Goal: Task Accomplishment & Management: Use online tool/utility

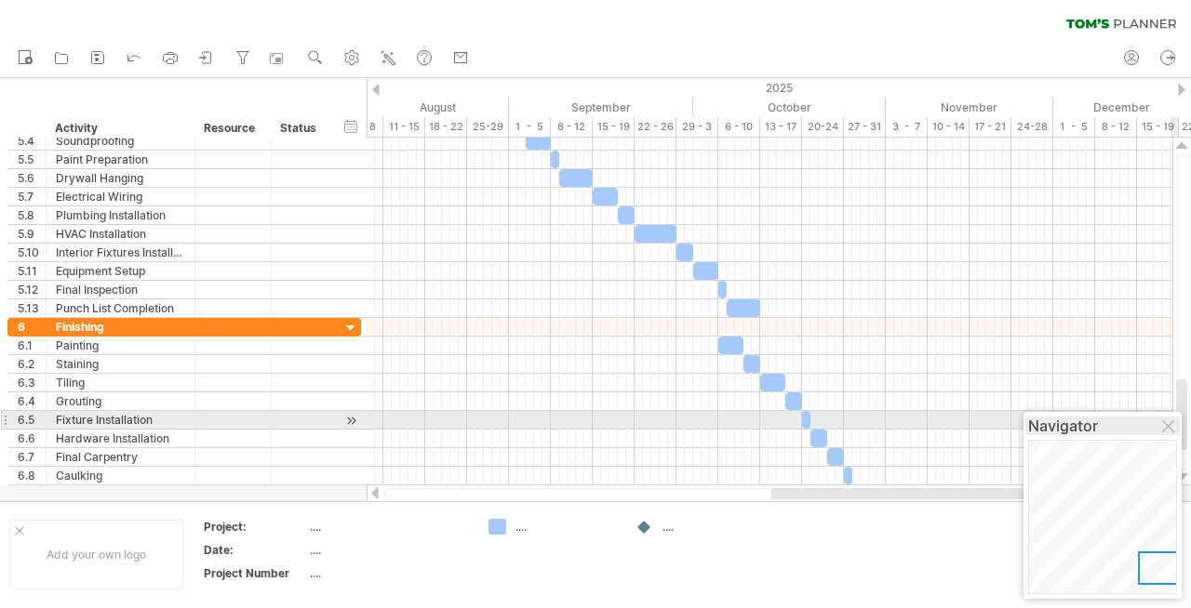
click at [1081, 427] on div "Navigator" at bounding box center [1102, 426] width 149 height 19
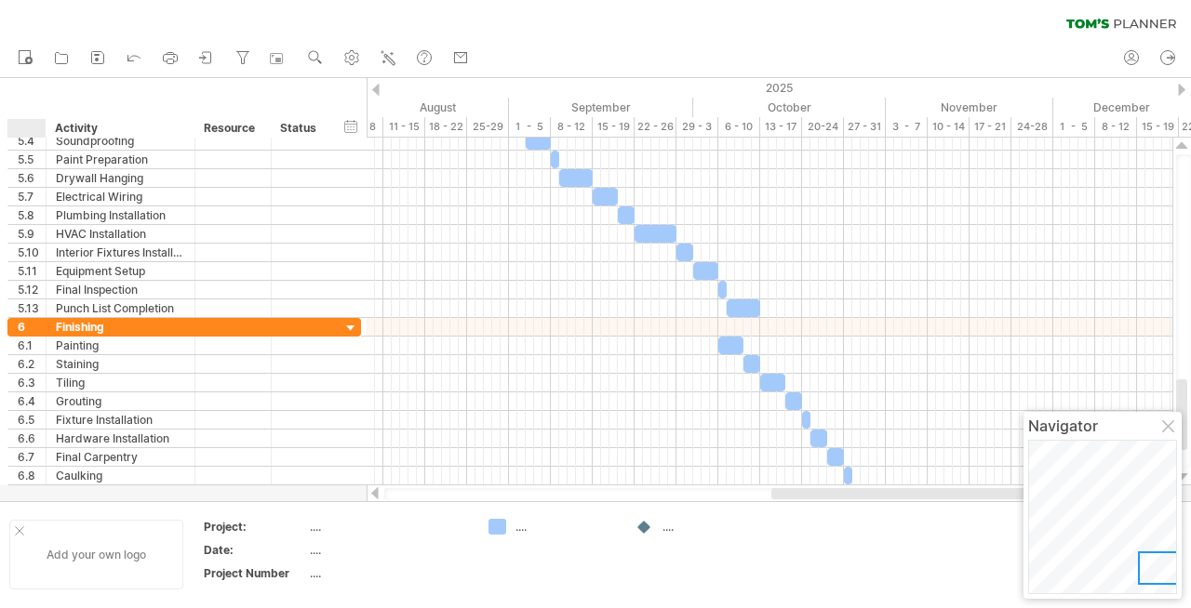
click at [43, 539] on div "Add your own logo" at bounding box center [96, 555] width 174 height 70
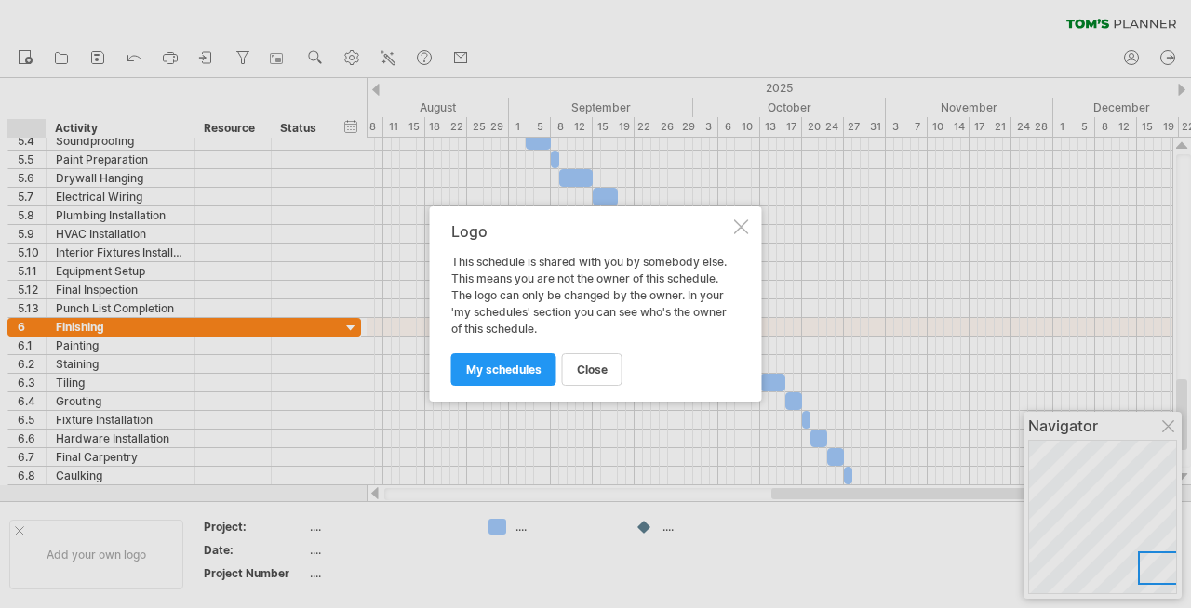
click at [70, 29] on div at bounding box center [595, 304] width 1191 height 608
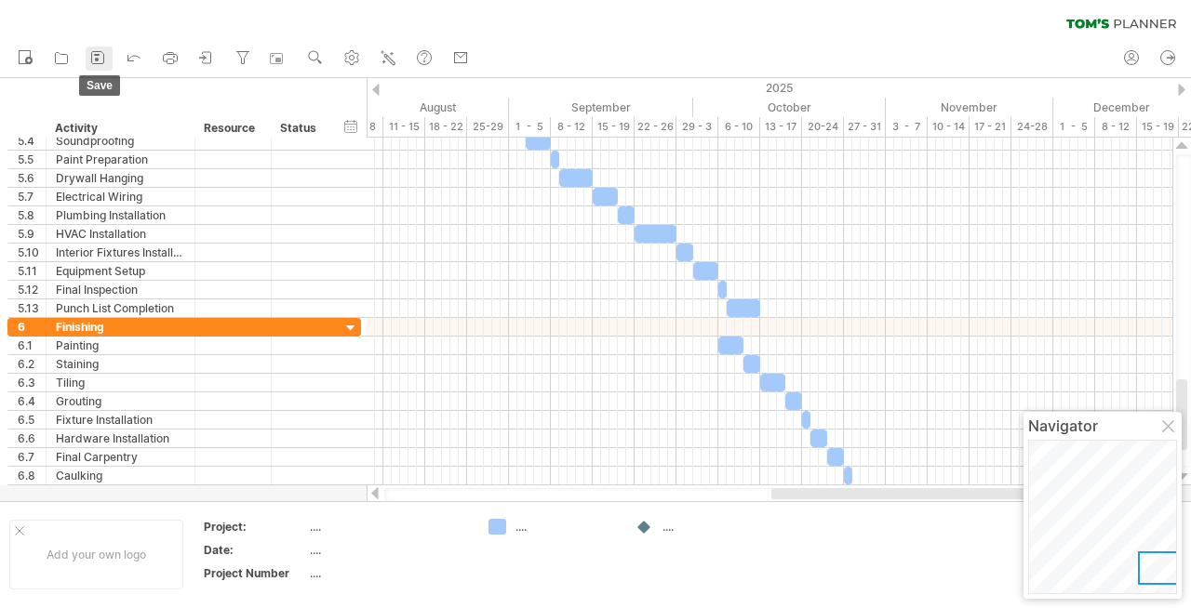
click at [106, 59] on icon at bounding box center [97, 57] width 19 height 19
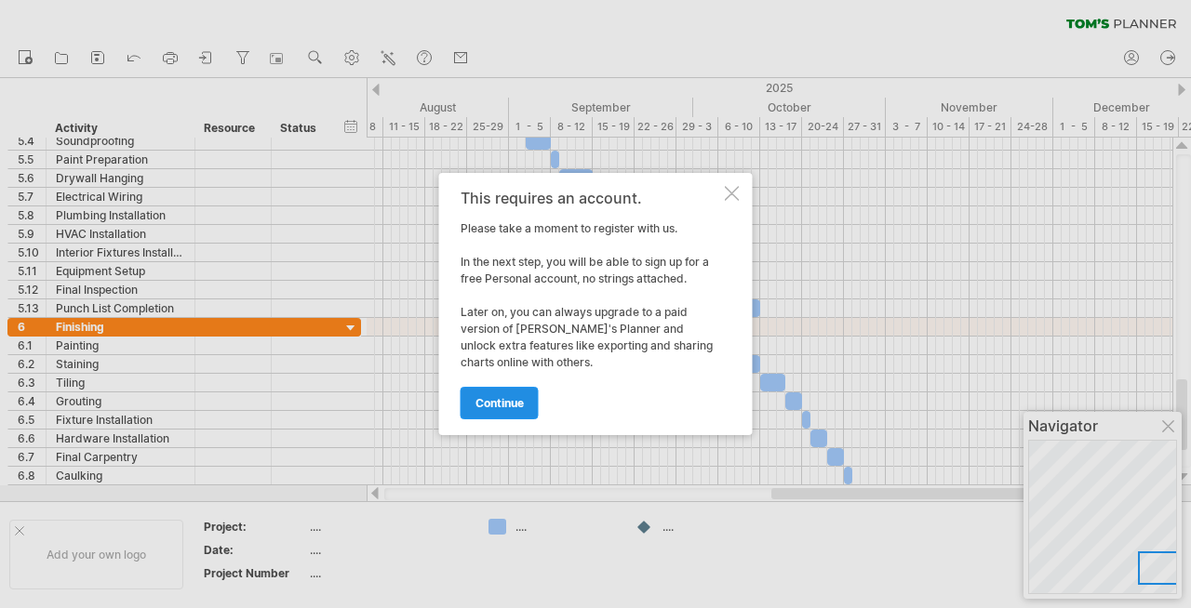
click at [503, 408] on span "continue" at bounding box center [499, 403] width 48 height 14
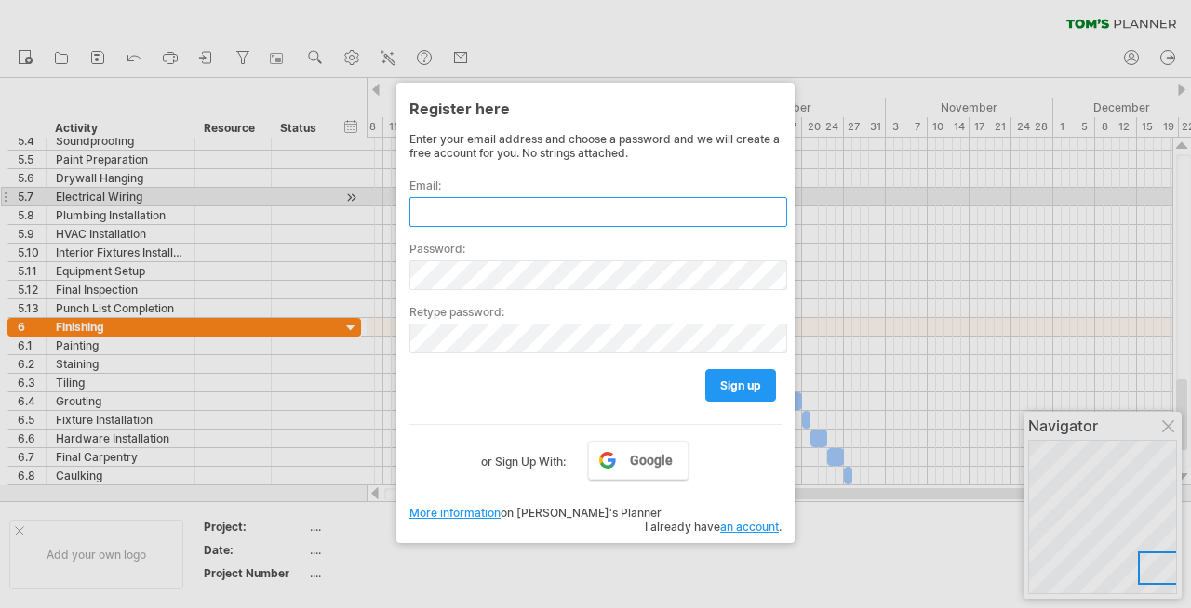
click at [485, 202] on input "text" at bounding box center [598, 212] width 378 height 30
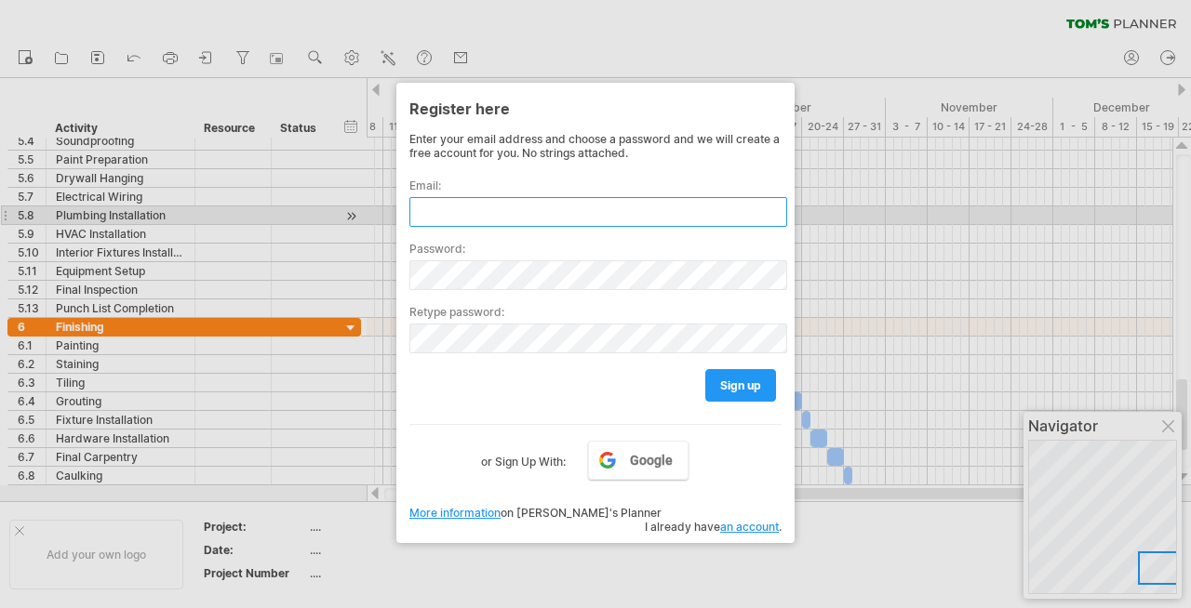
click at [523, 210] on input "text" at bounding box center [598, 212] width 378 height 30
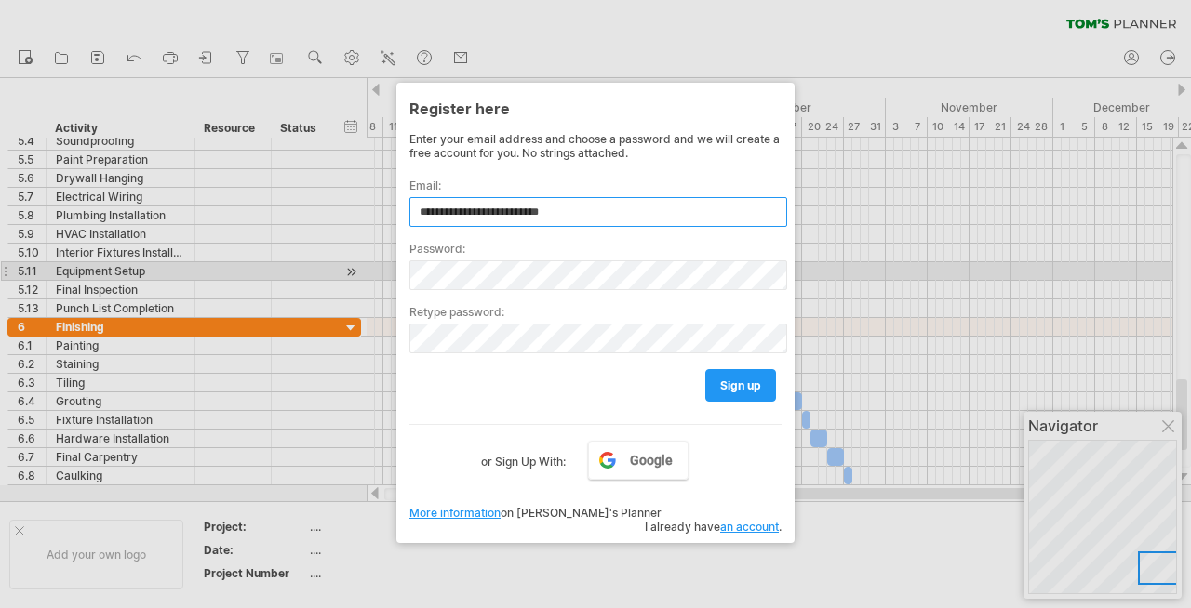
type input "**********"
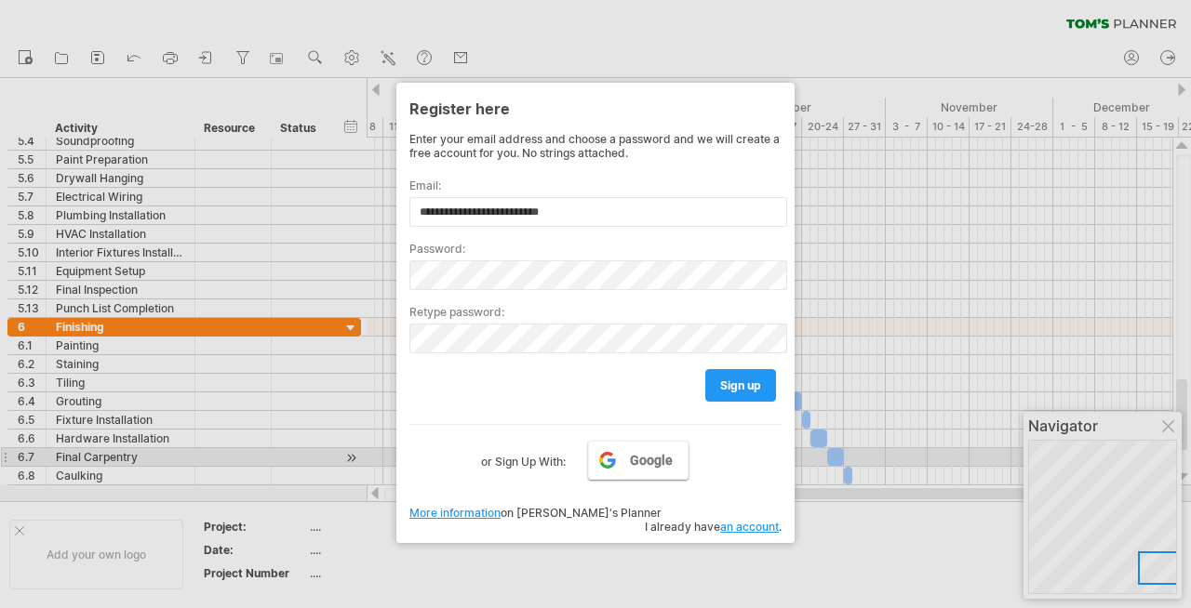
click at [646, 462] on span "Google" at bounding box center [651, 460] width 43 height 15
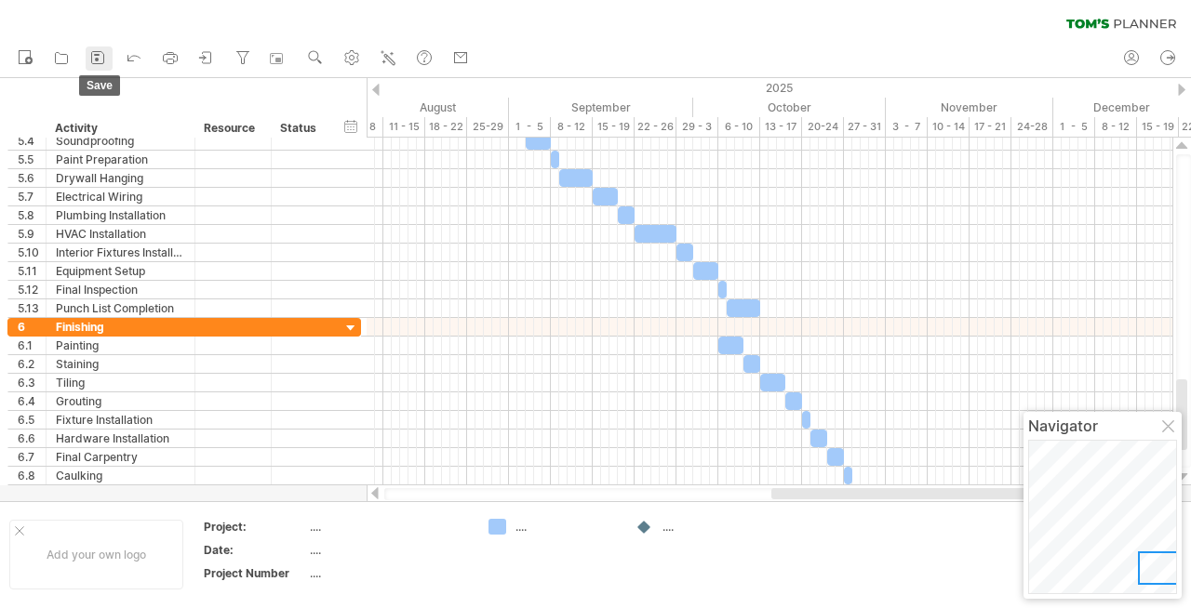
click at [96, 59] on rect at bounding box center [97, 60] width 4 height 4
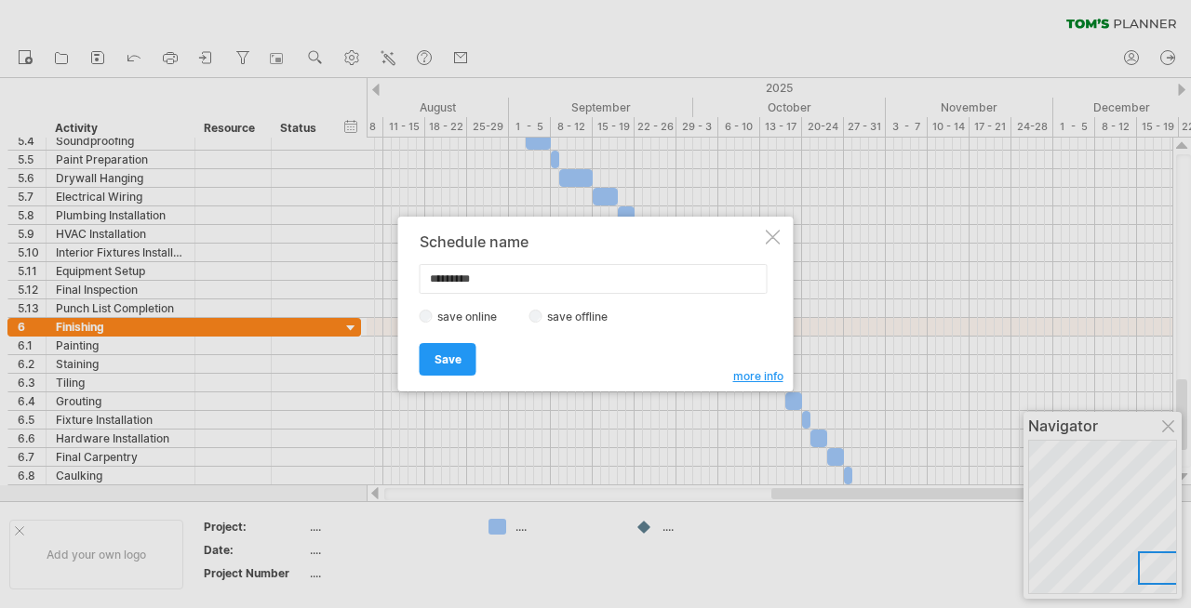
type input "*********"
click at [548, 315] on label "save offline" at bounding box center [582, 317] width 81 height 14
click at [447, 356] on span "Save" at bounding box center [447, 360] width 27 height 14
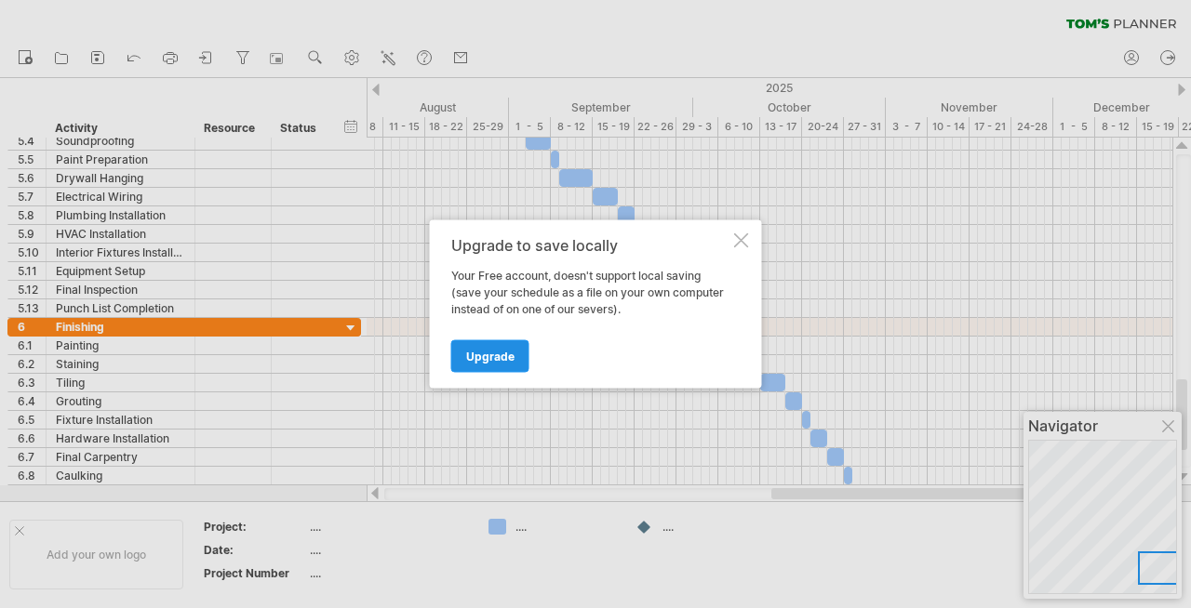
click at [502, 348] on link "Upgrade" at bounding box center [490, 356] width 78 height 33
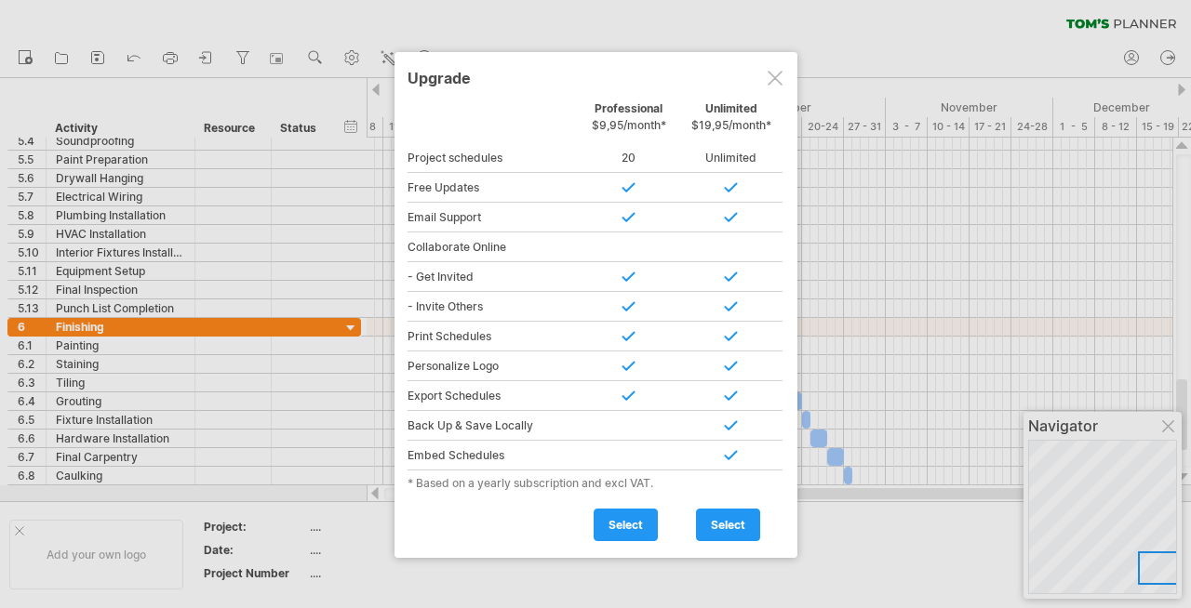
click at [511, 360] on div "Personalize Logo" at bounding box center [492, 367] width 170 height 30
click at [771, 76] on div at bounding box center [774, 78] width 15 height 15
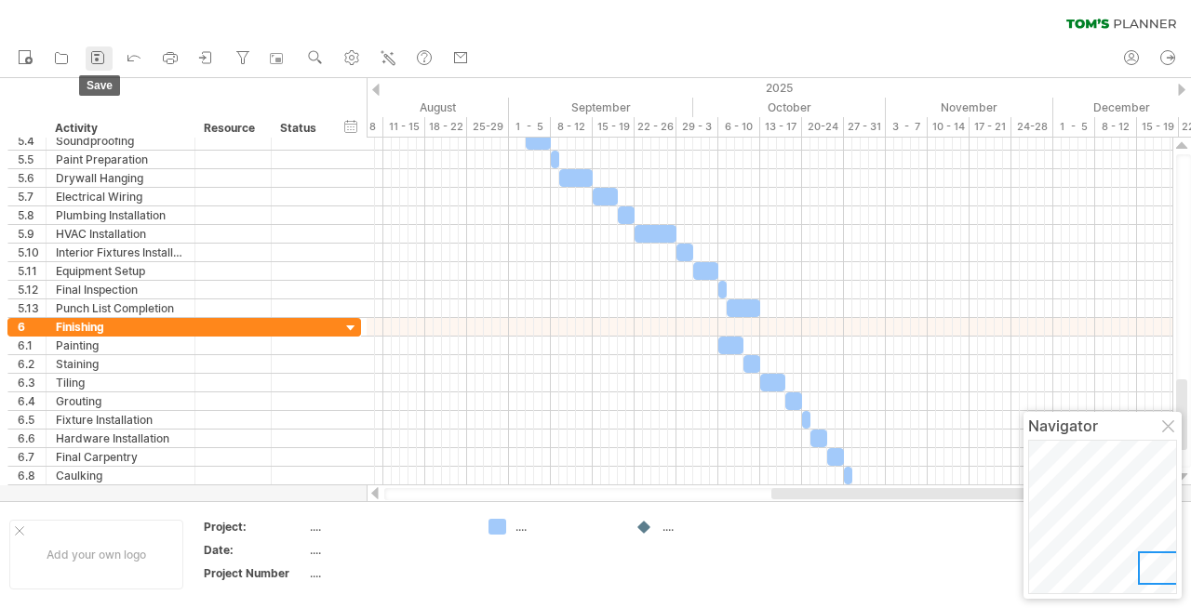
click at [93, 54] on icon at bounding box center [97, 57] width 19 height 19
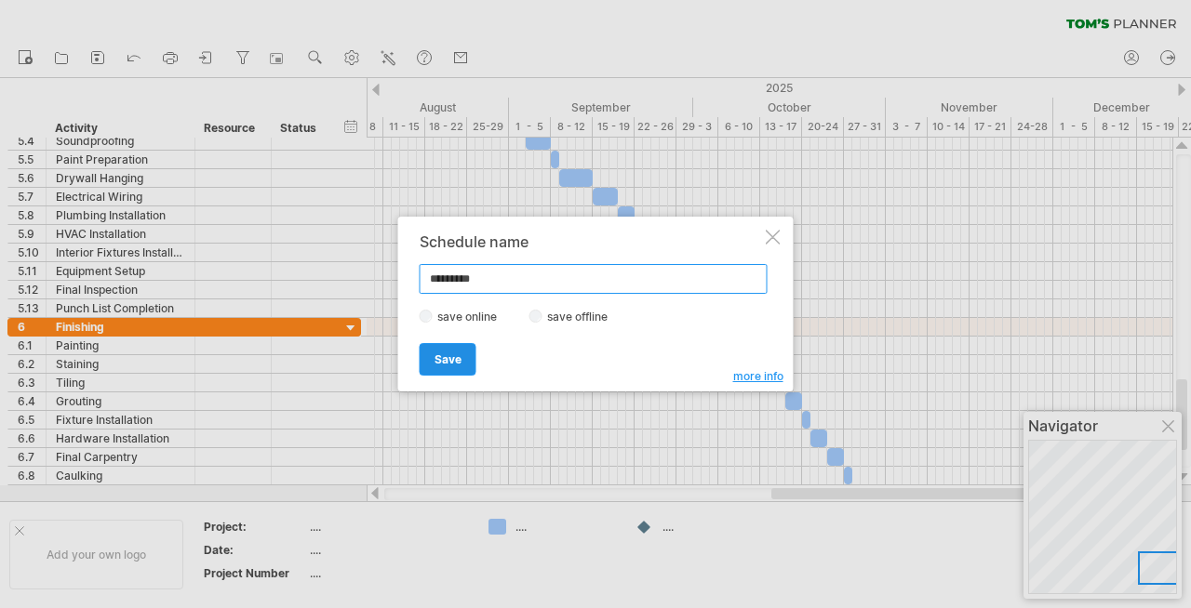
type input "*********"
click at [446, 365] on span "Save" at bounding box center [447, 360] width 27 height 14
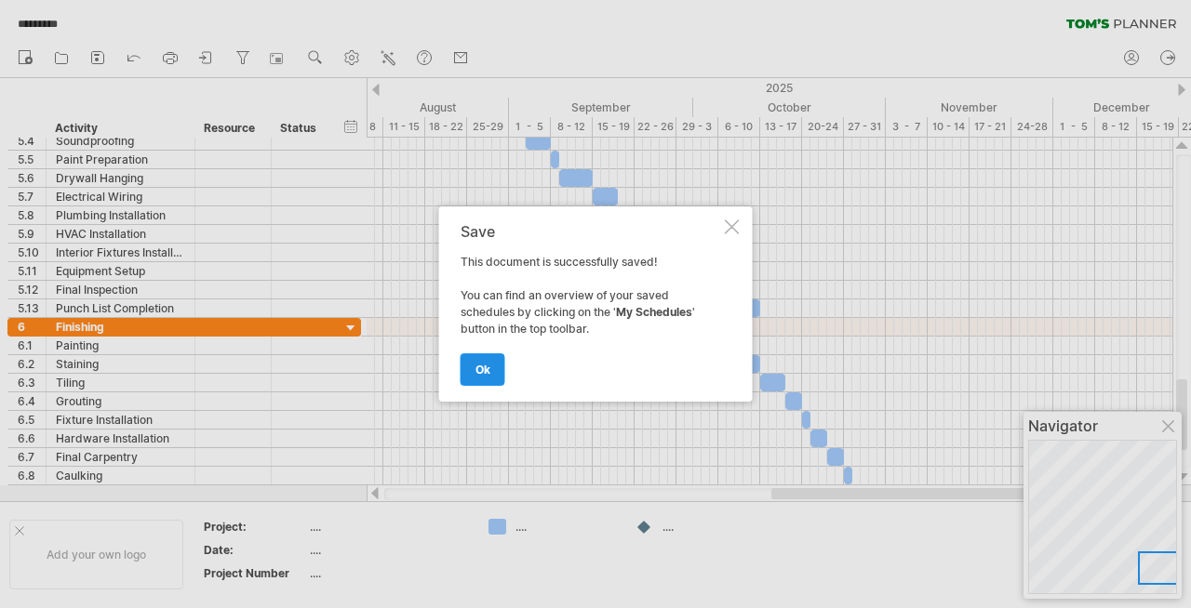
click at [486, 366] on span "ok" at bounding box center [482, 370] width 15 height 14
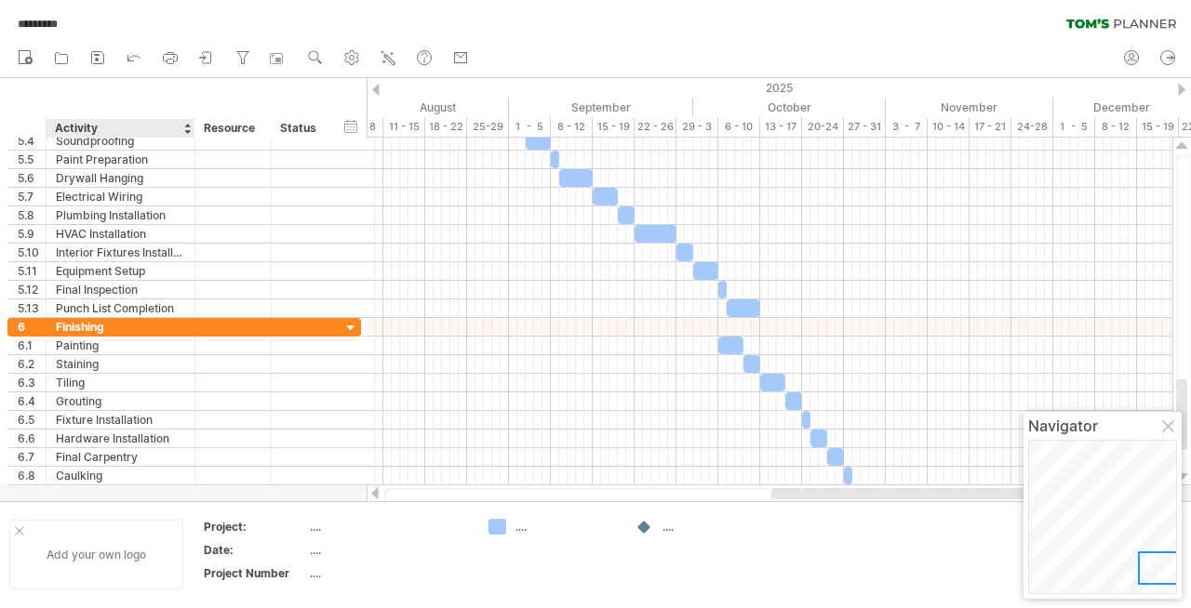
click at [83, 555] on div "Add your own logo" at bounding box center [96, 555] width 174 height 70
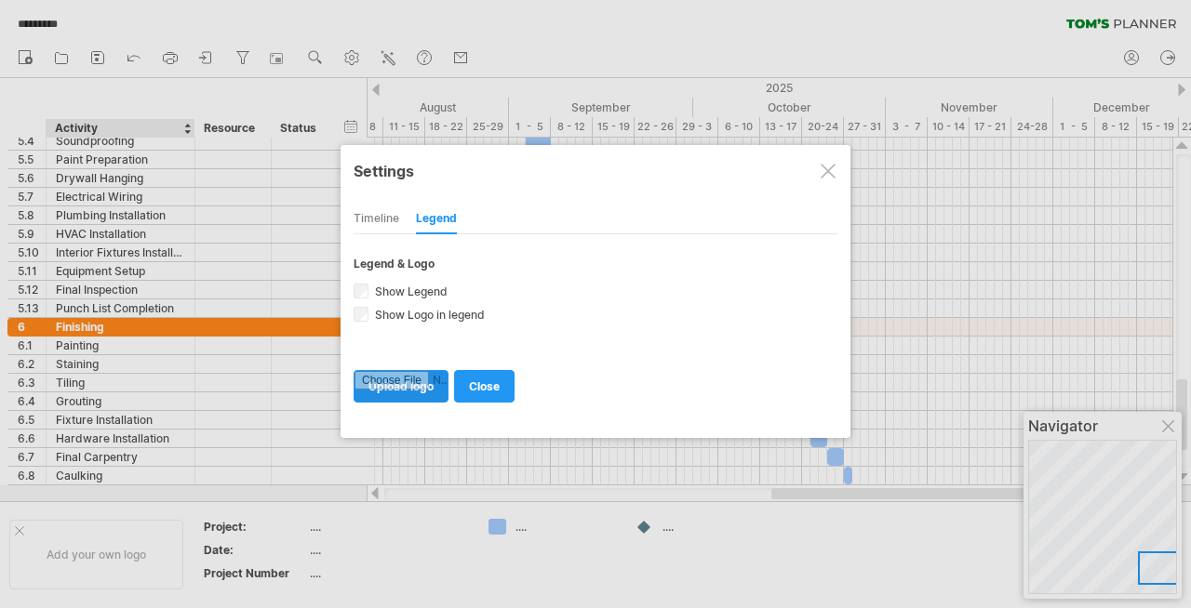
click at [417, 388] on input "file" at bounding box center [400, 386] width 93 height 31
type input "**********"
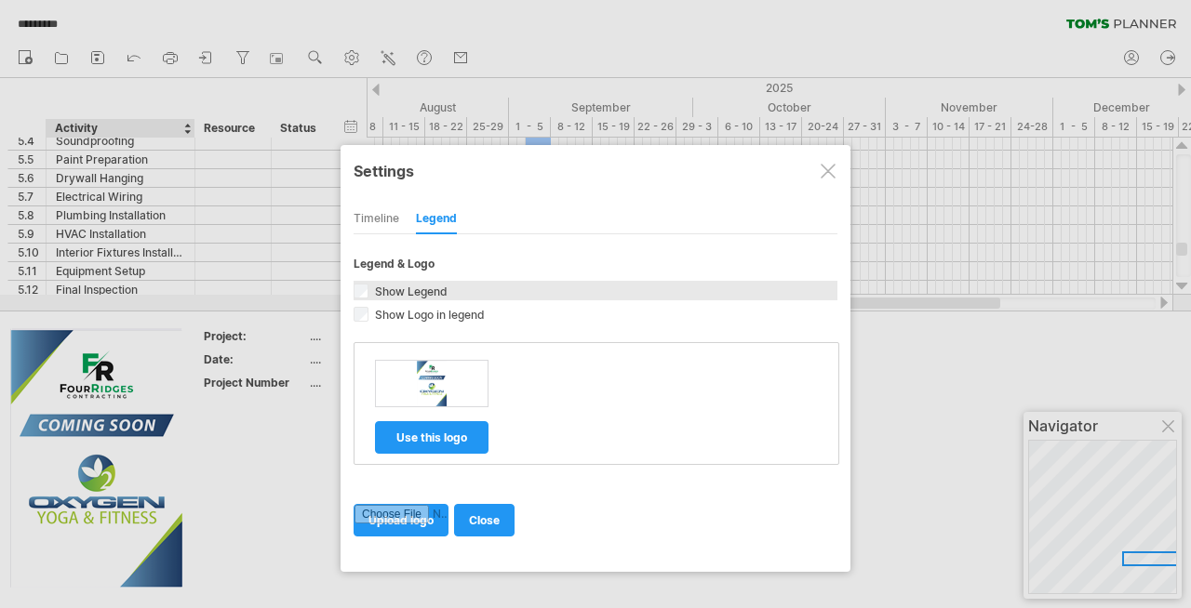
click at [433, 288] on span "Show Legend" at bounding box center [409, 292] width 76 height 14
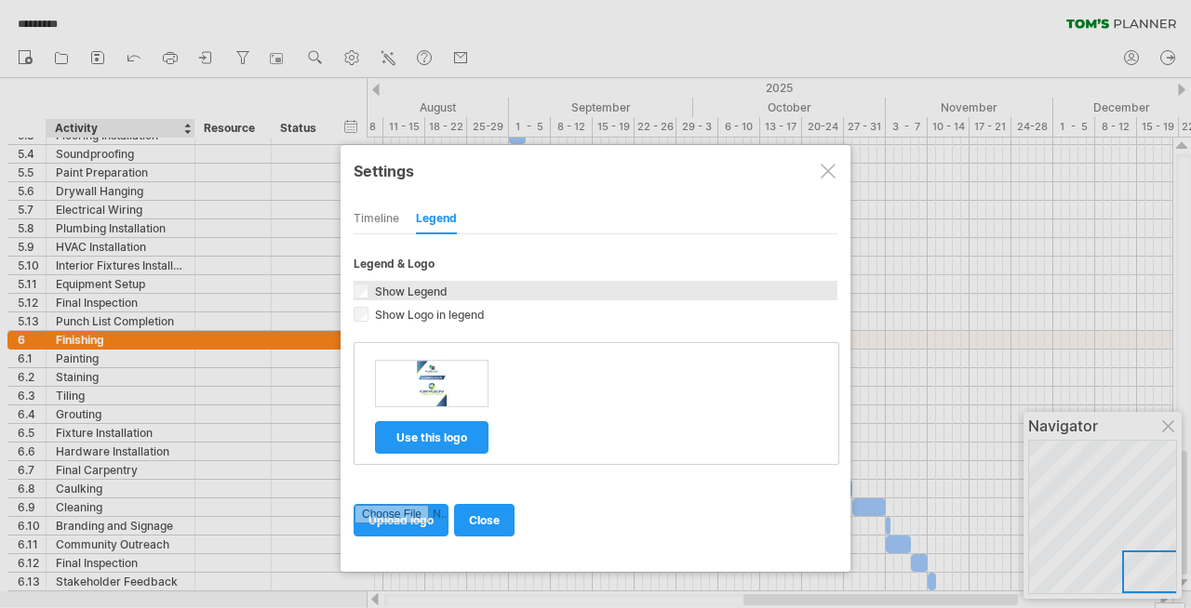
click at [433, 288] on span "Show Legend" at bounding box center [409, 292] width 76 height 14
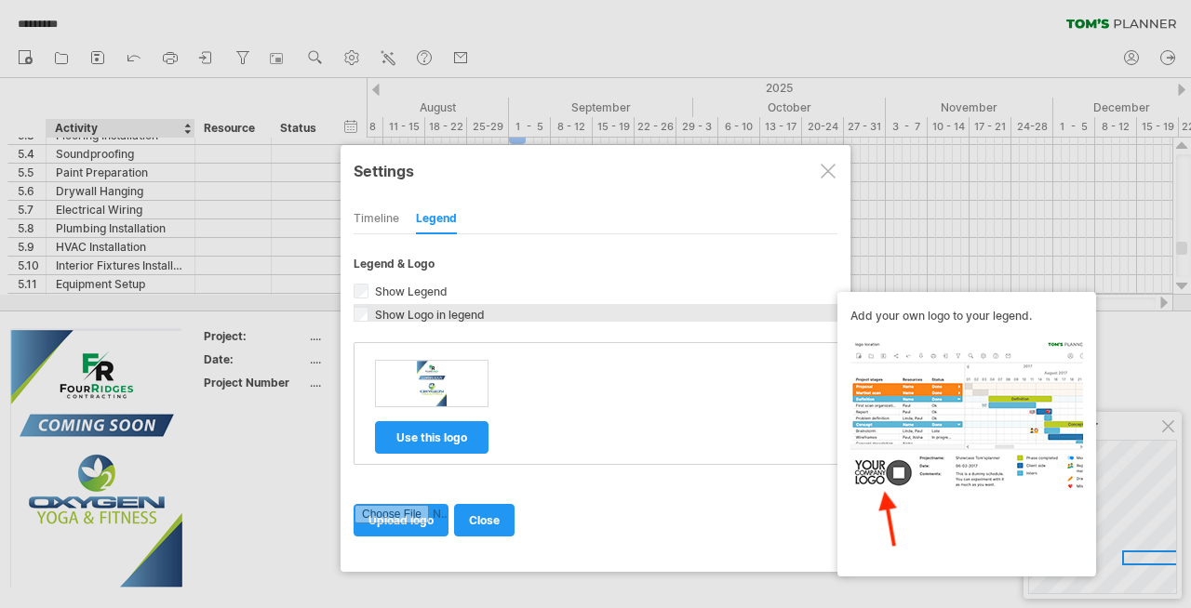
click at [435, 313] on span "Show Logo in legend" at bounding box center [427, 315] width 113 height 14
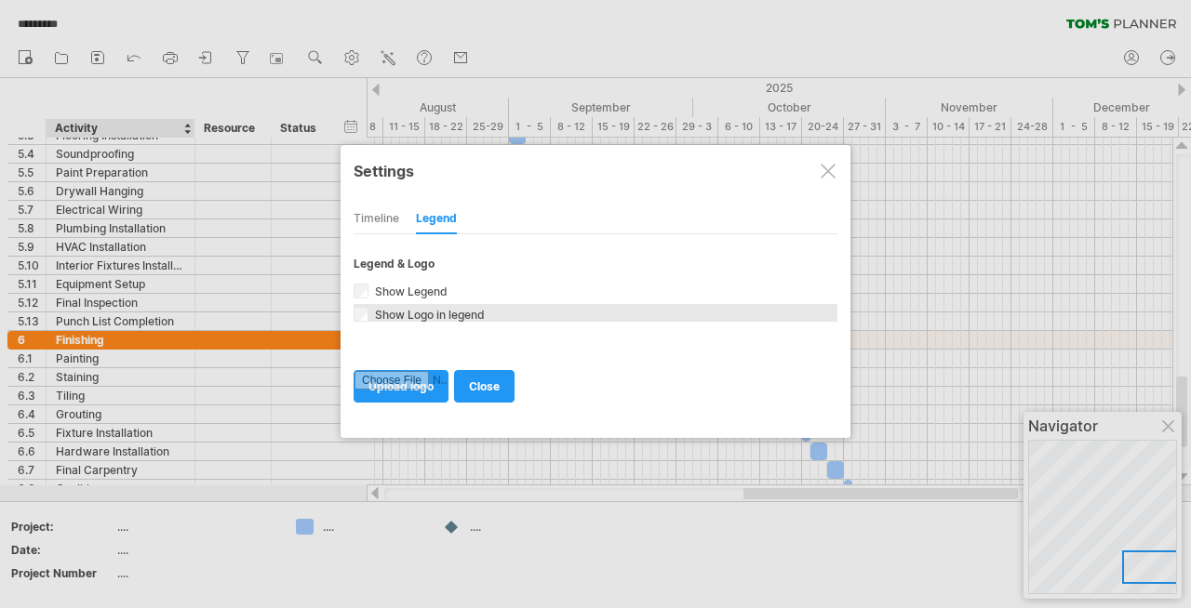
click at [435, 313] on span "Show Logo in legend" at bounding box center [427, 315] width 113 height 14
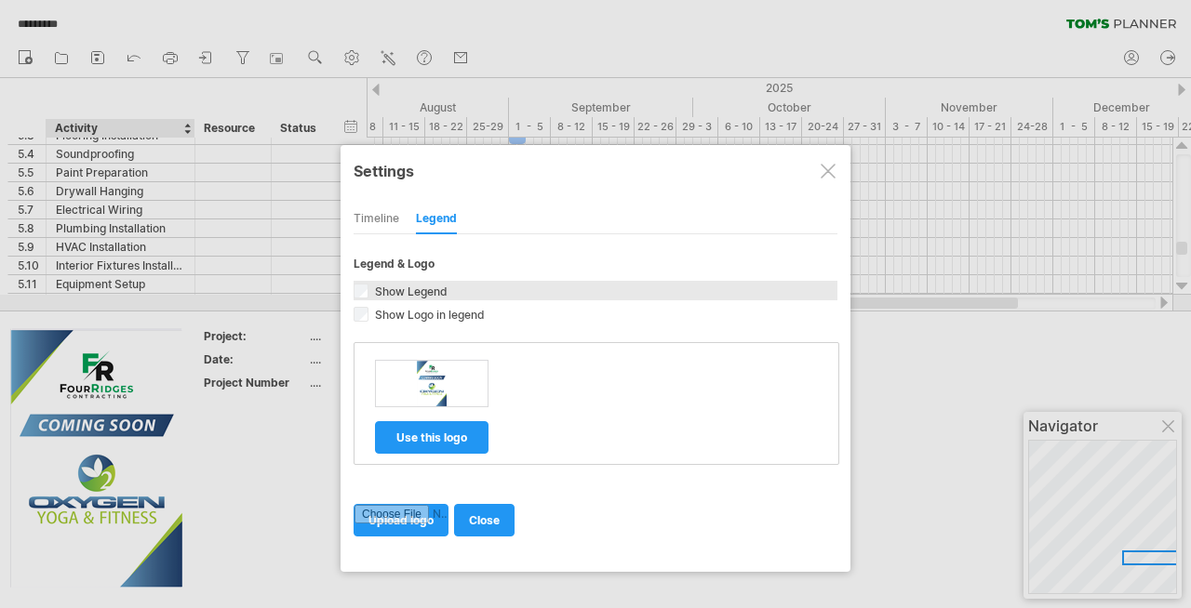
click at [421, 290] on span "Show Legend" at bounding box center [409, 292] width 76 height 14
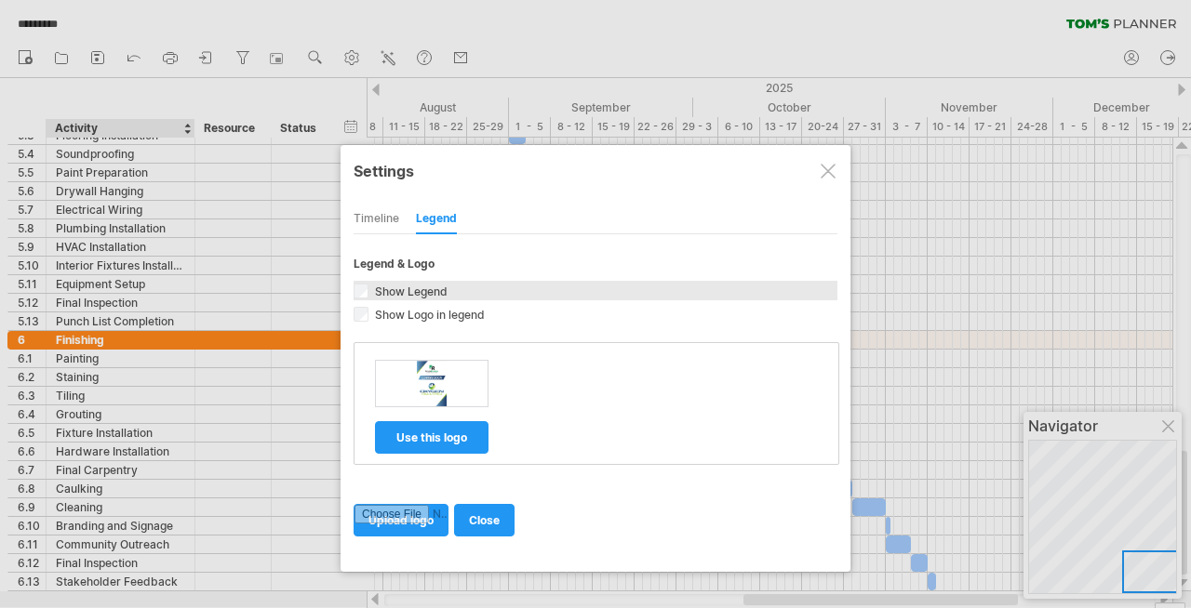
click at [395, 288] on span "Show Legend" at bounding box center [409, 292] width 76 height 14
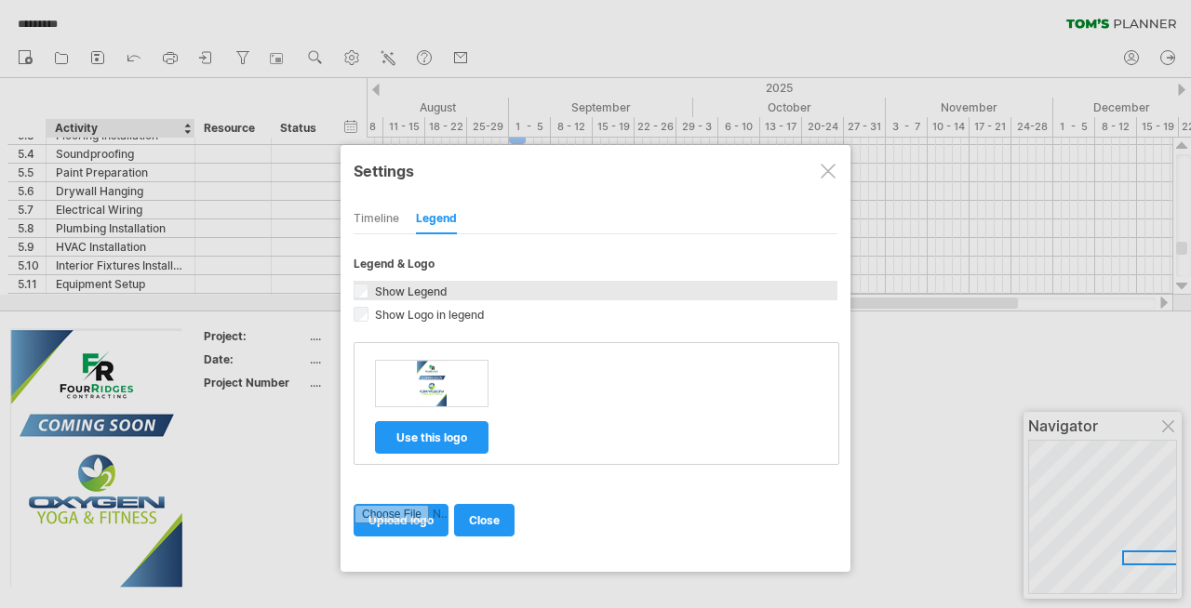
click at [395, 288] on span "Show Legend" at bounding box center [409, 292] width 76 height 14
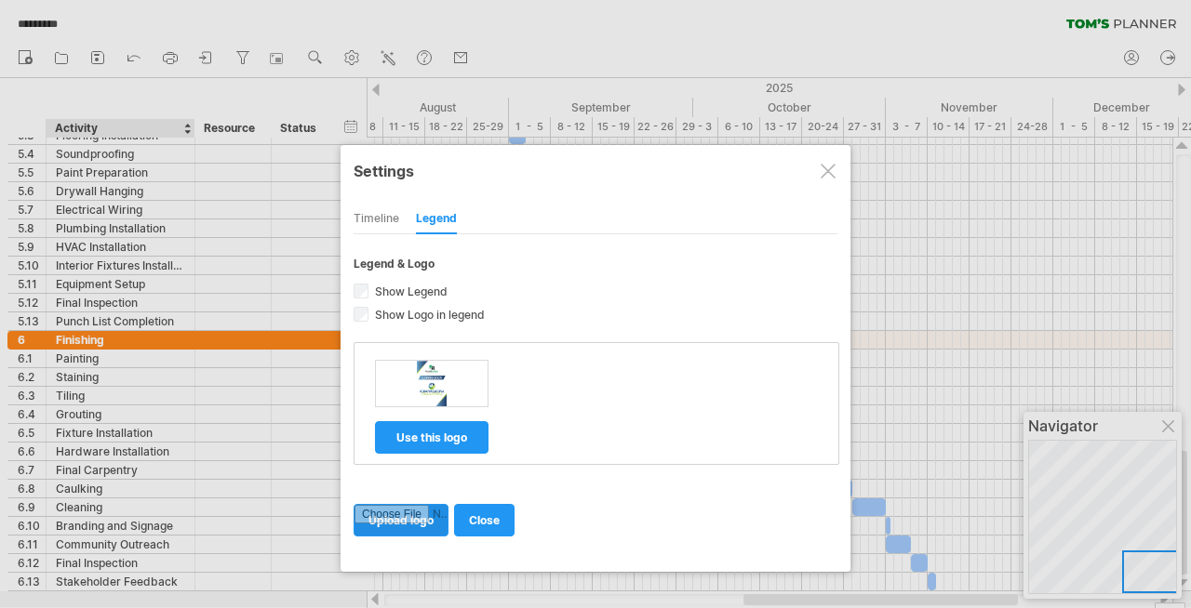
click at [413, 519] on input "file" at bounding box center [400, 520] width 93 height 31
type input "**********"
click at [824, 167] on div at bounding box center [827, 171] width 15 height 15
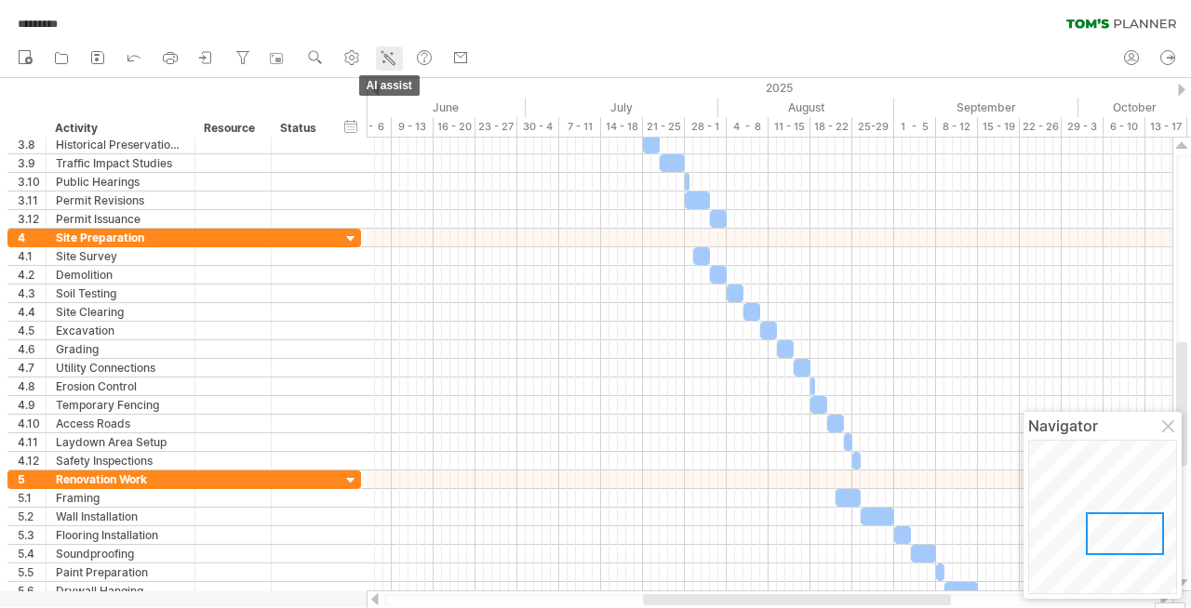
click at [387, 60] on icon at bounding box center [388, 57] width 19 height 19
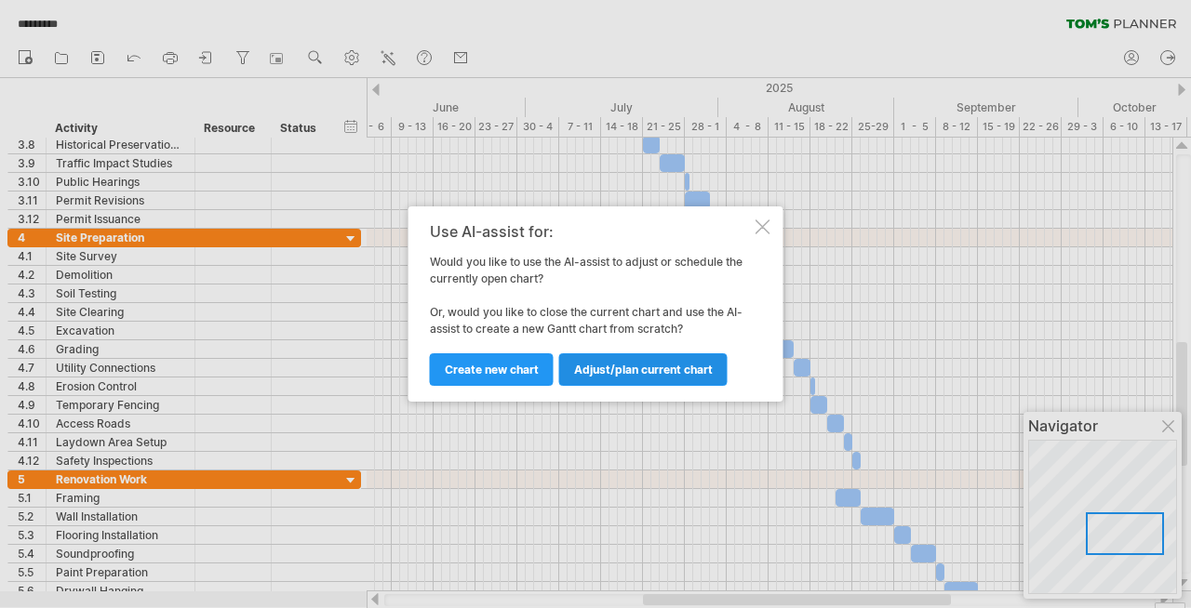
click at [616, 361] on link "Adjust/plan current chart" at bounding box center [643, 369] width 168 height 33
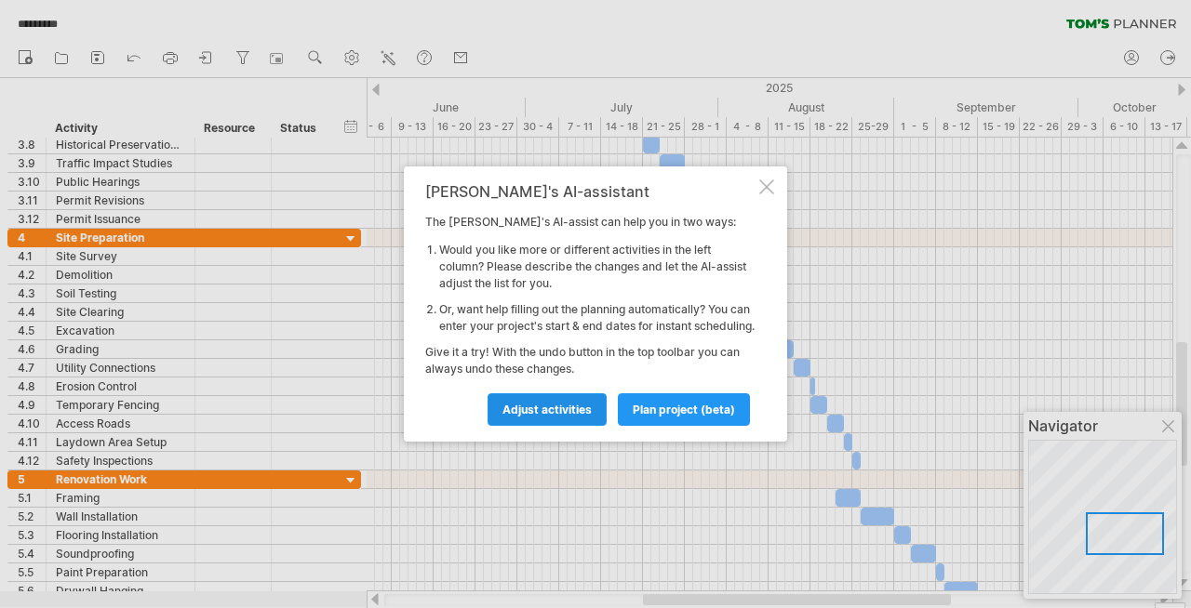
click at [561, 417] on span "Adjust activities" at bounding box center [546, 410] width 89 height 14
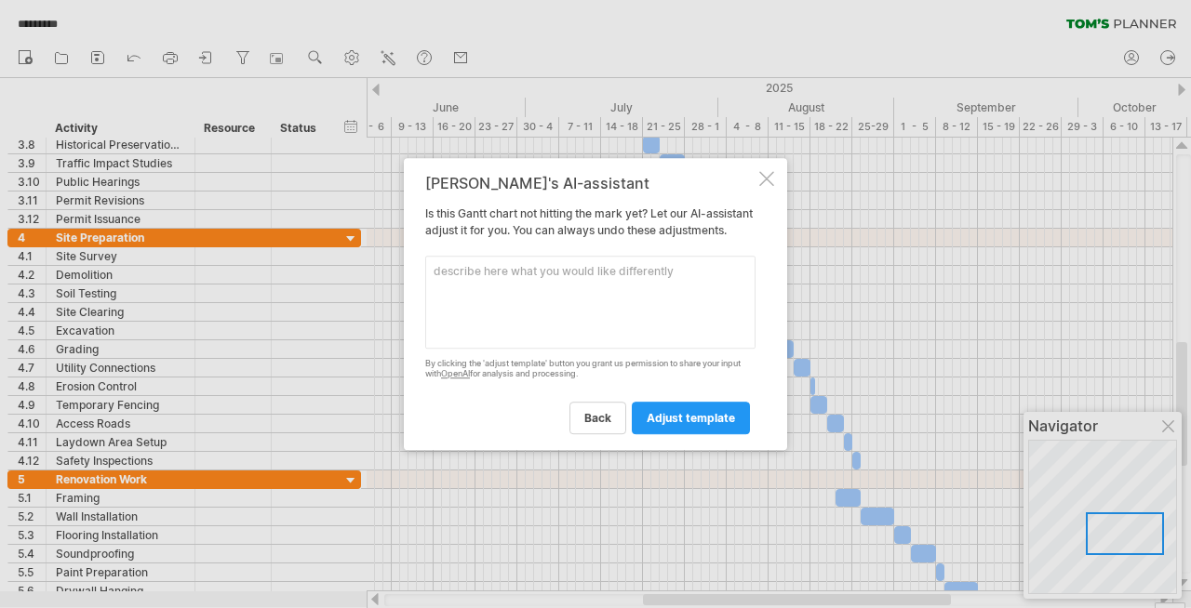
click at [494, 293] on textarea at bounding box center [590, 302] width 330 height 93
type textarea "Only planning work has been completed"
click at [674, 425] on span "adjust template" at bounding box center [690, 418] width 88 height 14
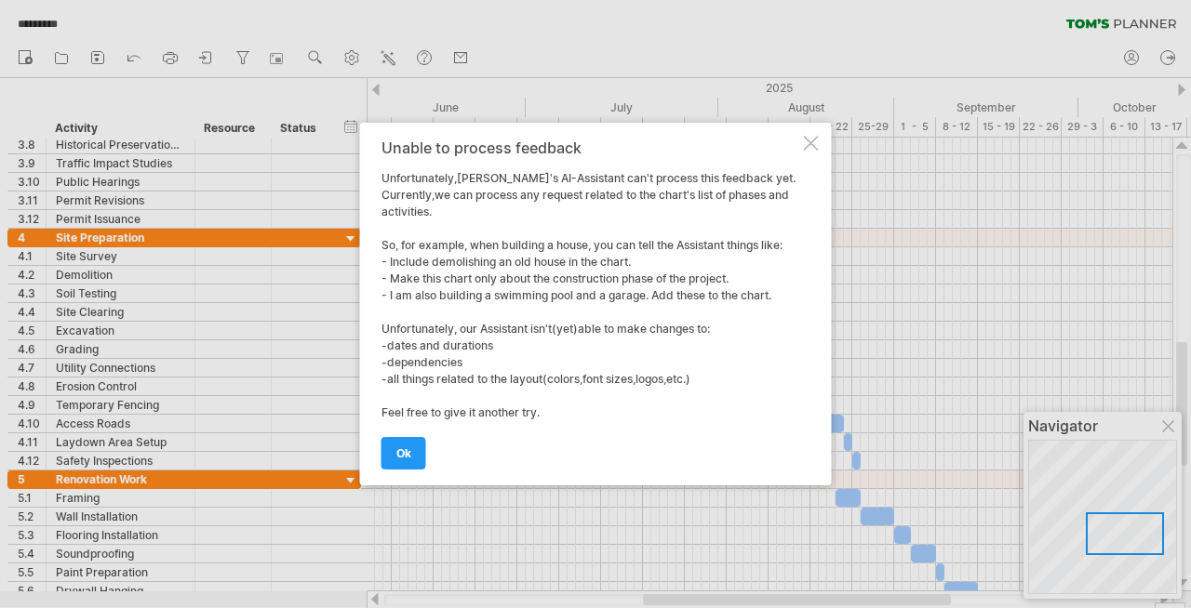
click at [809, 148] on div at bounding box center [811, 143] width 15 height 15
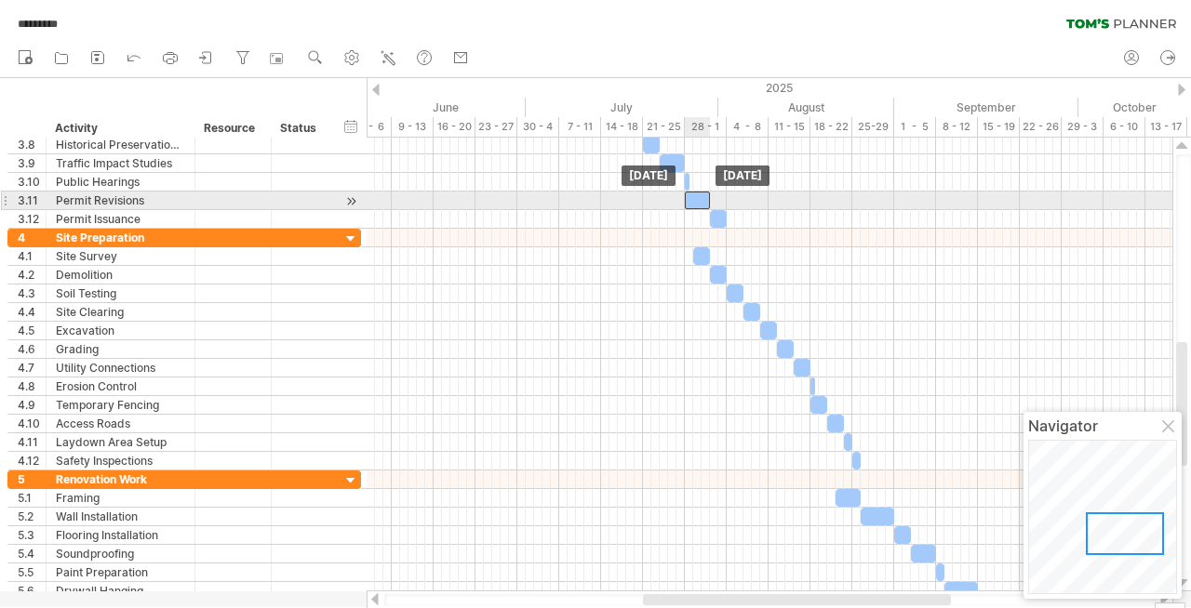
click at [696, 199] on div at bounding box center [697, 201] width 25 height 18
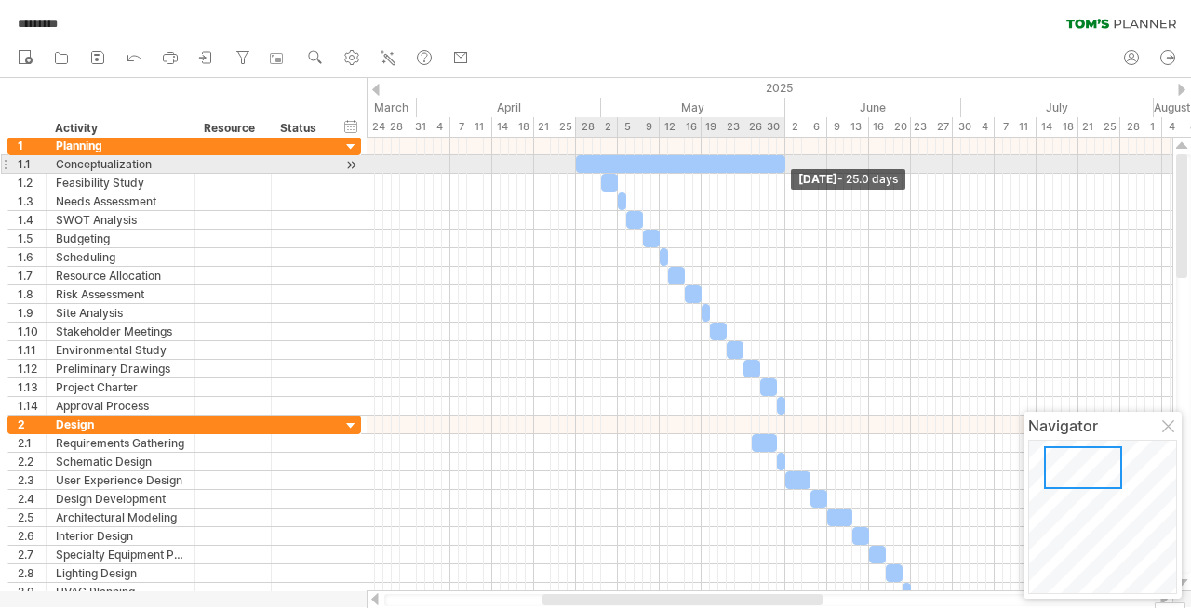
drag, startPoint x: 600, startPoint y: 162, endPoint x: 786, endPoint y: 172, distance: 186.3
click at [786, 172] on span at bounding box center [784, 164] width 7 height 18
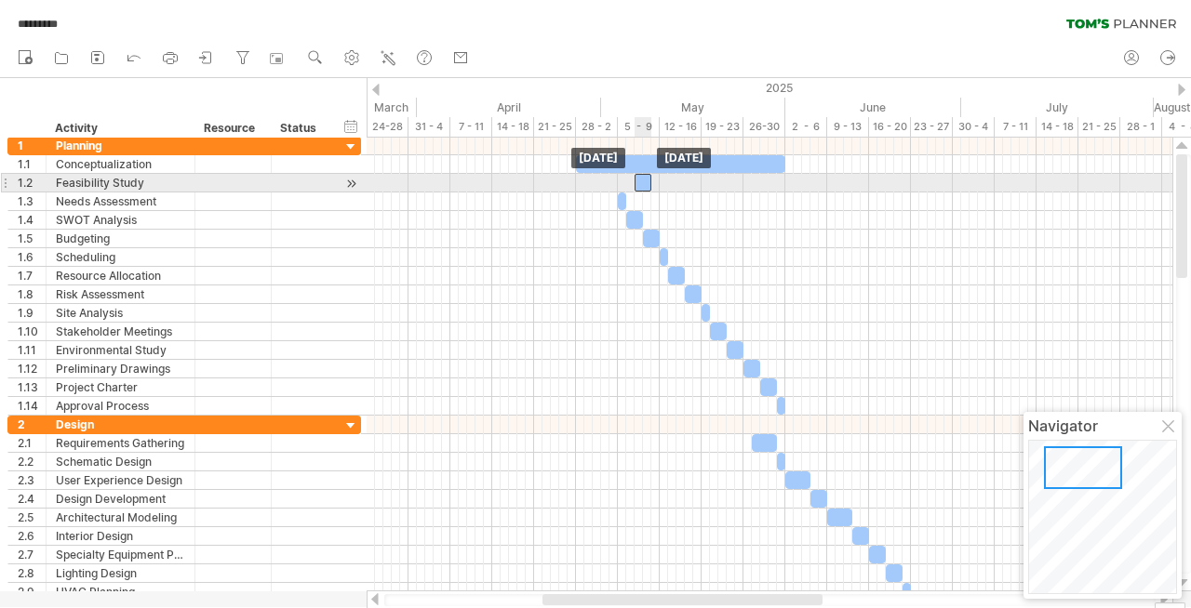
drag, startPoint x: 609, startPoint y: 180, endPoint x: 642, endPoint y: 176, distance: 32.9
click at [642, 176] on div at bounding box center [642, 183] width 17 height 18
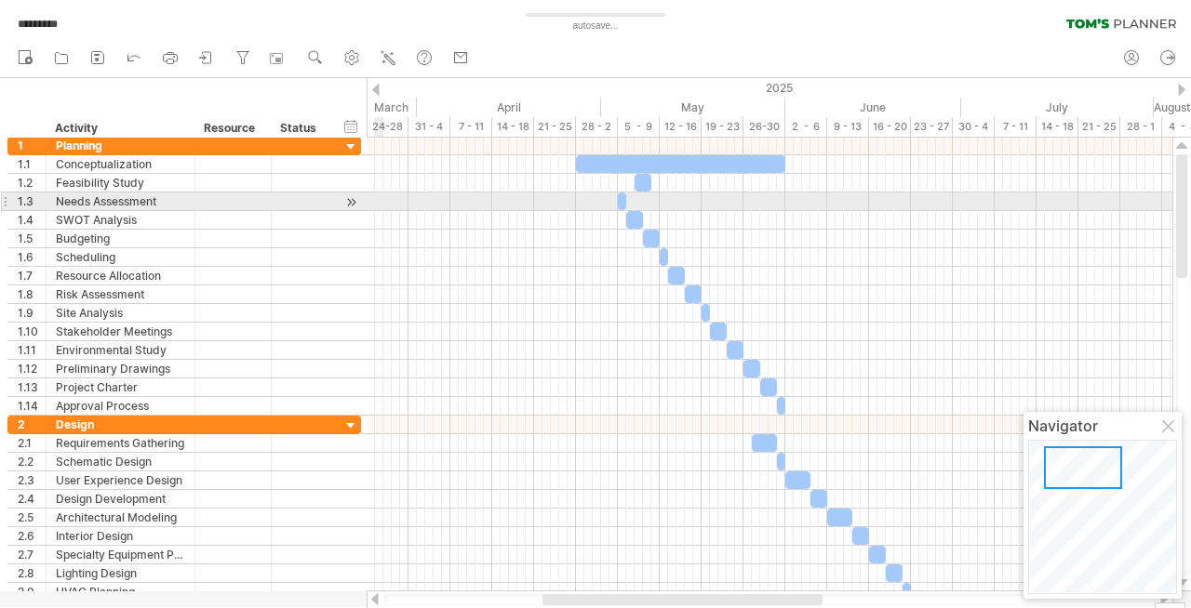
click at [3, 200] on div at bounding box center [4, 202] width 7 height 20
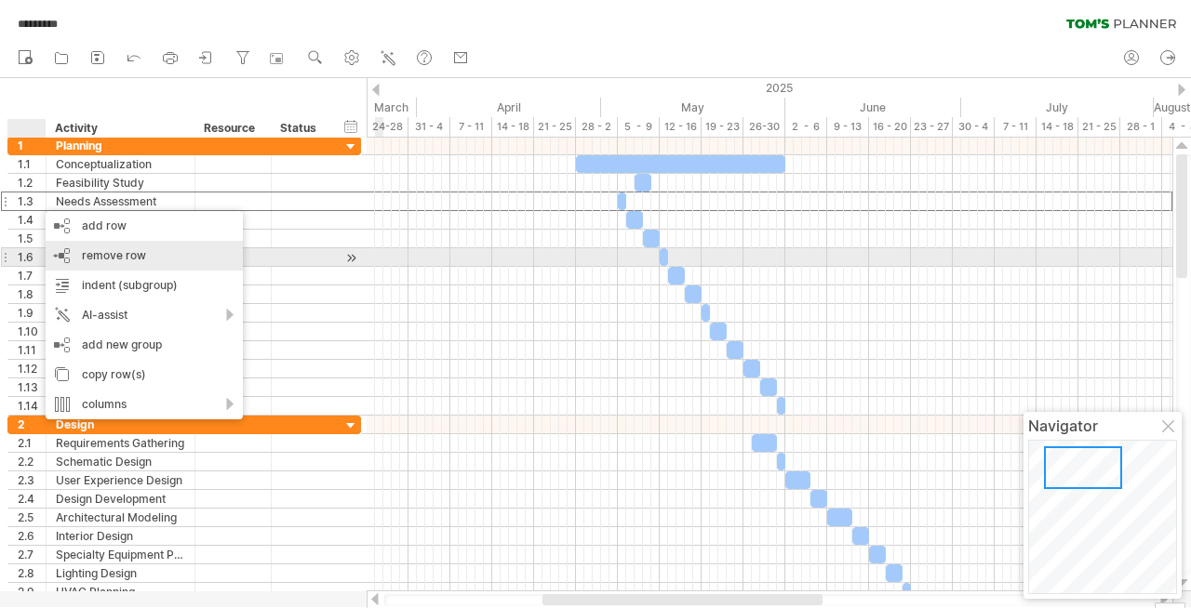
click at [80, 250] on div "remove row remove selected rows" at bounding box center [144, 256] width 197 height 30
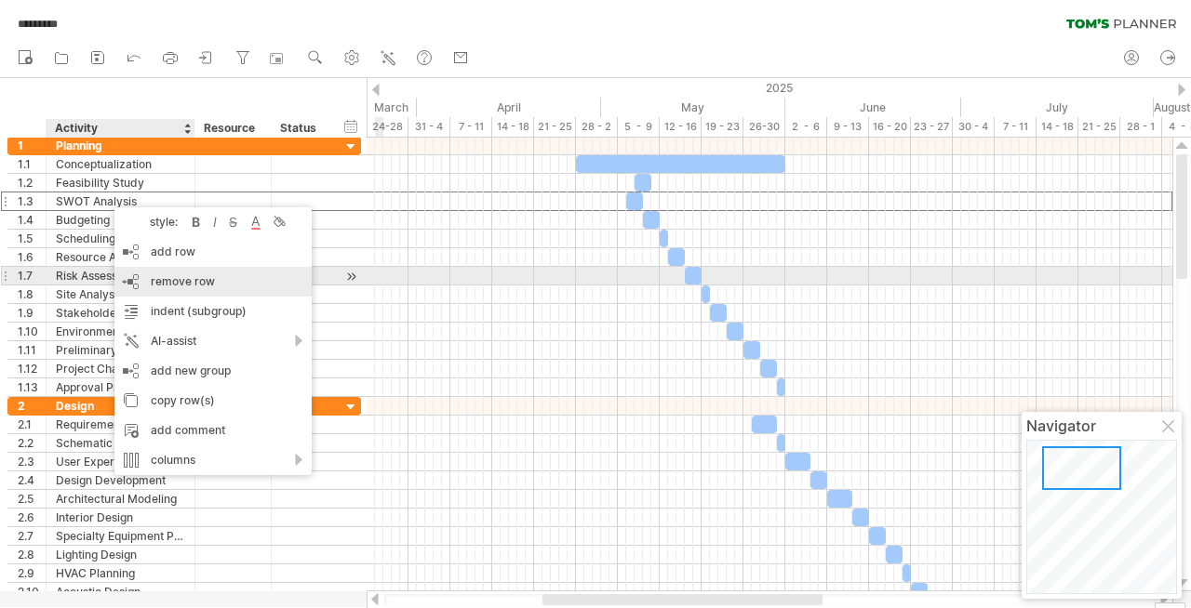
click at [174, 273] on div "remove row remove selected rows" at bounding box center [212, 282] width 197 height 30
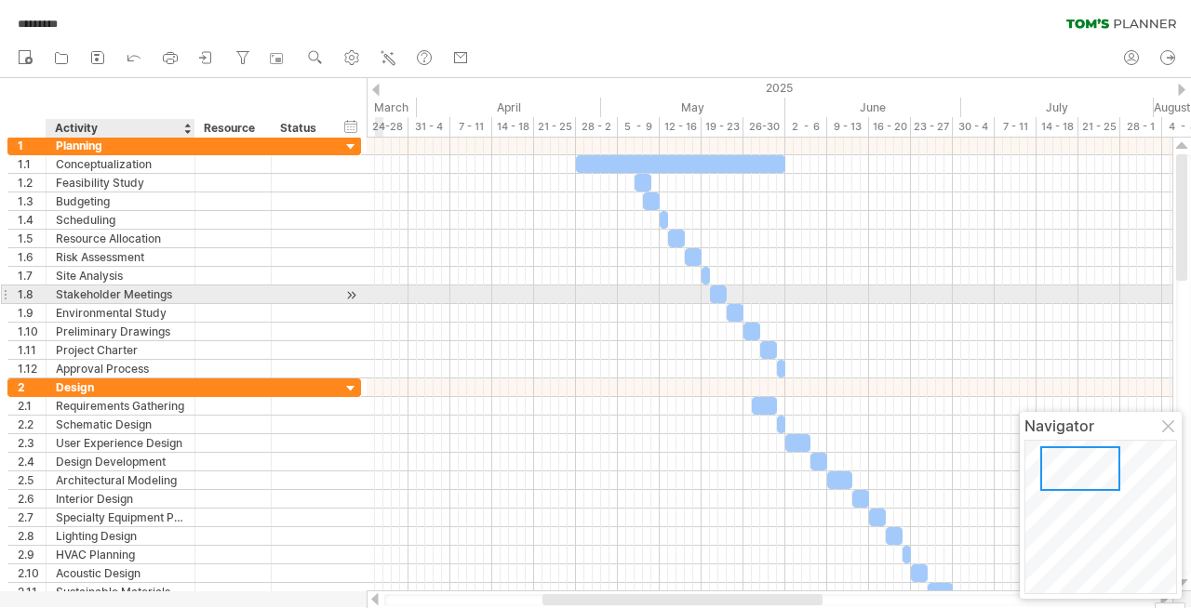
click at [110, 291] on div "Stakeholder Meetings" at bounding box center [120, 295] width 129 height 18
drag, startPoint x: 119, startPoint y: 292, endPoint x: 47, endPoint y: 294, distance: 71.6
click at [47, 294] on div "**********" at bounding box center [121, 295] width 149 height 18
type input "**********"
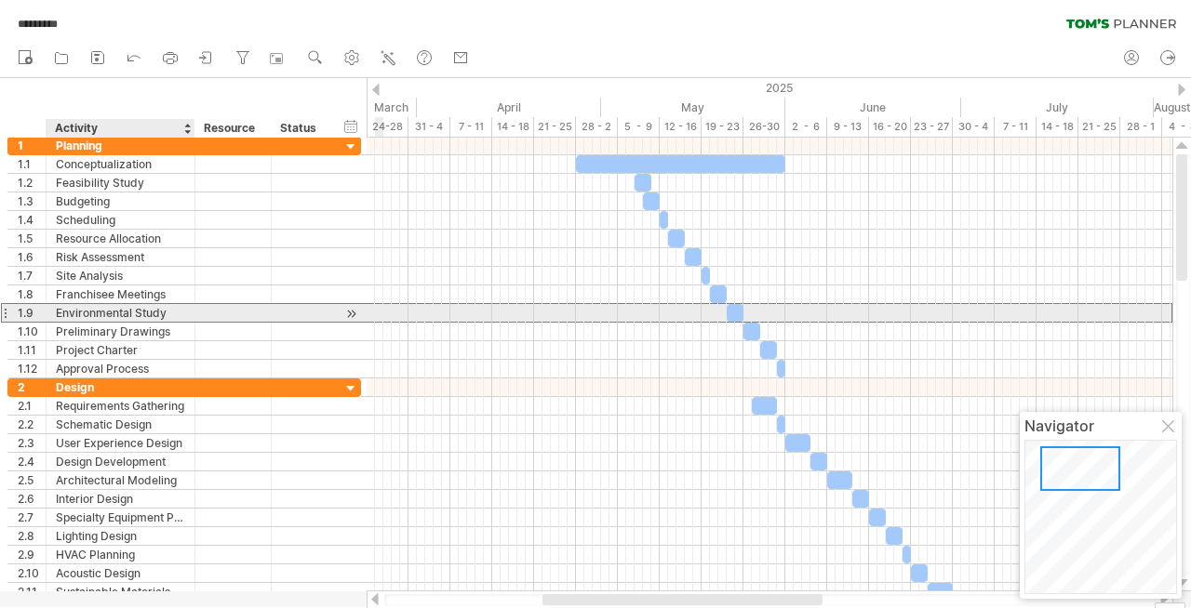
click at [106, 309] on div "Environmental Study" at bounding box center [120, 313] width 129 height 18
click at [106, 309] on input "**********" at bounding box center [120, 313] width 129 height 18
type input "**********"
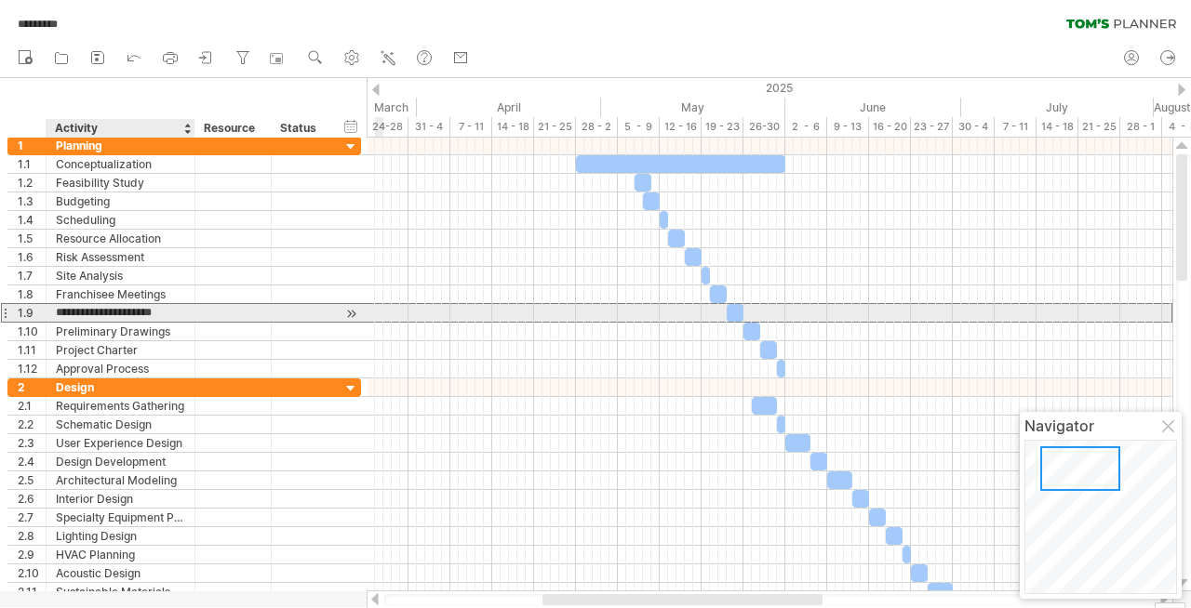
scroll to position [0, 0]
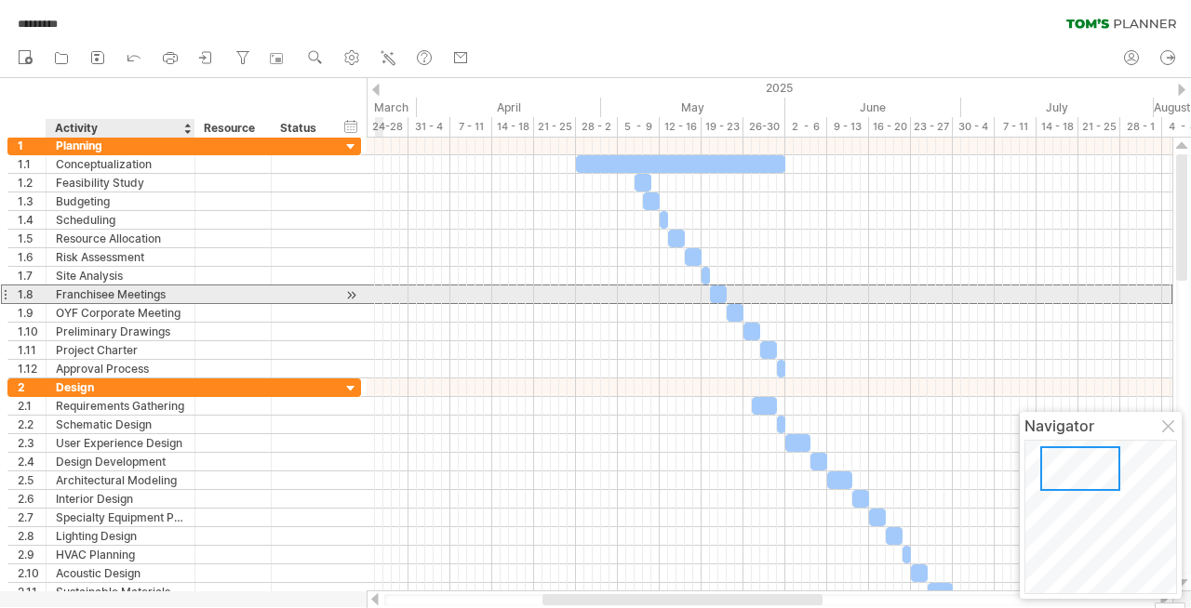
click at [173, 292] on div "Franchisee Meetings" at bounding box center [120, 295] width 129 height 18
type input "**********"
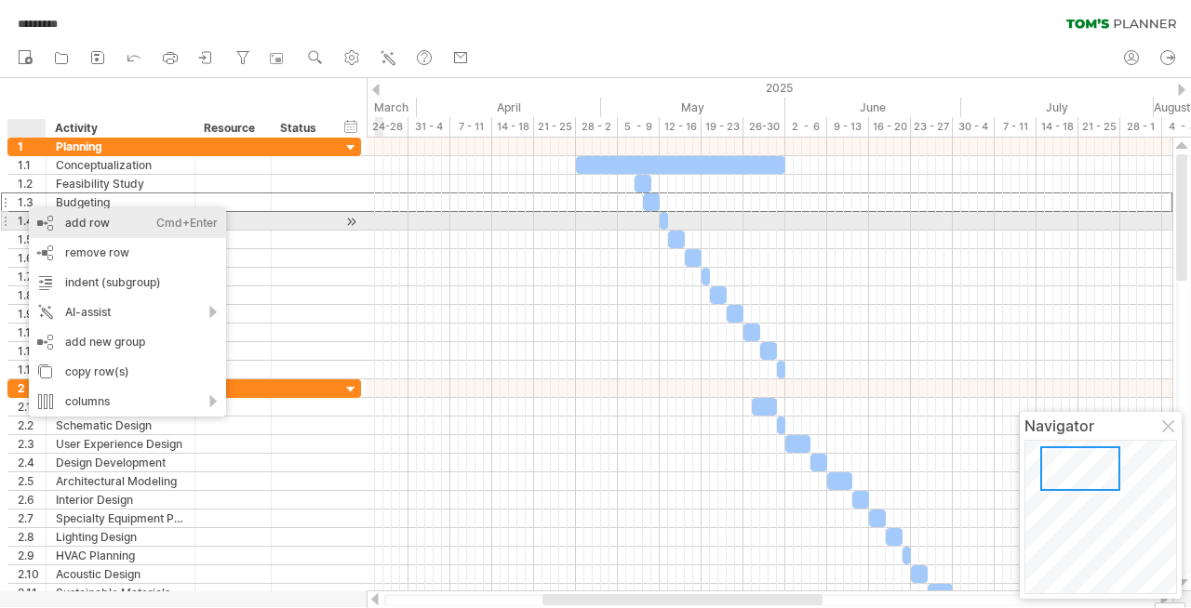
click at [73, 215] on div "add row Ctrl+Enter Cmd+Enter" at bounding box center [127, 223] width 197 height 30
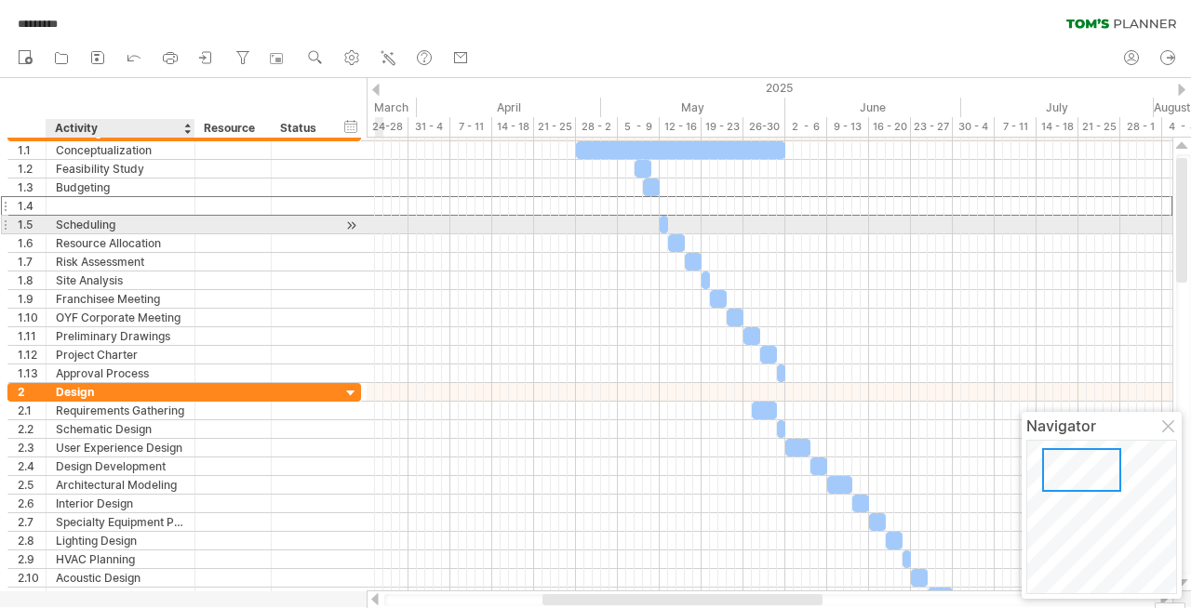
click at [70, 202] on div at bounding box center [120, 206] width 129 height 18
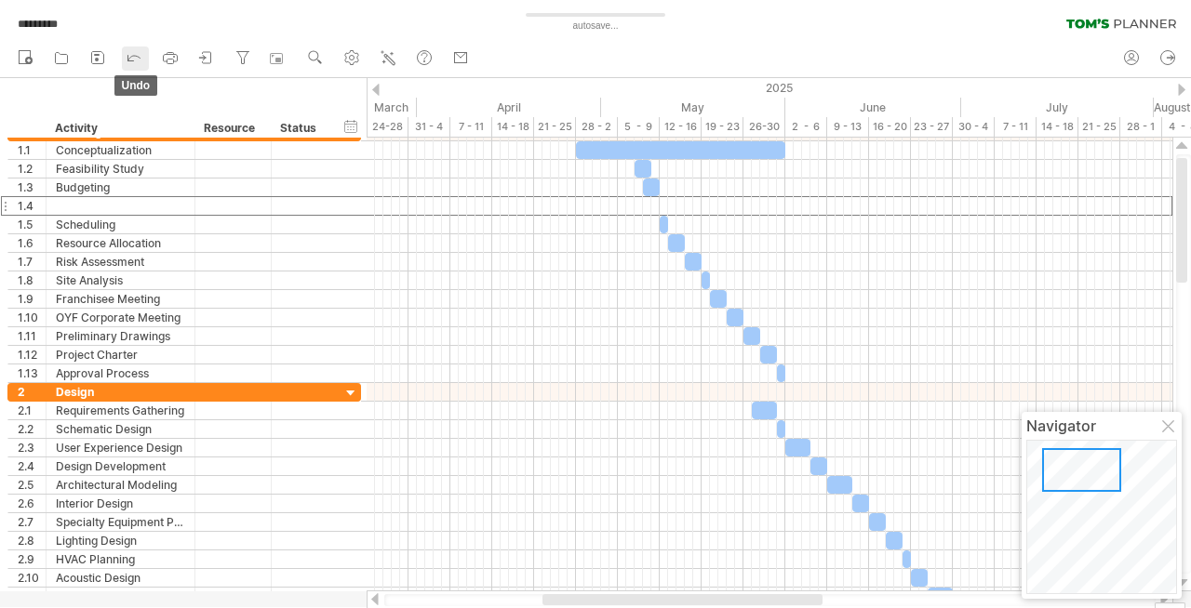
click at [135, 58] on icon at bounding box center [134, 56] width 19 height 19
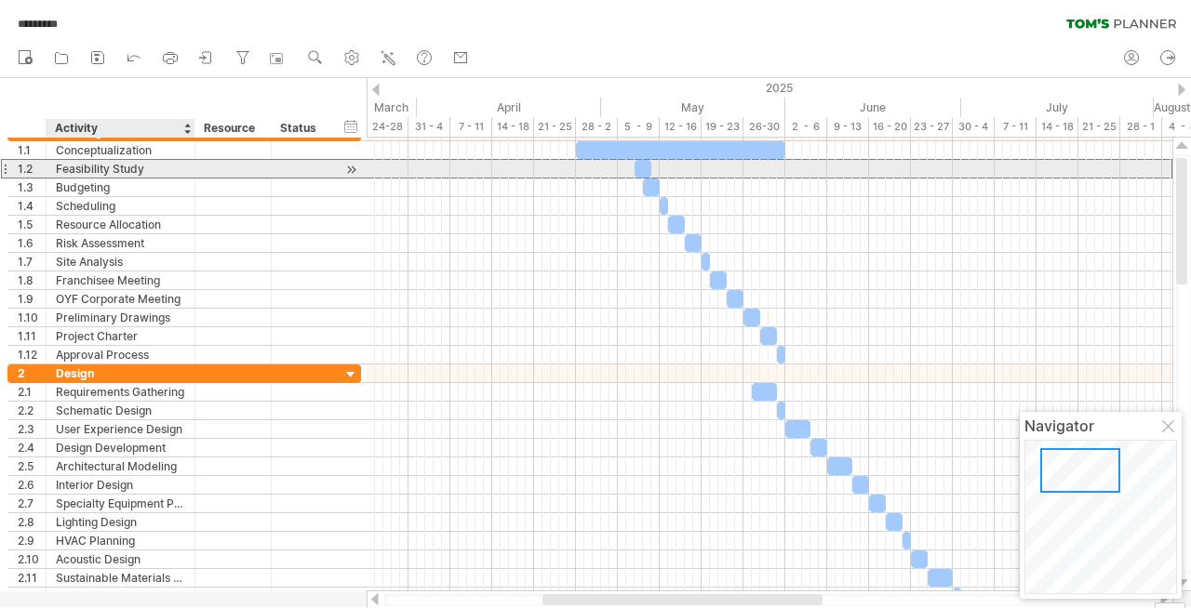
click at [108, 167] on div "Feasibility Study" at bounding box center [120, 169] width 129 height 18
drag, startPoint x: 147, startPoint y: 168, endPoint x: 57, endPoint y: 168, distance: 90.2
click at [57, 168] on input "**********" at bounding box center [120, 169] width 129 height 18
type input "******"
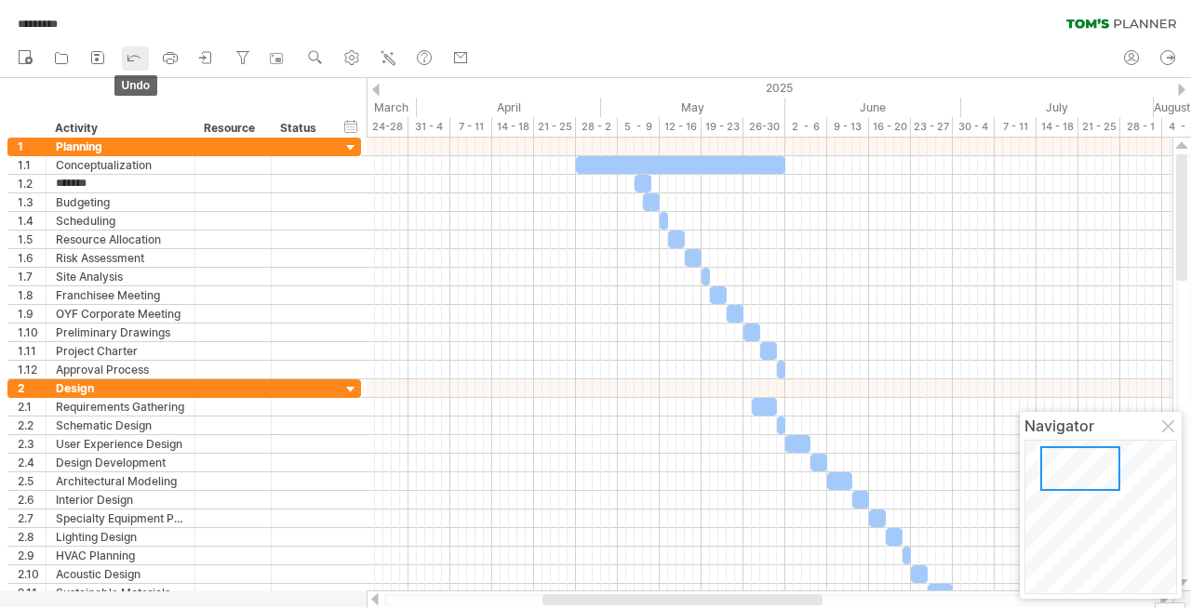
click at [140, 58] on icon at bounding box center [134, 59] width 12 height 6
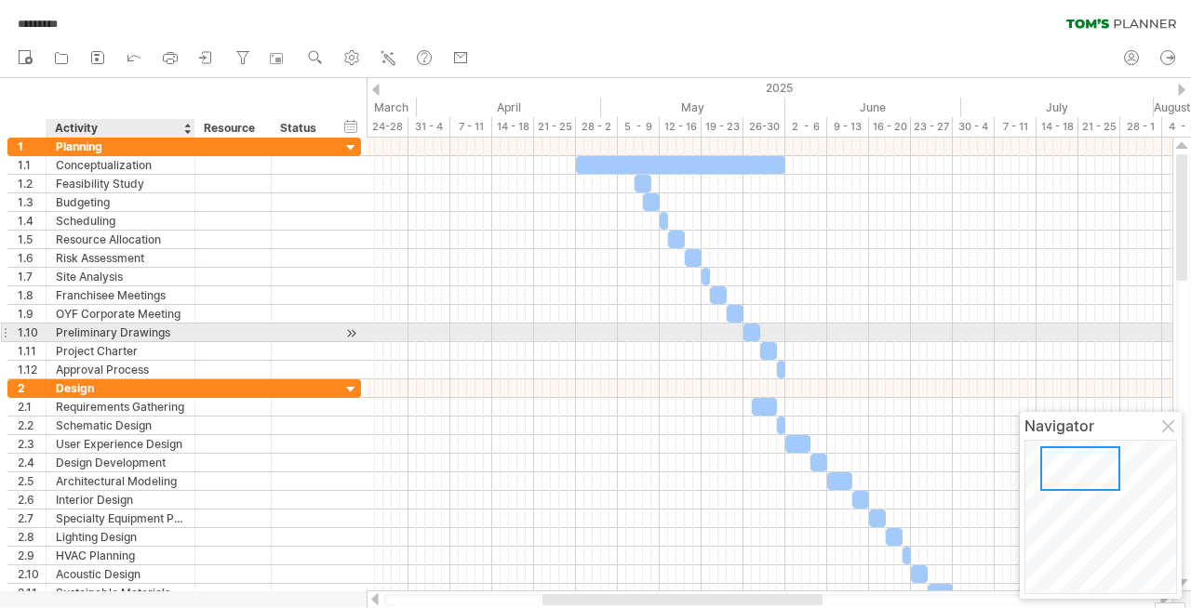
click at [150, 334] on div "Preliminary Drawings" at bounding box center [120, 333] width 129 height 18
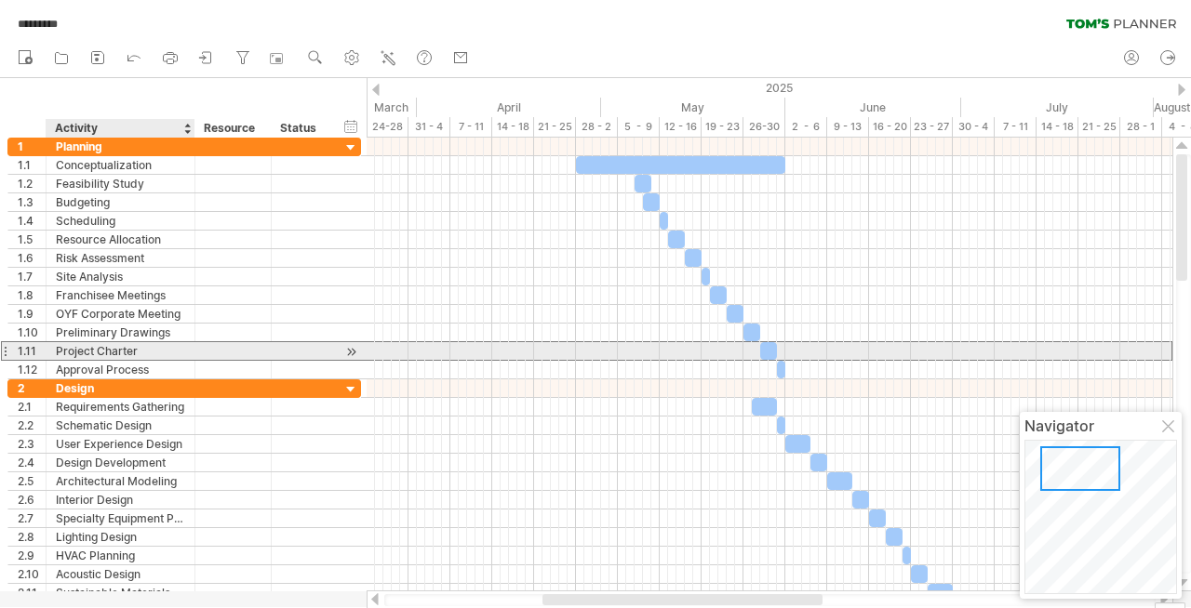
click at [150, 347] on div "Project Charter" at bounding box center [120, 351] width 129 height 18
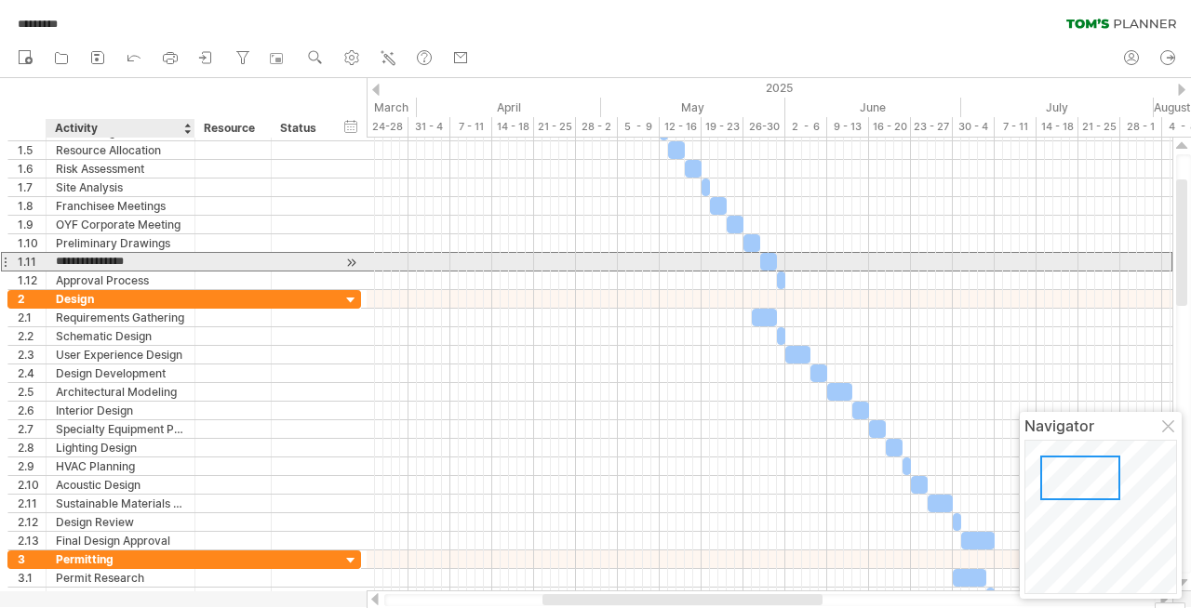
click at [147, 259] on input "**********" at bounding box center [120, 262] width 129 height 18
drag, startPoint x: 140, startPoint y: 258, endPoint x: 53, endPoint y: 257, distance: 86.5
click at [53, 257] on div "**********" at bounding box center [121, 262] width 149 height 18
type input "**********"
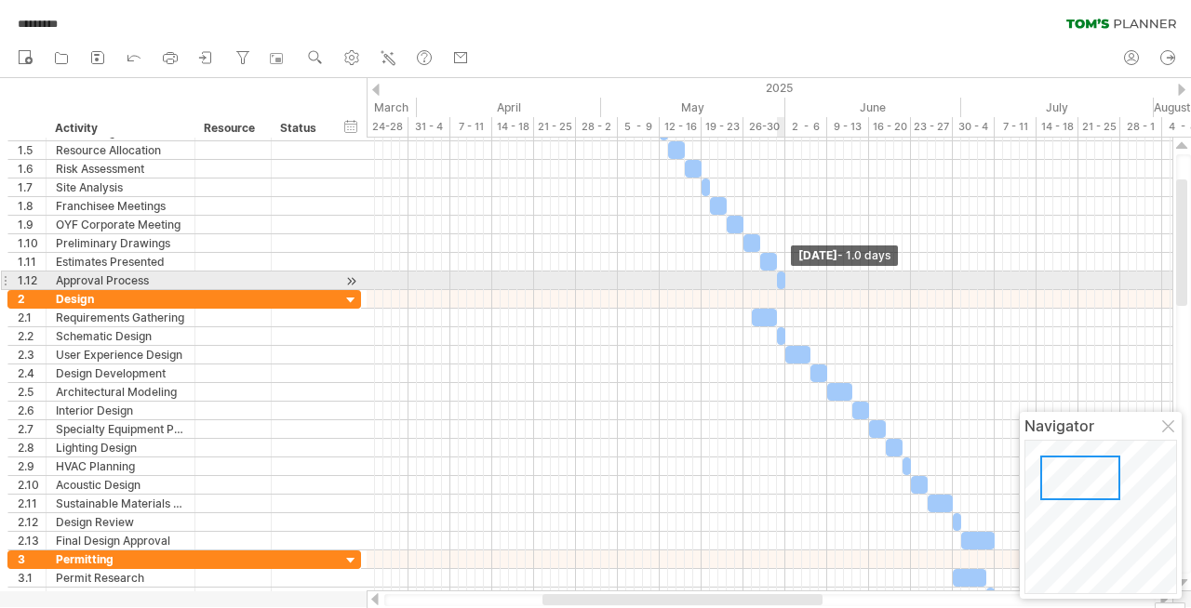
click at [781, 279] on span at bounding box center [784, 281] width 7 height 18
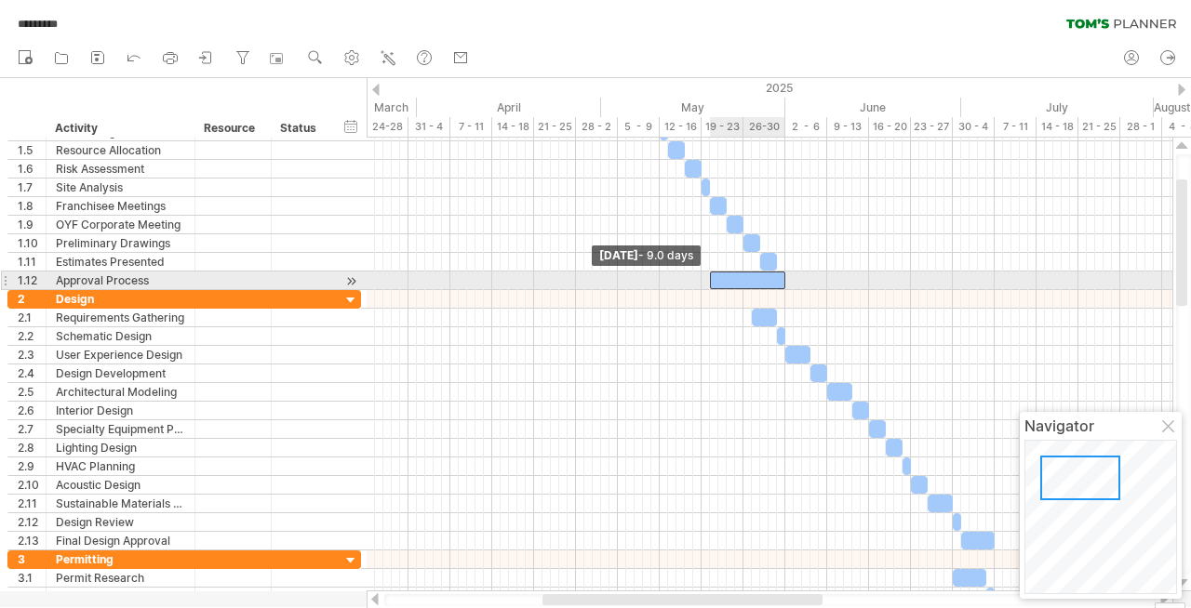
drag, startPoint x: 779, startPoint y: 279, endPoint x: 712, endPoint y: 284, distance: 68.1
click at [712, 284] on span at bounding box center [709, 281] width 7 height 18
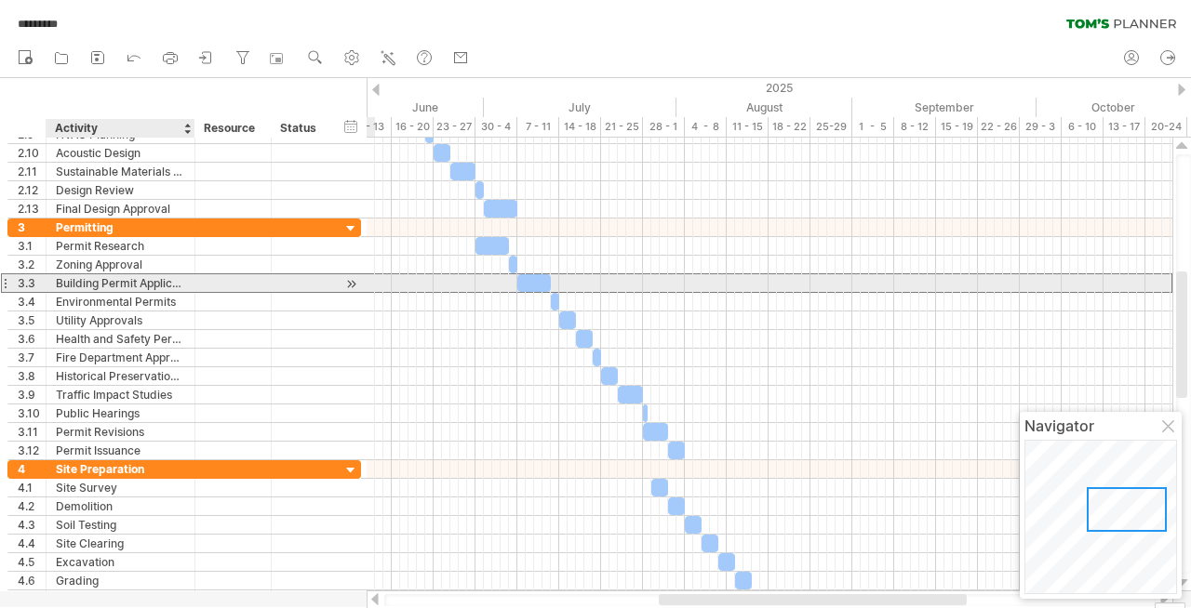
click at [158, 286] on div "Building Permit Application" at bounding box center [120, 283] width 129 height 18
drag, startPoint x: 192, startPoint y: 280, endPoint x: 237, endPoint y: 286, distance: 46.0
click at [237, 286] on div at bounding box center [237, 283] width 9 height 19
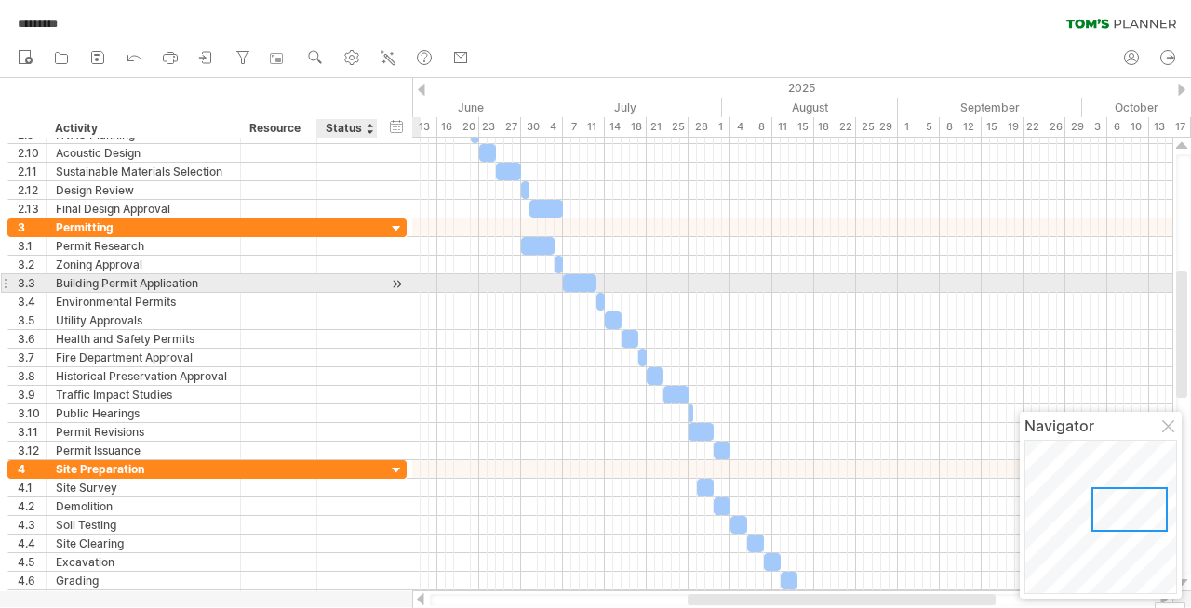
click at [396, 284] on div at bounding box center [397, 284] width 18 height 20
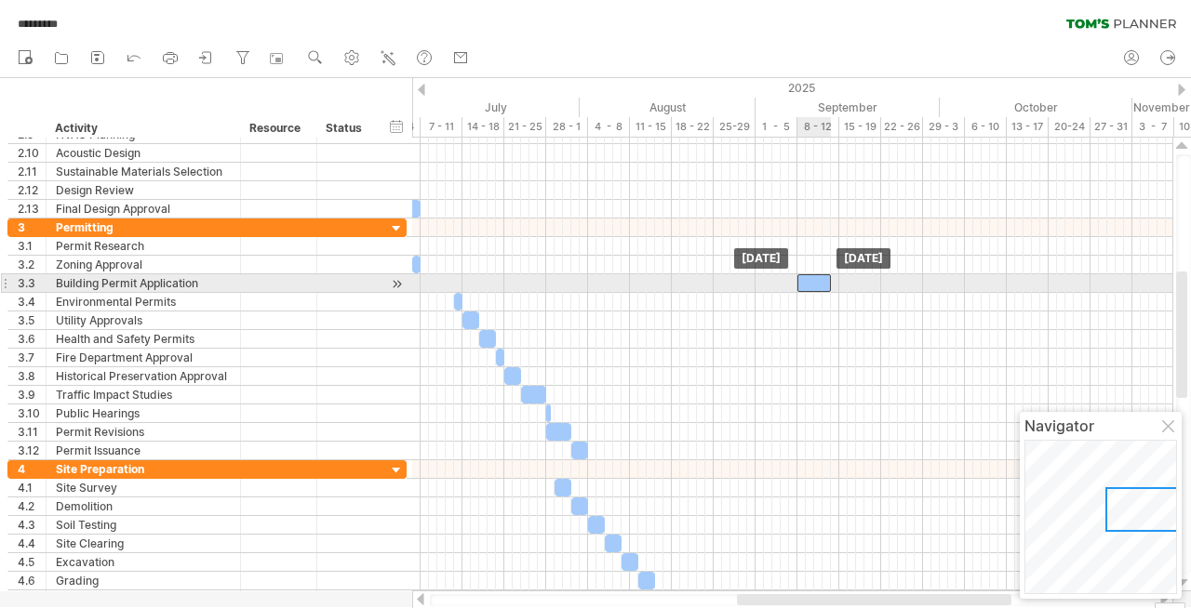
drag, startPoint x: 439, startPoint y: 280, endPoint x: 818, endPoint y: 288, distance: 378.7
click at [818, 288] on div at bounding box center [813, 283] width 33 height 18
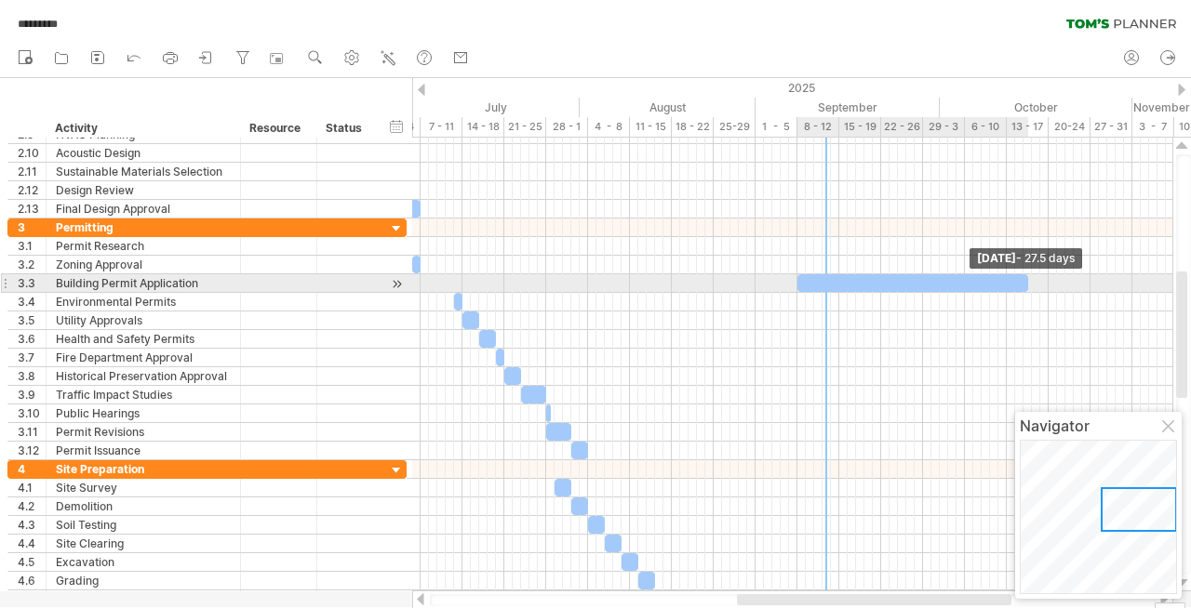
drag, startPoint x: 827, startPoint y: 278, endPoint x: 1025, endPoint y: 293, distance: 198.7
click at [1025, 293] on div "[DATE] - 27.5 days [DATE]" at bounding box center [792, 365] width 760 height 454
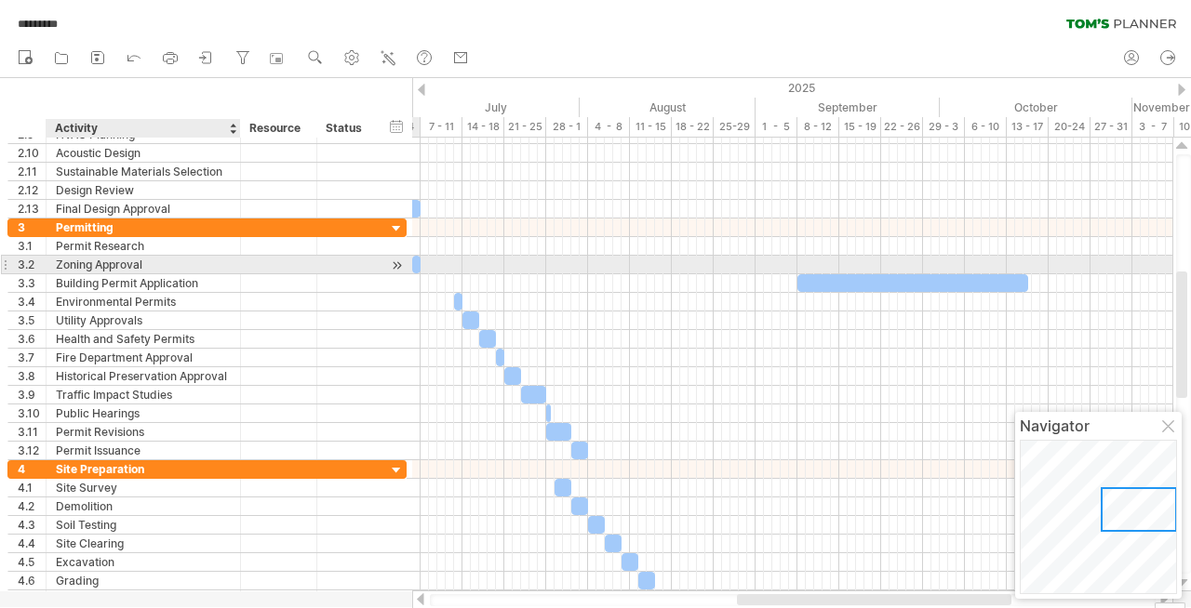
click at [74, 268] on div "Zoning Approval" at bounding box center [143, 265] width 175 height 18
drag, startPoint x: 92, startPoint y: 263, endPoint x: 52, endPoint y: 264, distance: 40.0
click at [52, 264] on div "**********" at bounding box center [144, 265] width 194 height 18
type input "**********"
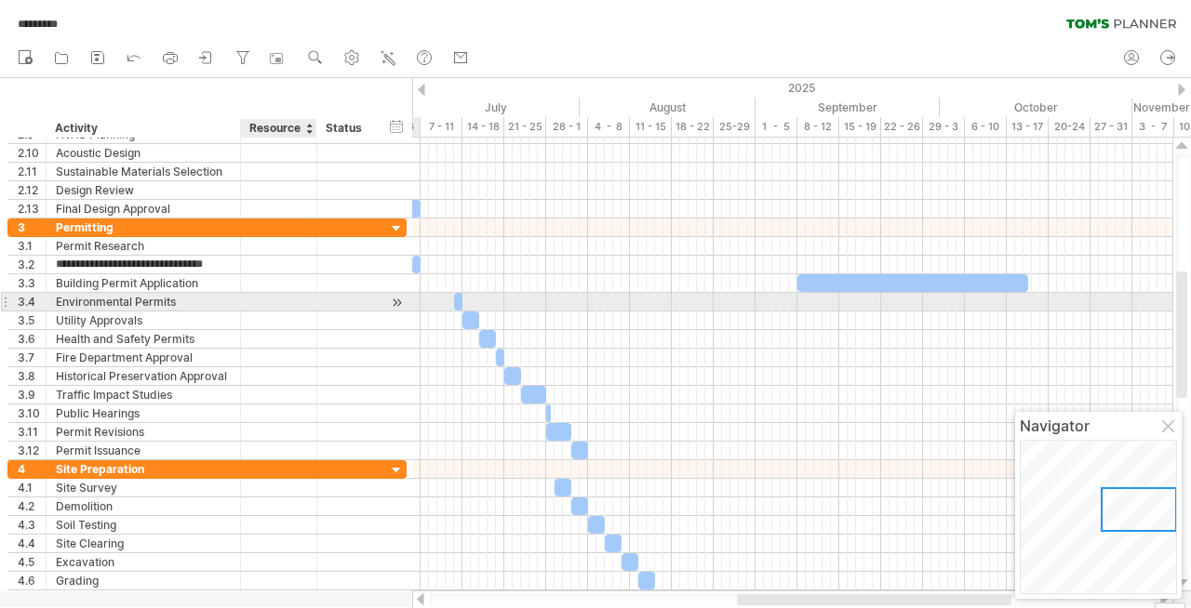
click at [321, 305] on div at bounding box center [347, 302] width 60 height 18
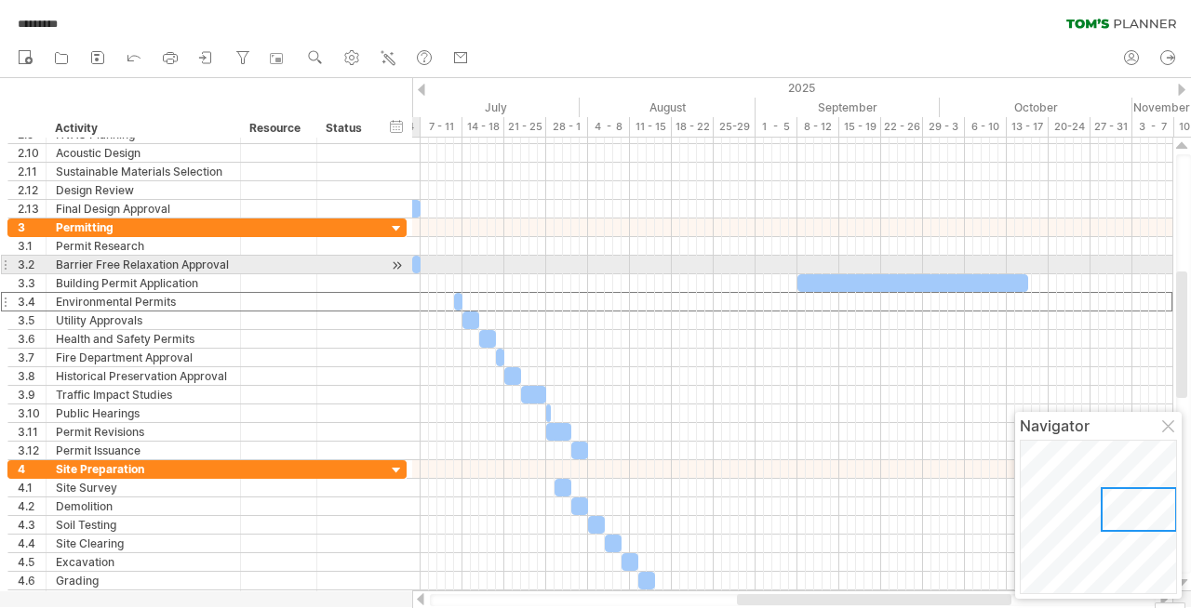
click at [395, 264] on div at bounding box center [397, 266] width 18 height 20
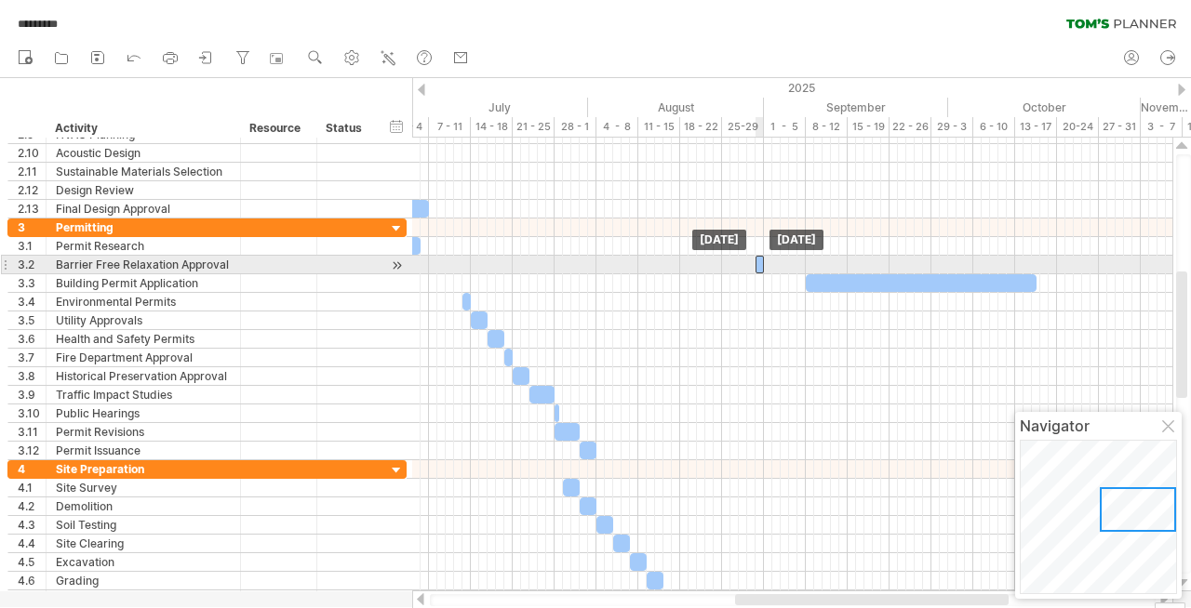
drag, startPoint x: 424, startPoint y: 263, endPoint x: 761, endPoint y: 270, distance: 336.8
click at [761, 270] on div at bounding box center [759, 265] width 8 height 18
drag, startPoint x: 759, startPoint y: 267, endPoint x: 783, endPoint y: 265, distance: 24.3
click at [783, 265] on div at bounding box center [784, 265] width 8 height 18
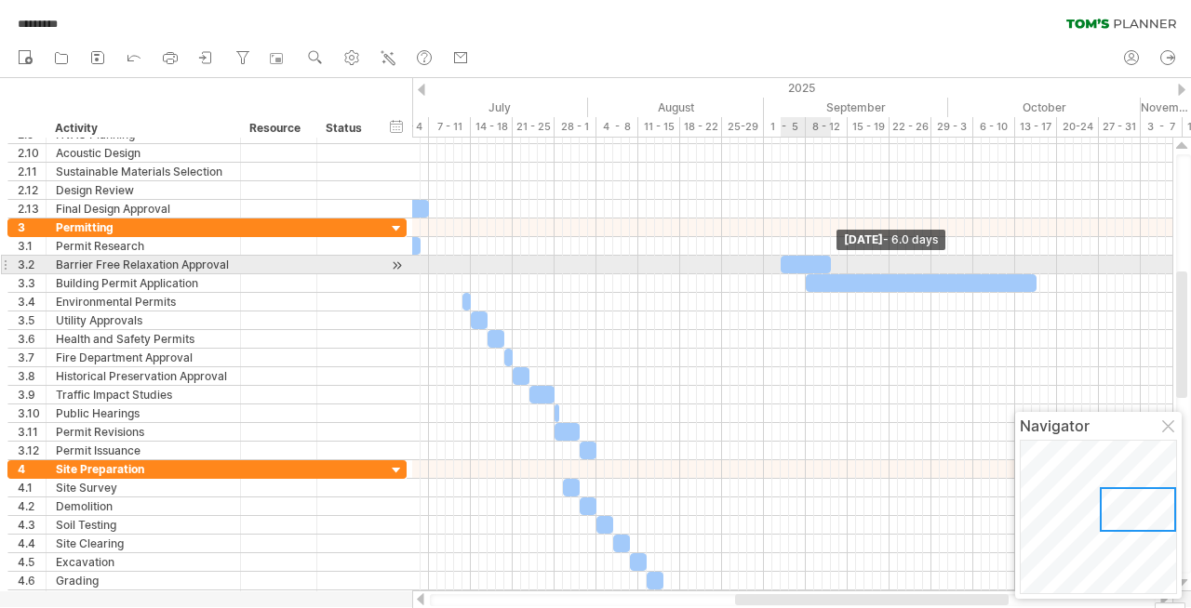
drag, startPoint x: 788, startPoint y: 262, endPoint x: 831, endPoint y: 260, distance: 42.9
click at [831, 260] on span at bounding box center [830, 265] width 7 height 18
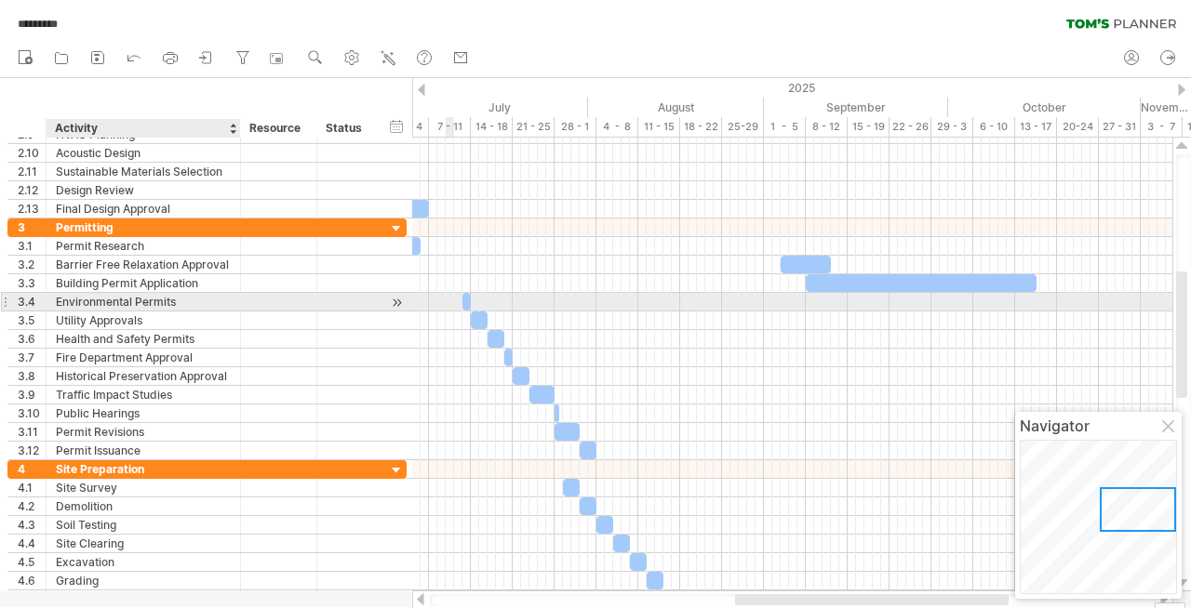
click at [112, 300] on div "Environmental Permits" at bounding box center [143, 302] width 175 height 18
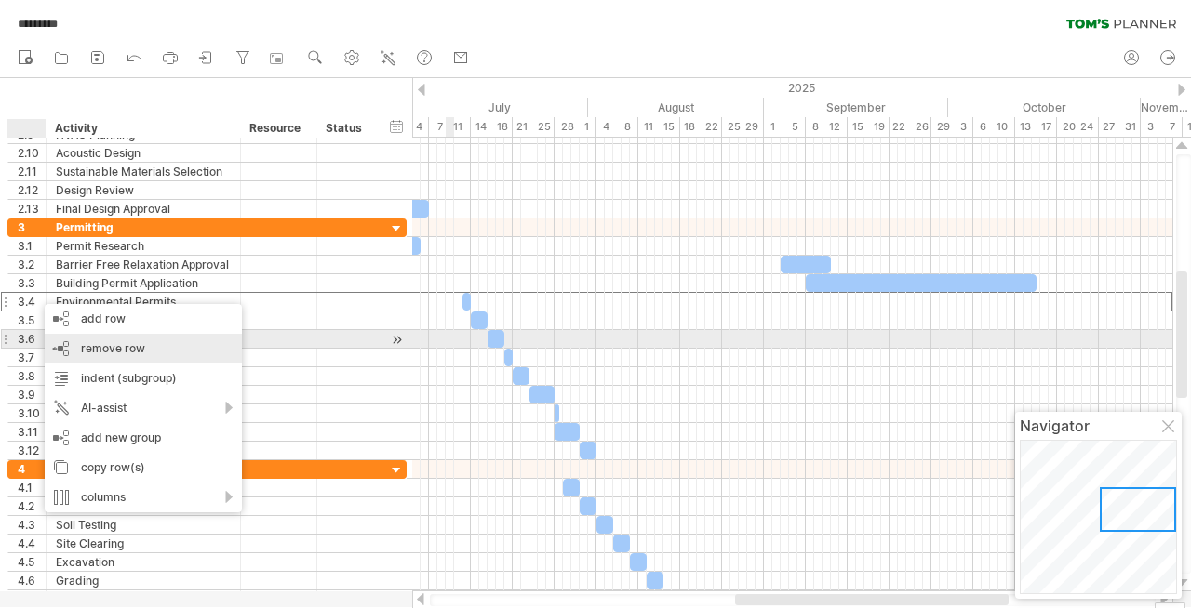
click at [82, 341] on span "remove row" at bounding box center [113, 348] width 64 height 14
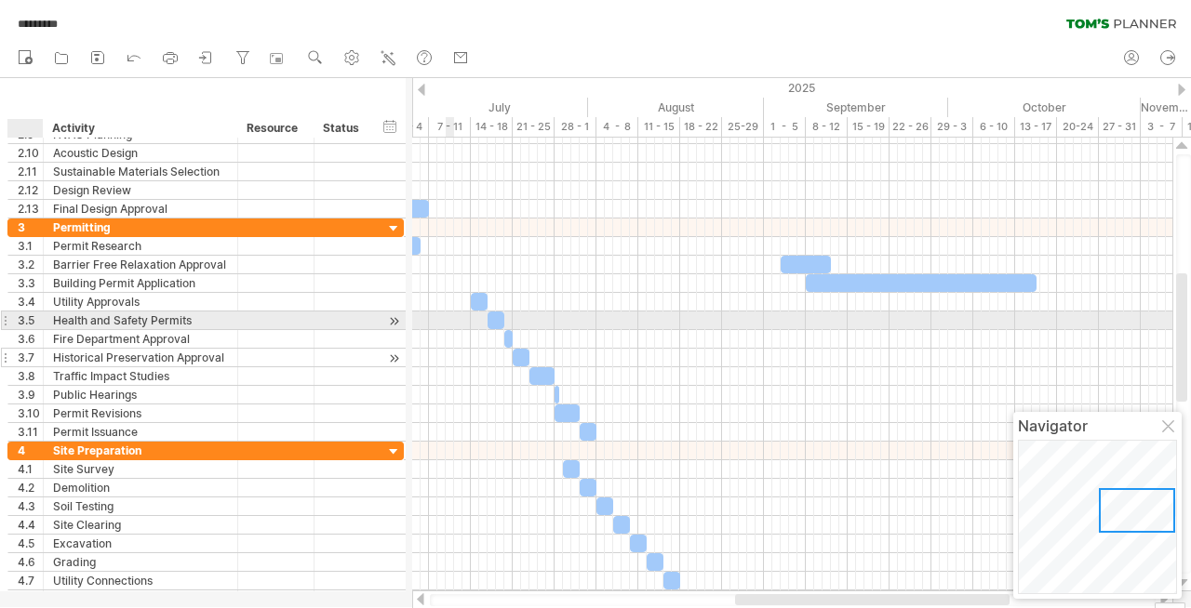
drag, startPoint x: 39, startPoint y: 317, endPoint x: 36, endPoint y: 349, distance: 31.7
click at [36, 349] on div "**********" at bounding box center [205, 330] width 396 height 223
drag, startPoint x: 42, startPoint y: 319, endPoint x: 41, endPoint y: 349, distance: 29.8
click at [41, 349] on div "**********" at bounding box center [204, 330] width 395 height 223
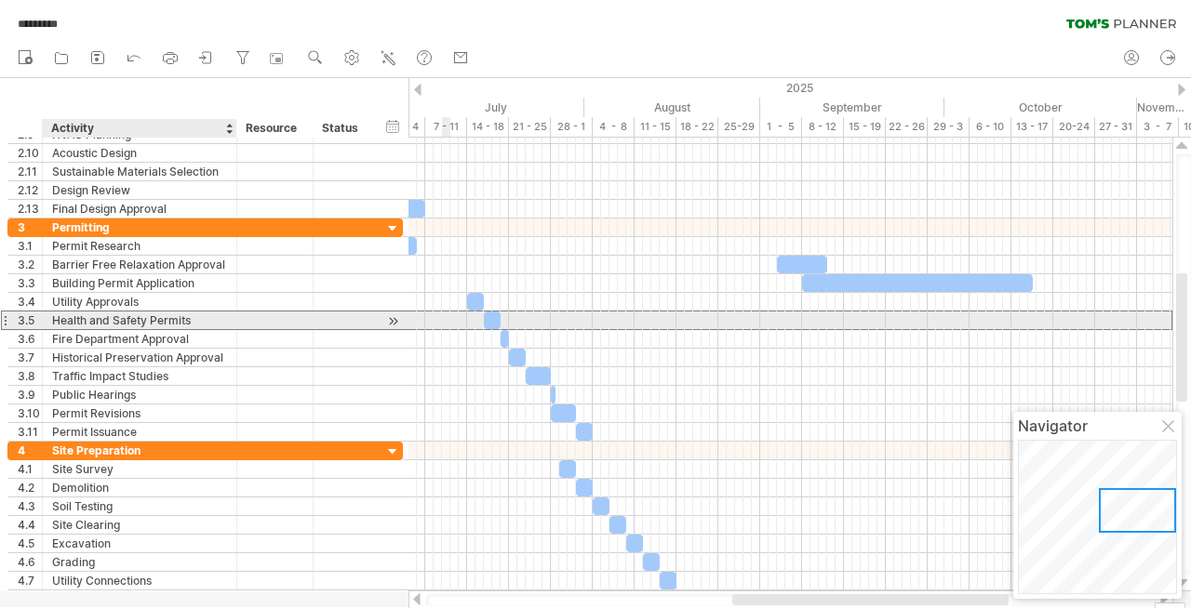
click at [55, 313] on div "Health and Safety Permits" at bounding box center [139, 321] width 175 height 18
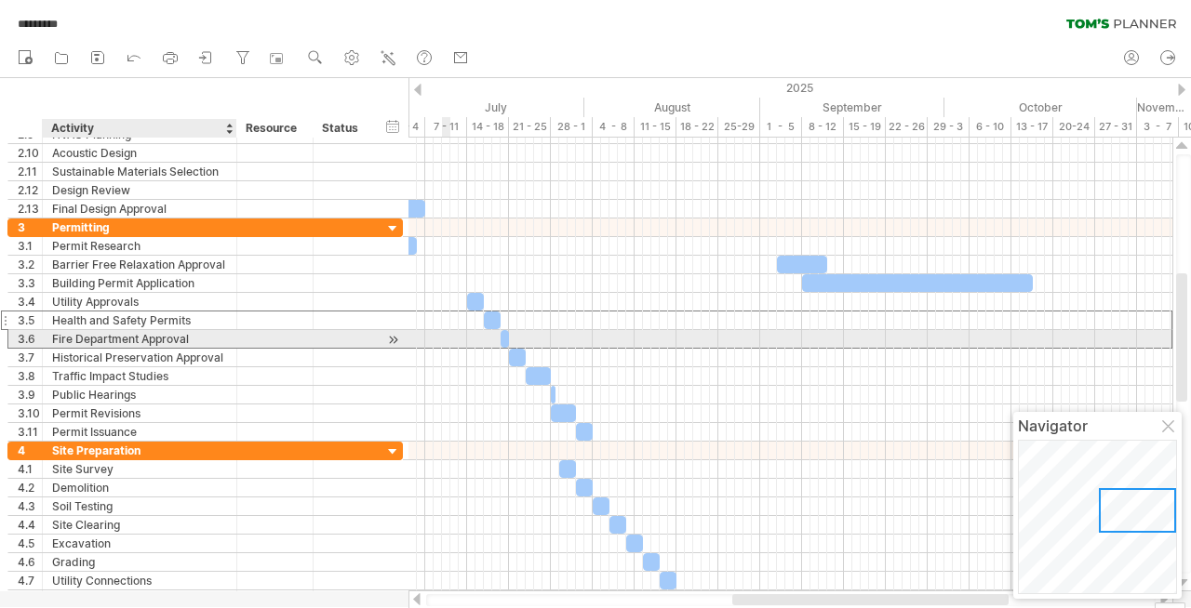
click at [68, 339] on div "Fire Department Approval" at bounding box center [139, 339] width 175 height 18
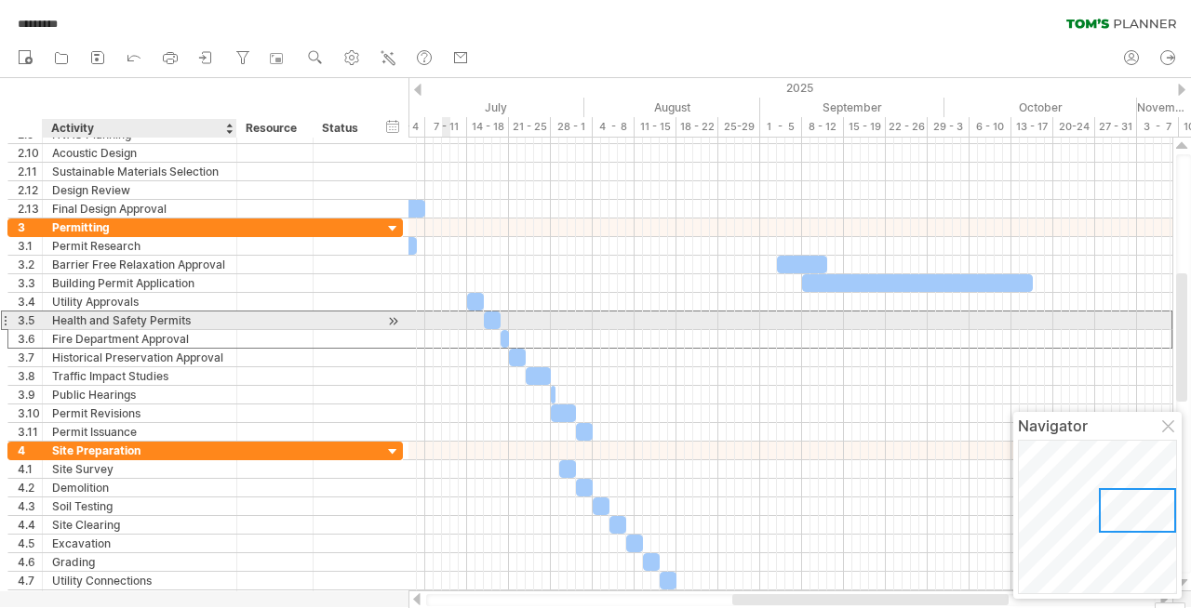
click at [72, 318] on div "Health and Safety Permits" at bounding box center [139, 321] width 175 height 18
click at [85, 319] on input "**********" at bounding box center [139, 321] width 175 height 18
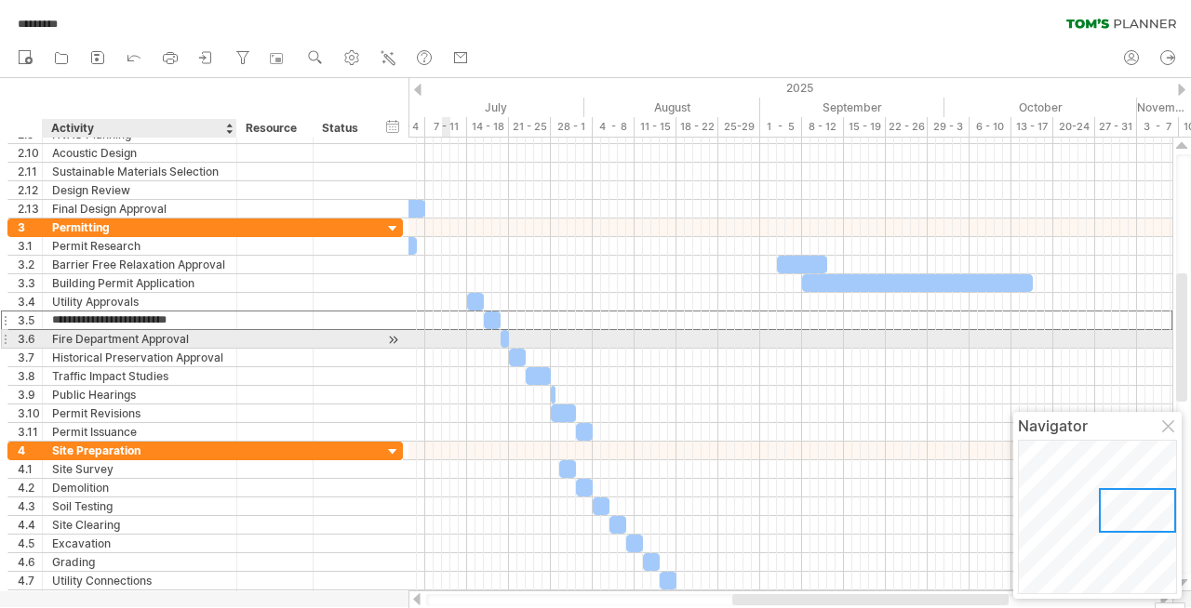
click at [89, 341] on div "Fire Department Approval" at bounding box center [139, 339] width 175 height 18
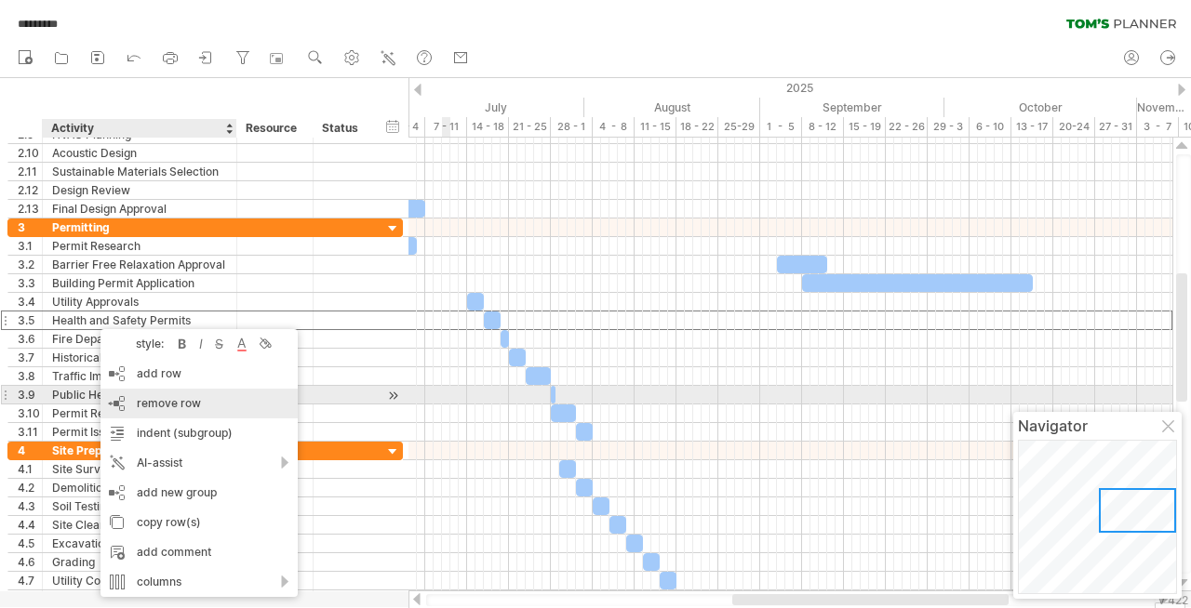
click at [159, 394] on div "remove row remove selected rows" at bounding box center [198, 404] width 197 height 30
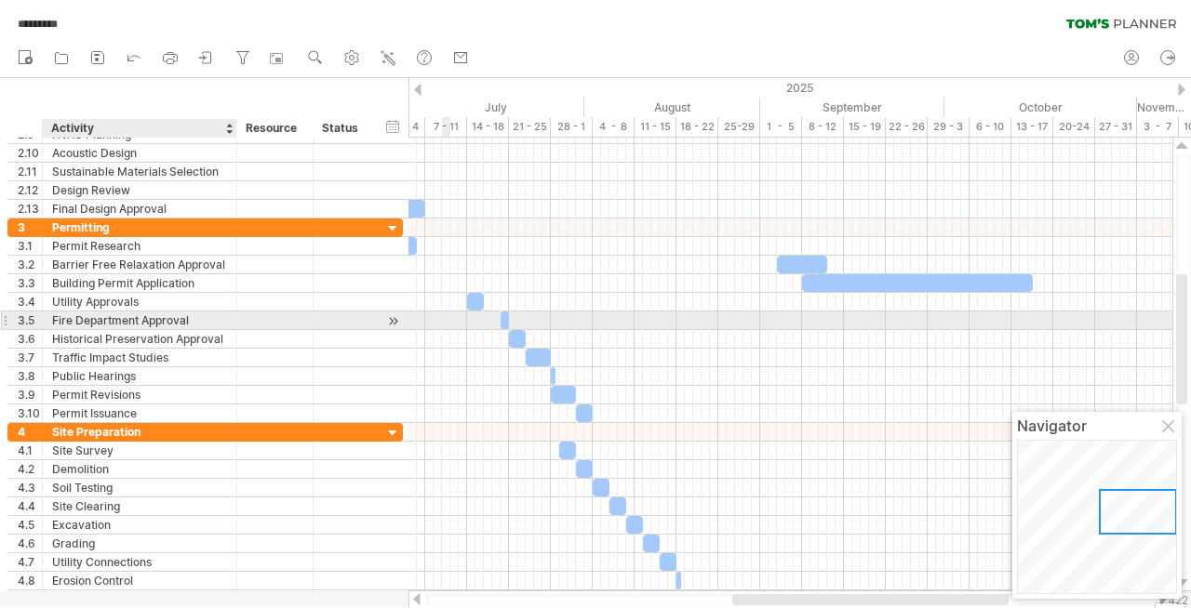
click at [123, 319] on div "Fire Department Approval" at bounding box center [139, 321] width 175 height 18
click at [123, 319] on input "**********" at bounding box center [139, 321] width 175 height 18
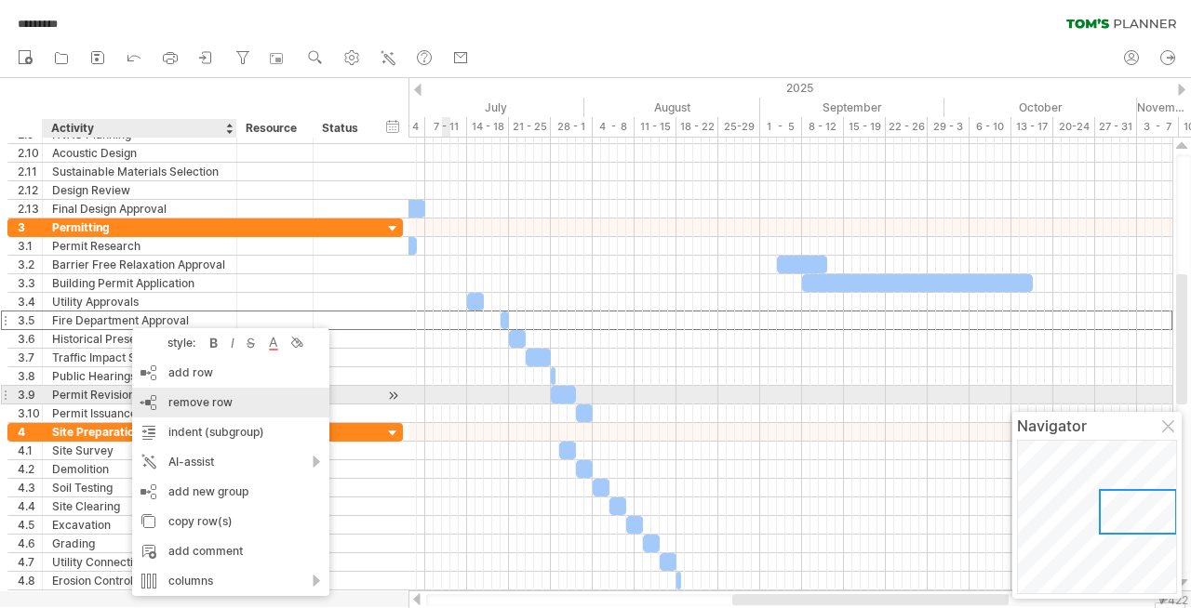
click at [206, 394] on div "remove row remove selected rows" at bounding box center [230, 403] width 197 height 30
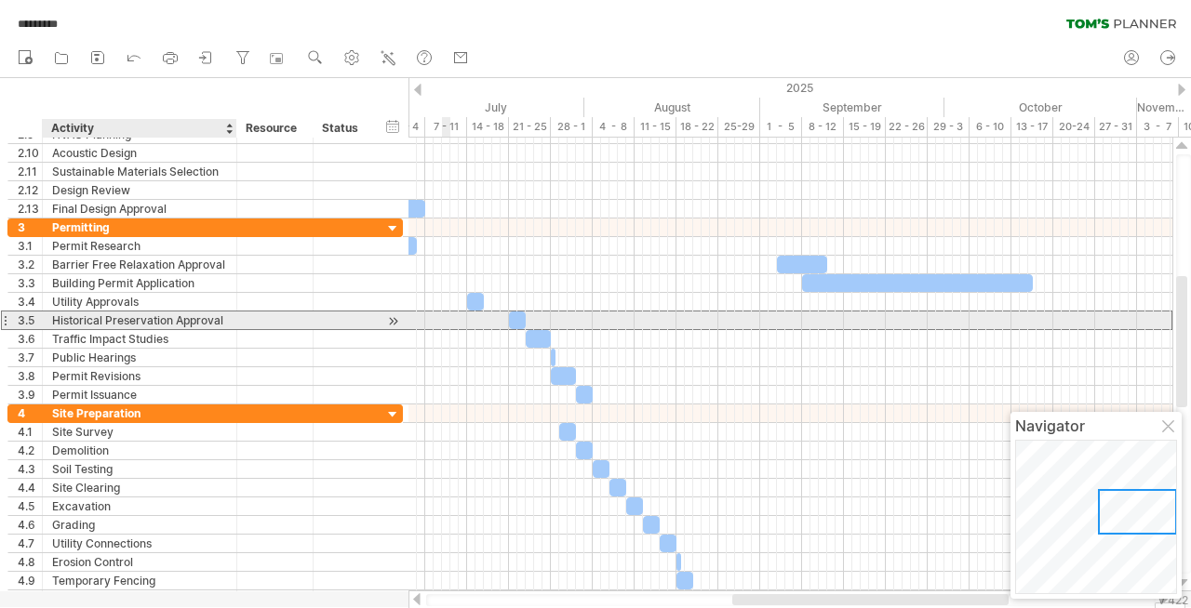
click at [153, 322] on div "Historical Preservation Approval" at bounding box center [139, 321] width 175 height 18
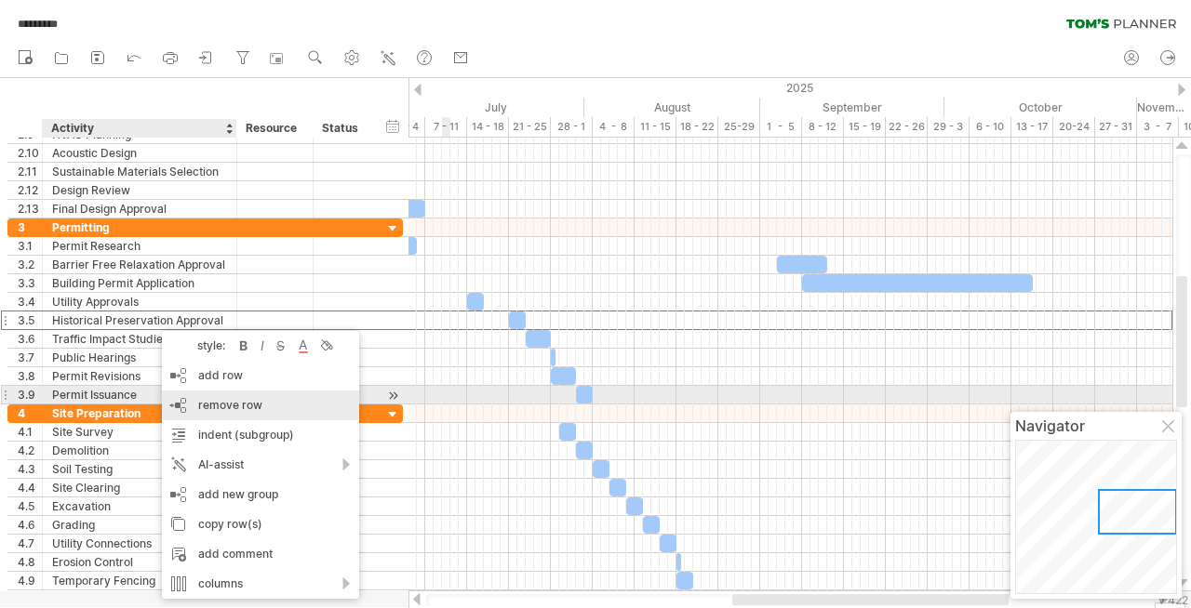
click at [205, 396] on div "remove row remove selected rows" at bounding box center [260, 406] width 197 height 30
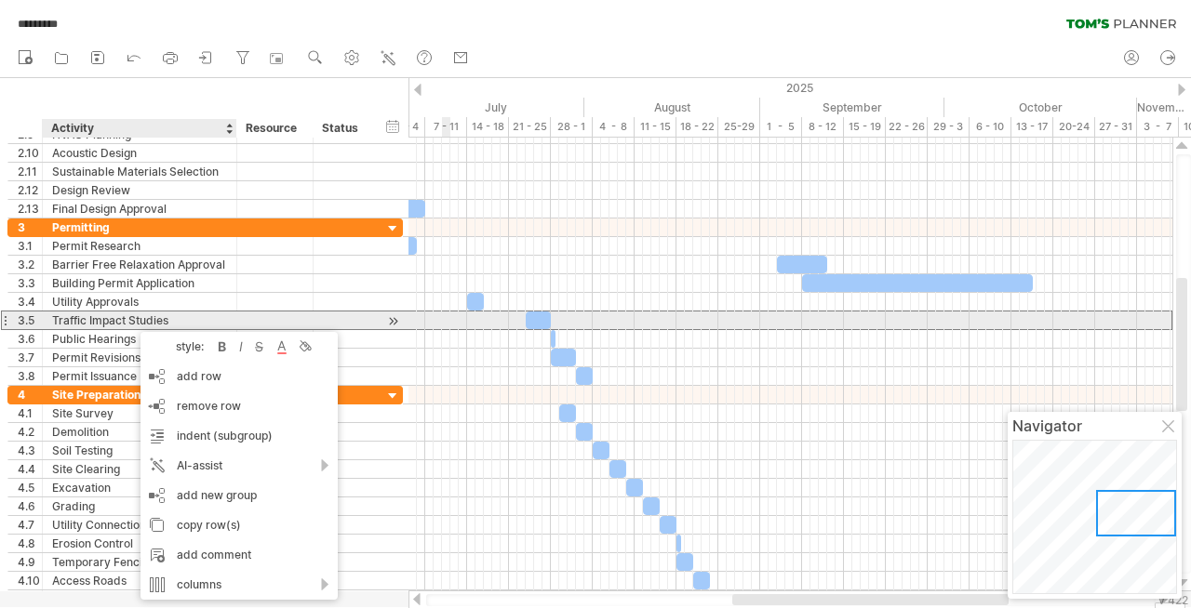
click at [131, 322] on div "Traffic Impact Studies" at bounding box center [139, 321] width 175 height 18
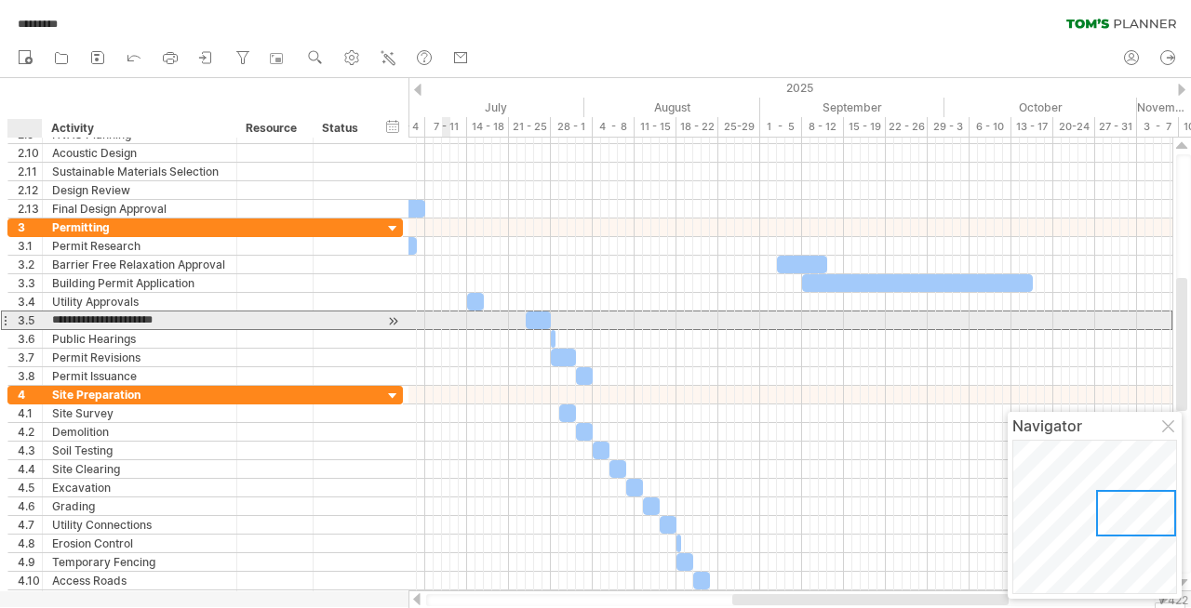
drag, startPoint x: 171, startPoint y: 318, endPoint x: 49, endPoint y: 314, distance: 121.9
click at [49, 314] on div "**********" at bounding box center [140, 321] width 194 height 18
type input "**********"
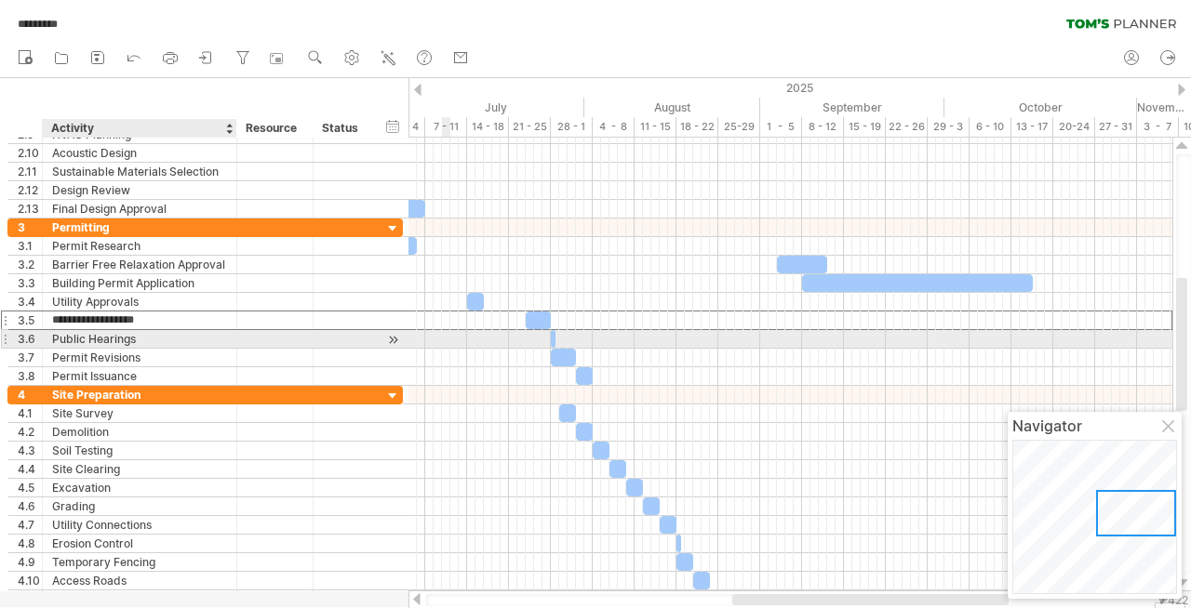
click at [83, 342] on div "Public Hearings" at bounding box center [139, 339] width 175 height 18
type input "*"
type input "**********"
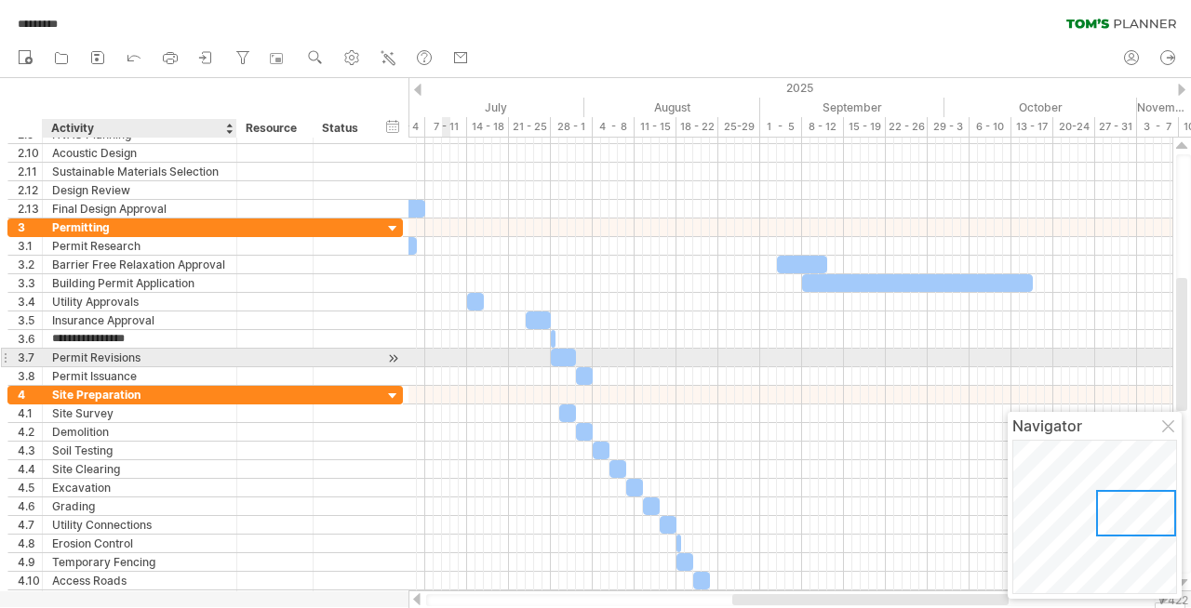
click at [93, 361] on div "Permit Revisions" at bounding box center [139, 358] width 175 height 18
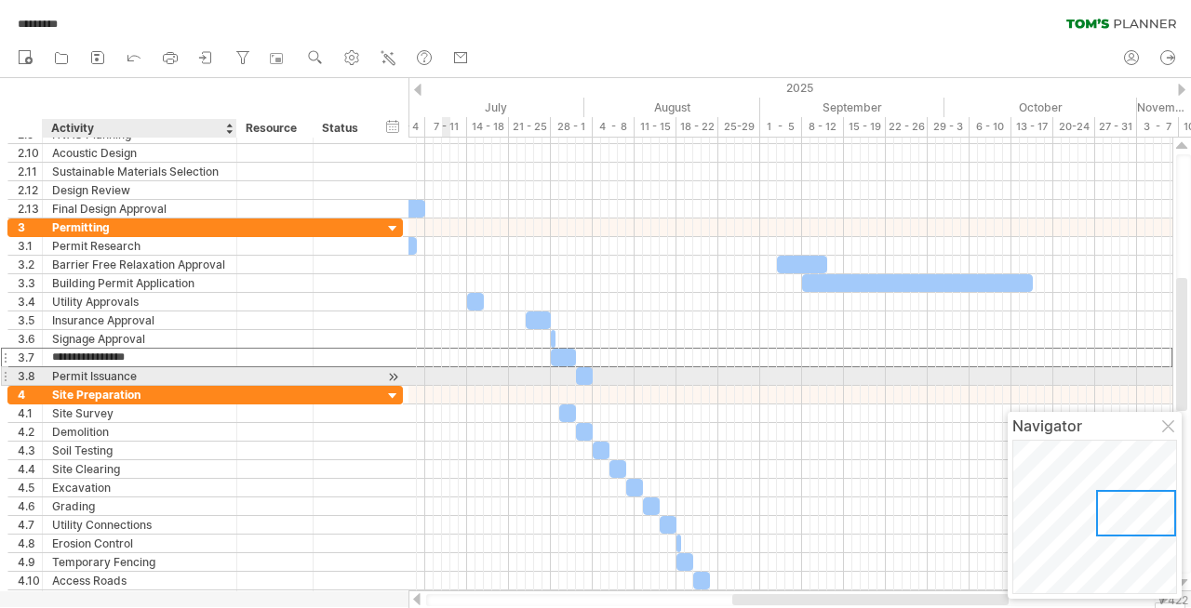
click at [105, 375] on div "Permit Issuance" at bounding box center [139, 376] width 175 height 18
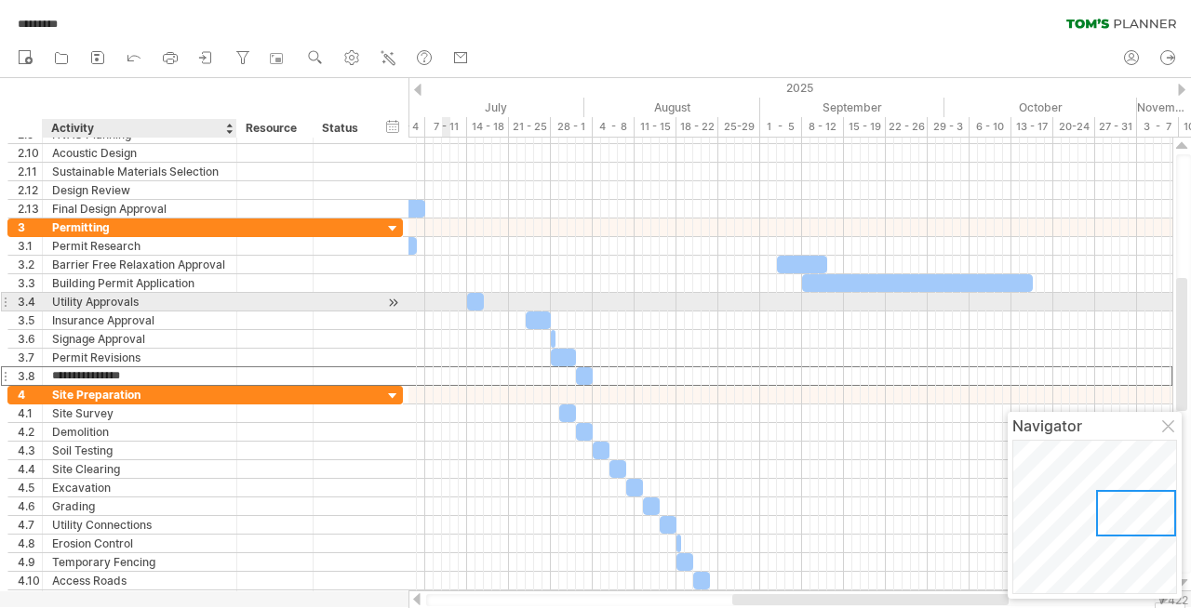
click at [100, 303] on div "Utility Approvals" at bounding box center [139, 302] width 175 height 18
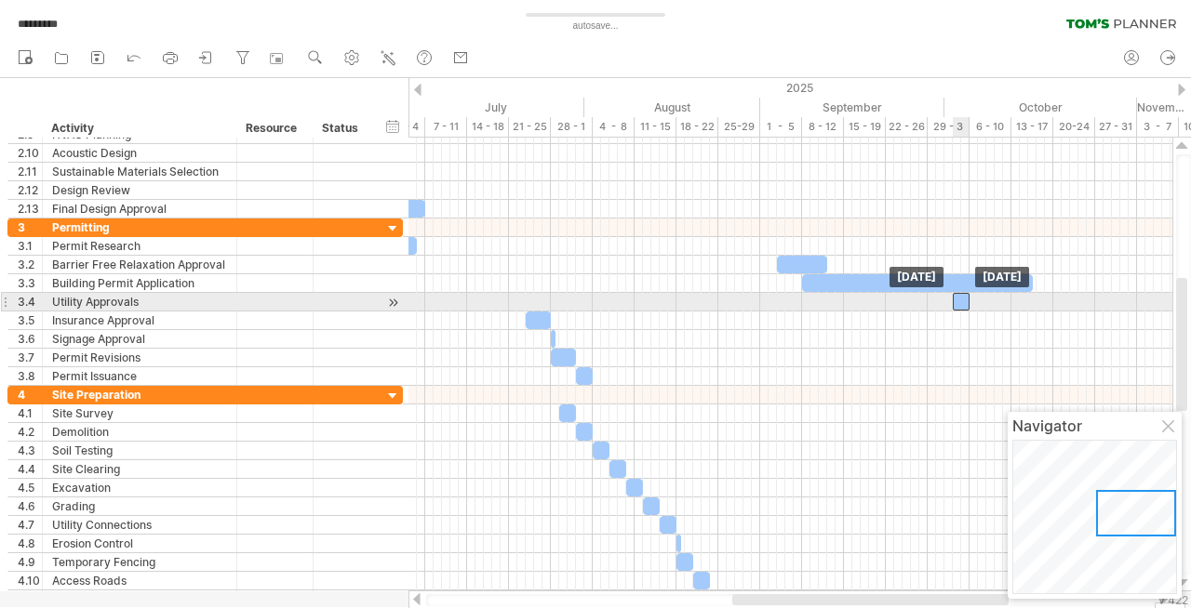
drag, startPoint x: 473, startPoint y: 302, endPoint x: 959, endPoint y: 307, distance: 485.6
click at [959, 307] on div at bounding box center [961, 302] width 17 height 18
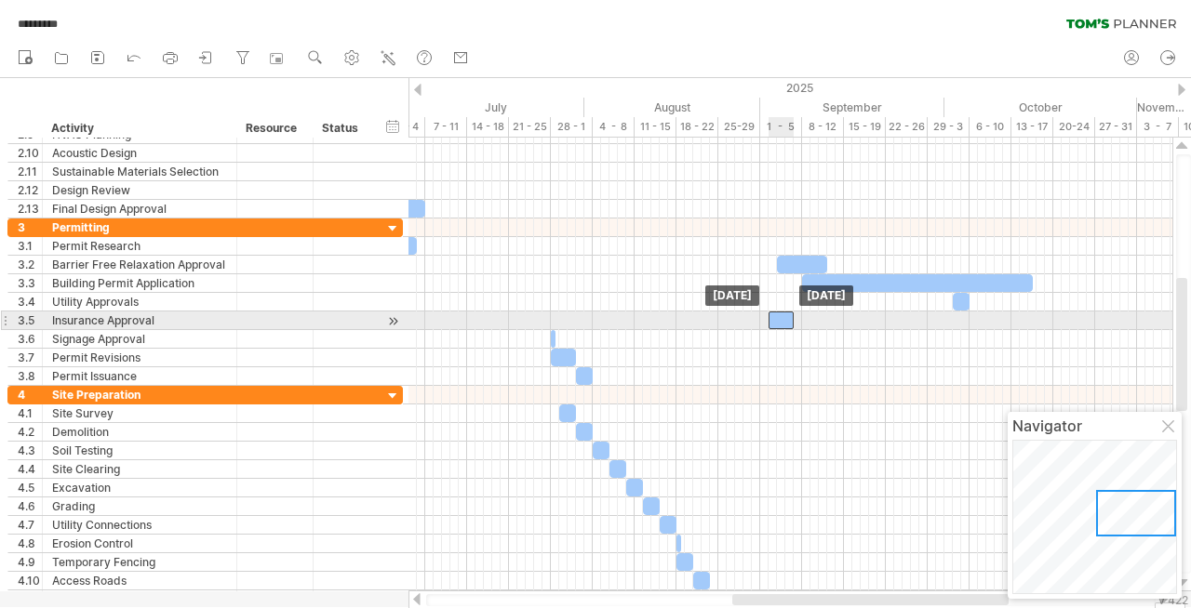
drag, startPoint x: 538, startPoint y: 321, endPoint x: 778, endPoint y: 325, distance: 240.0
click at [778, 325] on div at bounding box center [780, 321] width 25 height 18
click at [335, 320] on div at bounding box center [343, 321] width 41 height 18
click at [393, 321] on div at bounding box center [393, 322] width 18 height 20
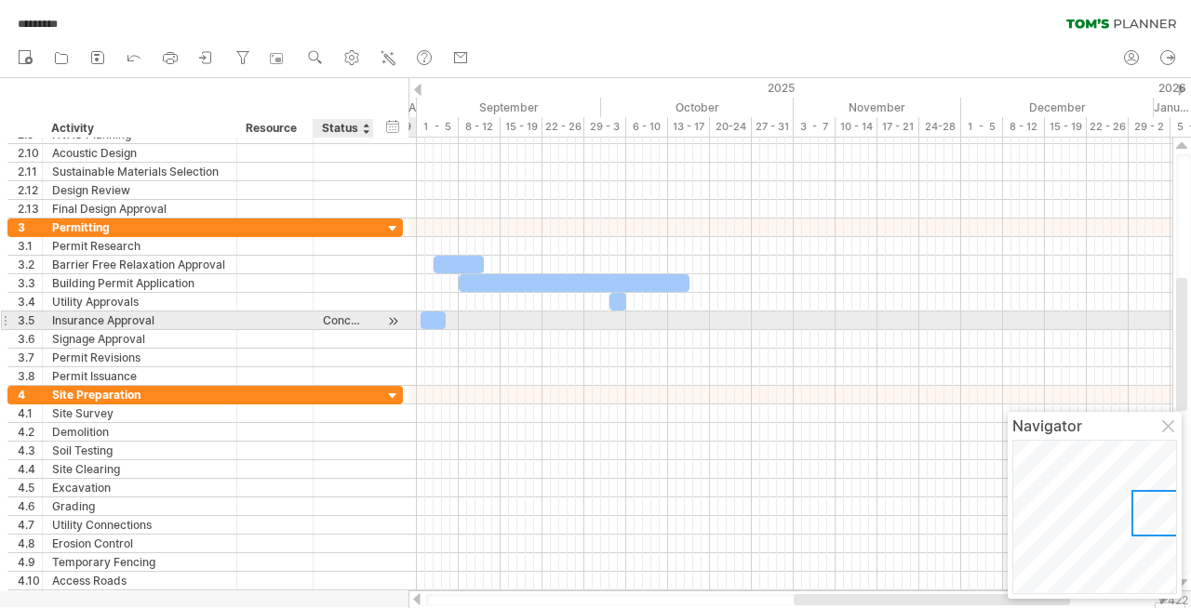
click at [350, 321] on div "Conceptualization" at bounding box center [343, 321] width 41 height 18
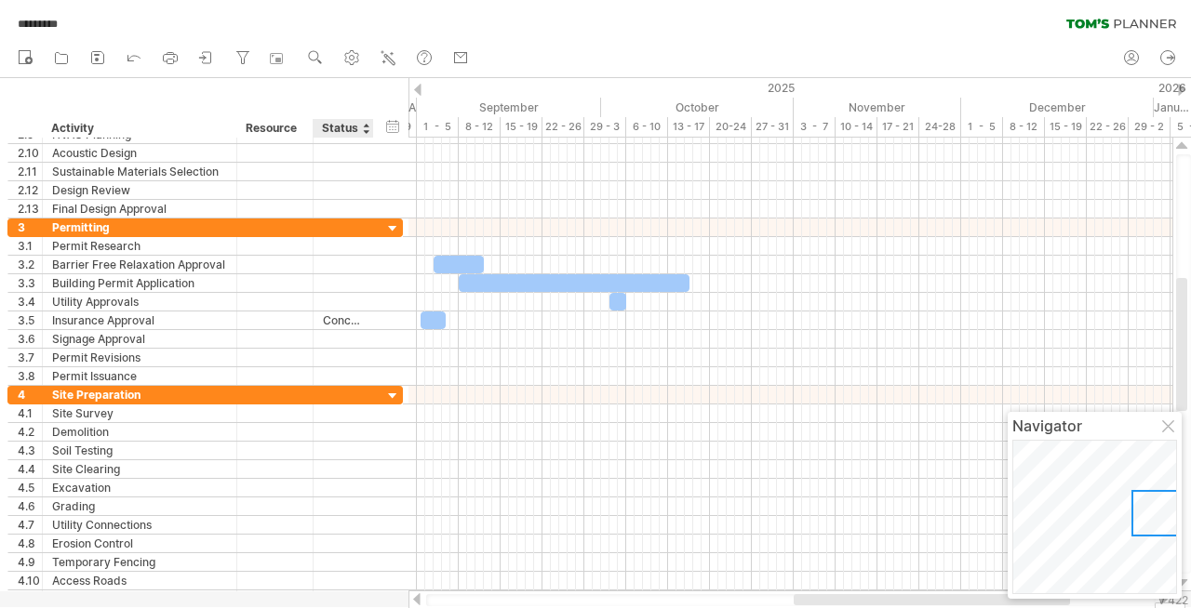
click at [363, 130] on div at bounding box center [365, 128] width 7 height 19
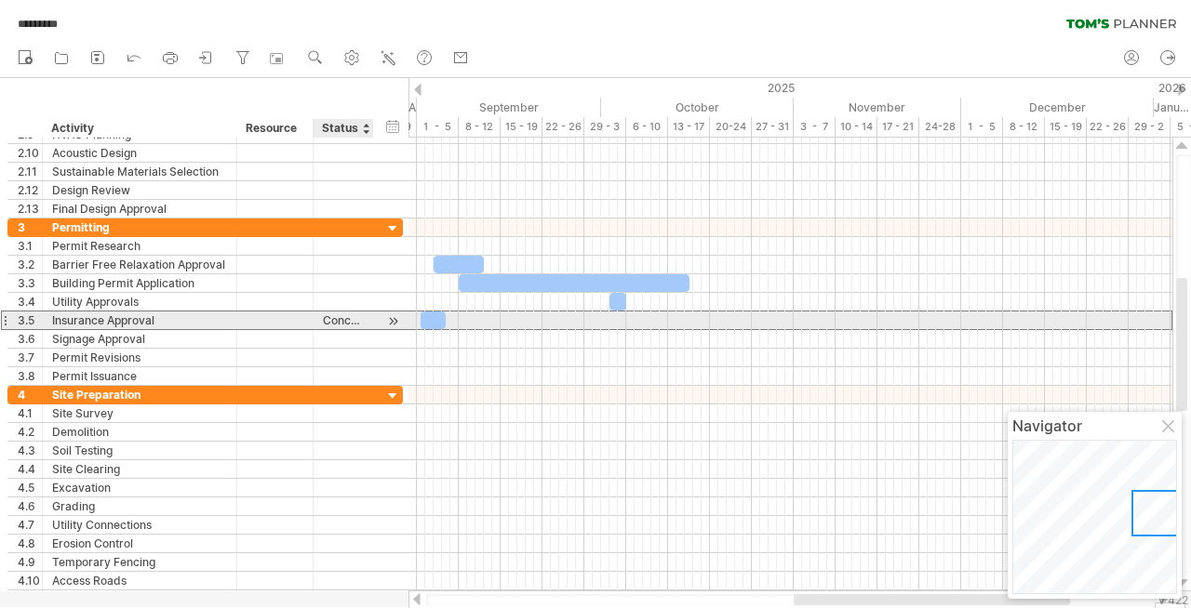
click at [332, 318] on div "Conceptualization" at bounding box center [343, 321] width 41 height 18
type input "**********"
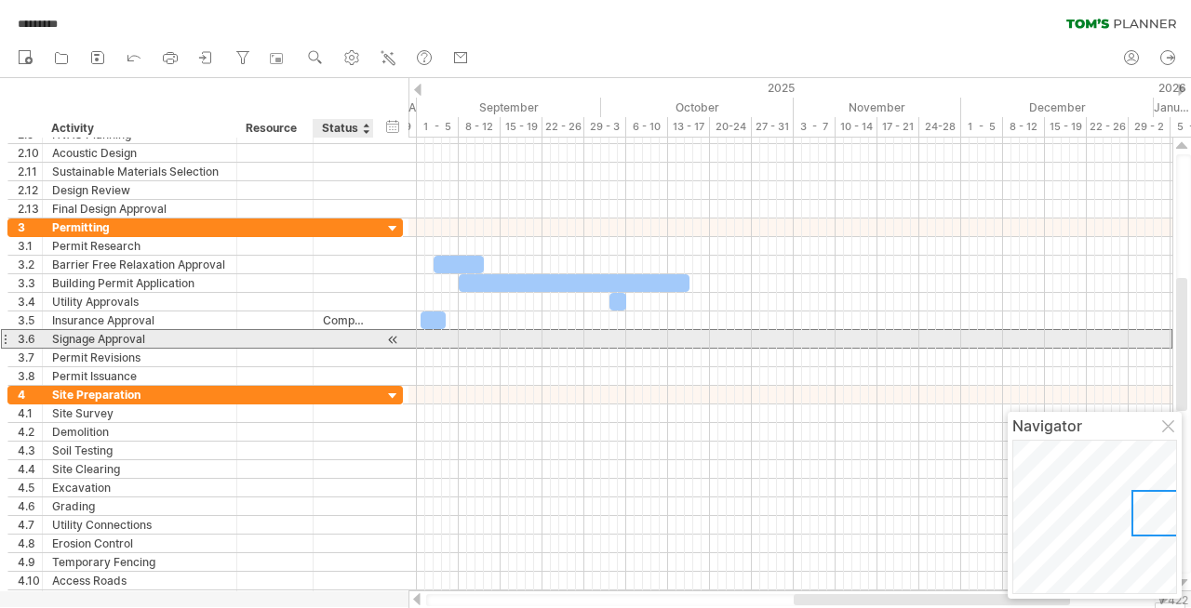
scroll to position [0, 0]
click at [345, 340] on div at bounding box center [343, 339] width 41 height 18
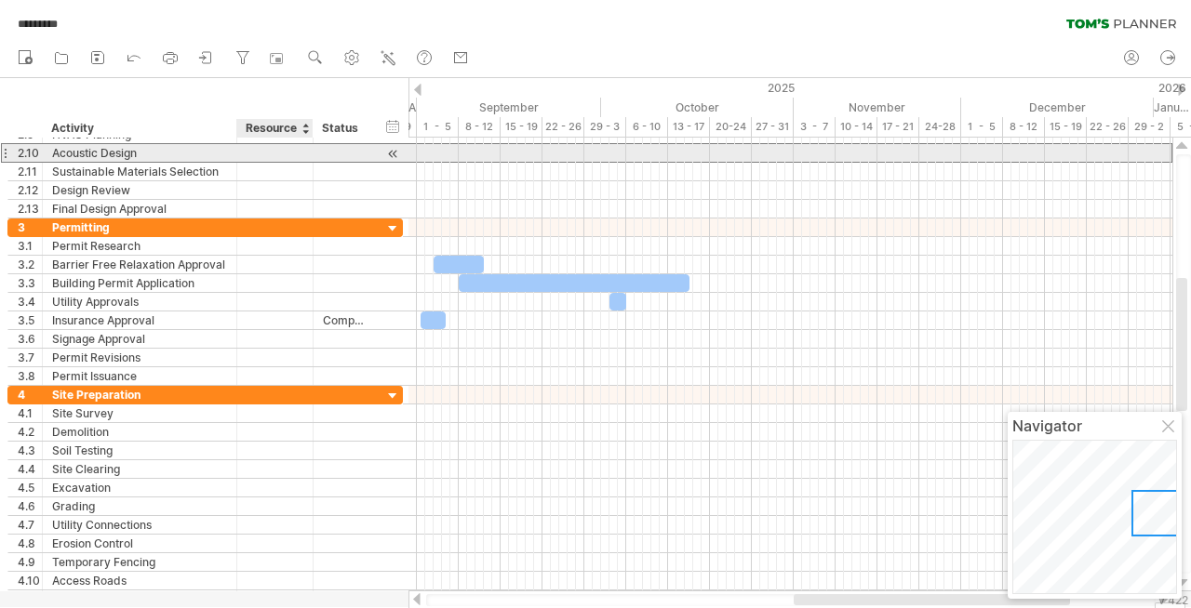
click at [262, 148] on div at bounding box center [274, 153] width 57 height 18
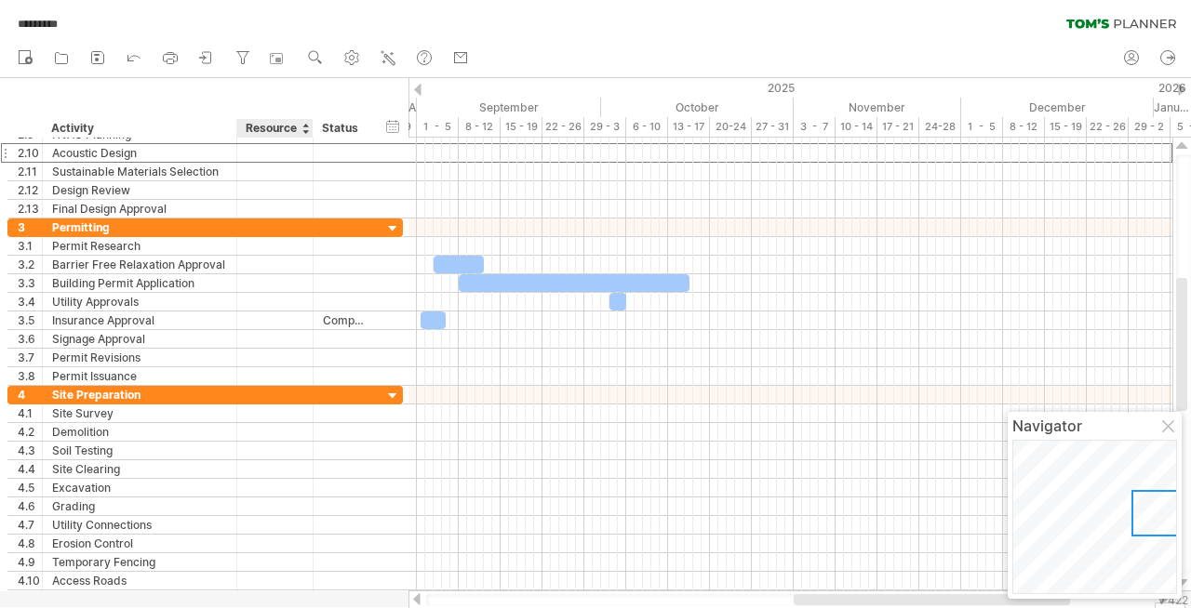
click at [288, 122] on div "Resource" at bounding box center [274, 128] width 57 height 19
click at [307, 129] on div at bounding box center [304, 128] width 7 height 19
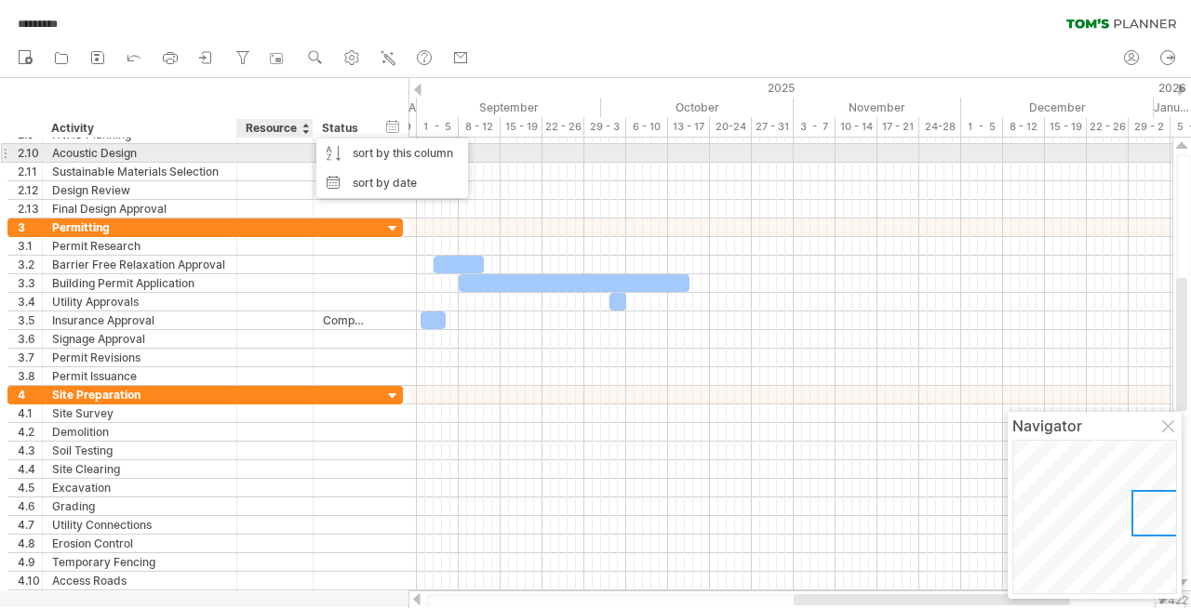
click at [286, 154] on div at bounding box center [274, 153] width 57 height 18
type input "*"
click at [275, 149] on input "text" at bounding box center [274, 153] width 57 height 18
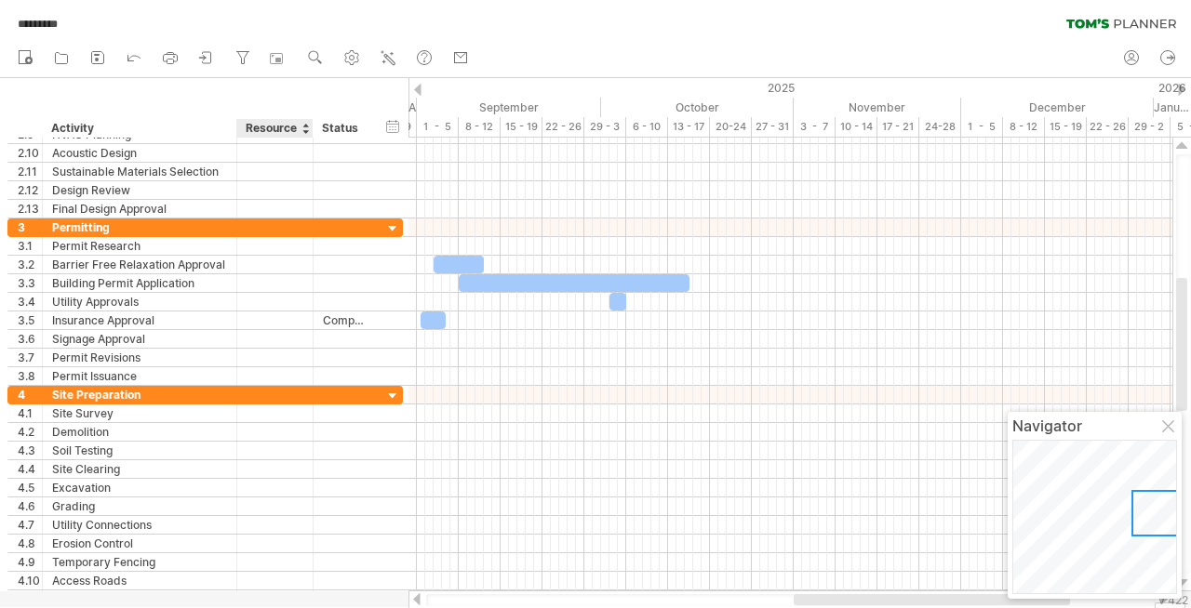
click at [279, 129] on div "Resource" at bounding box center [274, 128] width 57 height 19
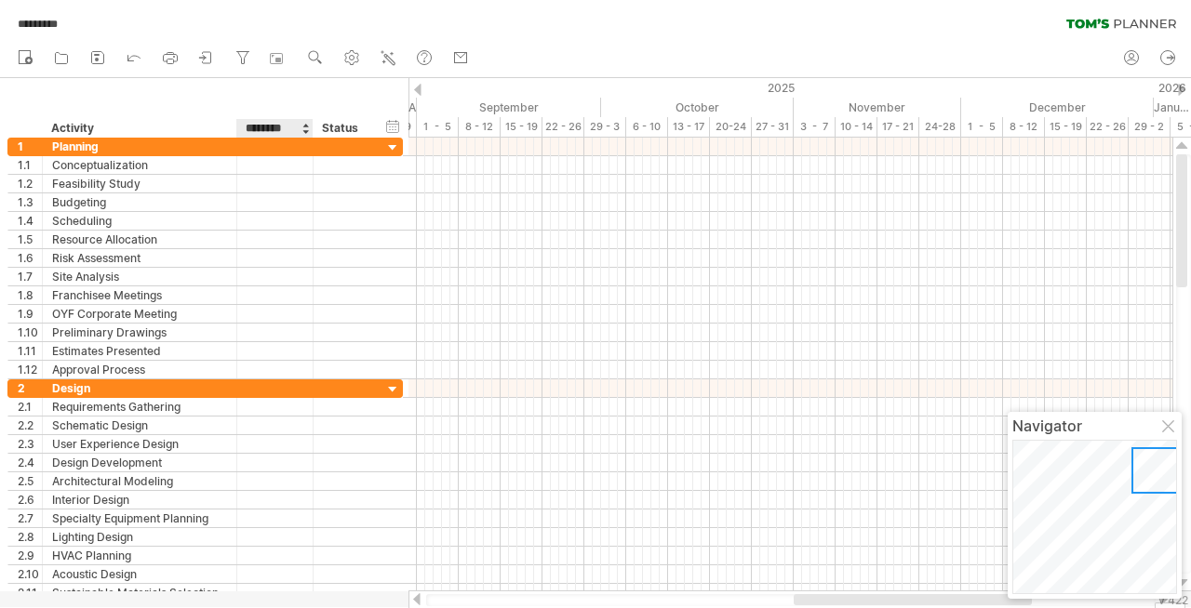
click at [273, 127] on input "********" at bounding box center [274, 128] width 57 height 19
click at [303, 129] on div at bounding box center [304, 128] width 7 height 19
click at [300, 123] on div "Resource" at bounding box center [274, 128] width 57 height 19
click at [353, 123] on div "Status" at bounding box center [342, 128] width 41 height 19
click at [396, 123] on div "hide start/end/duration show start/end/duration" at bounding box center [393, 126] width 18 height 20
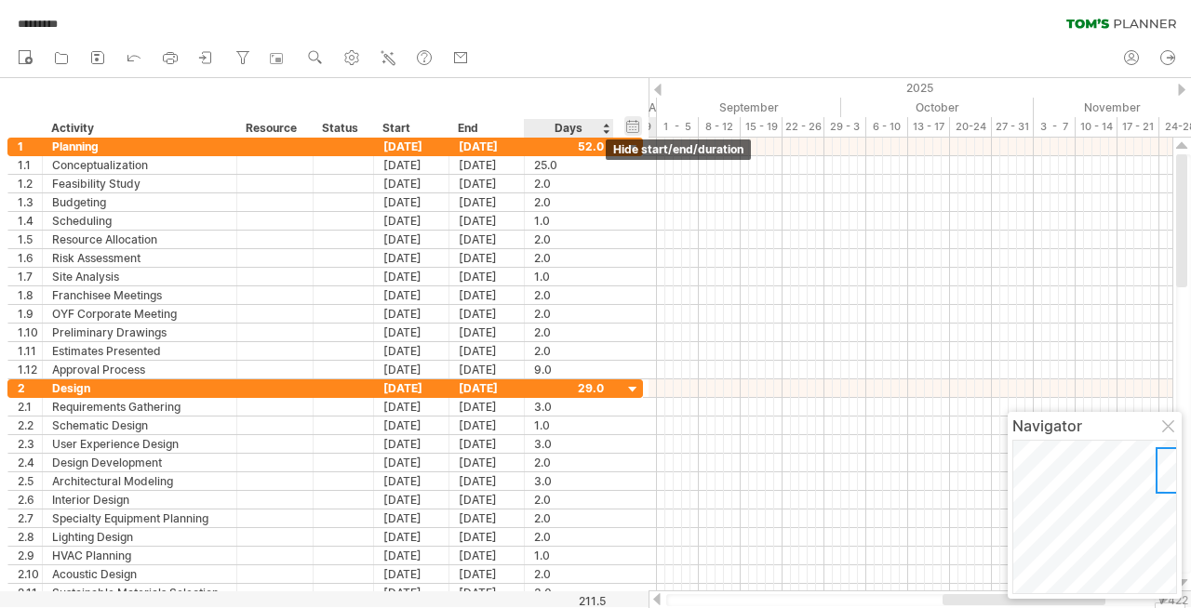
click at [632, 123] on div "hide start/end/duration show start/end/duration" at bounding box center [633, 126] width 18 height 20
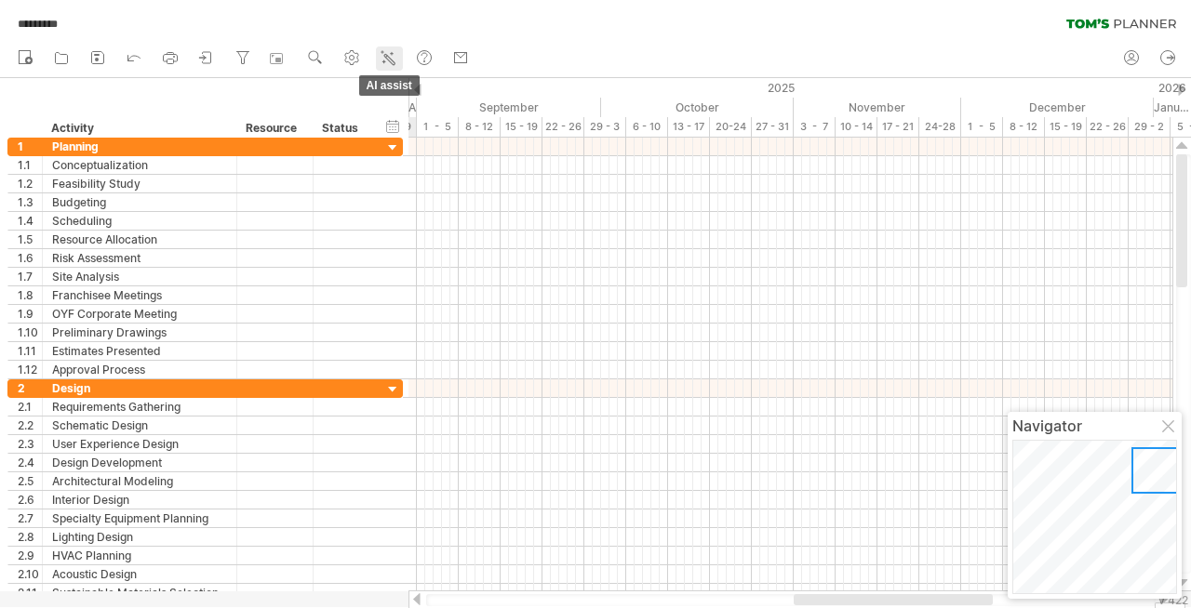
click at [396, 57] on icon at bounding box center [388, 57] width 19 height 19
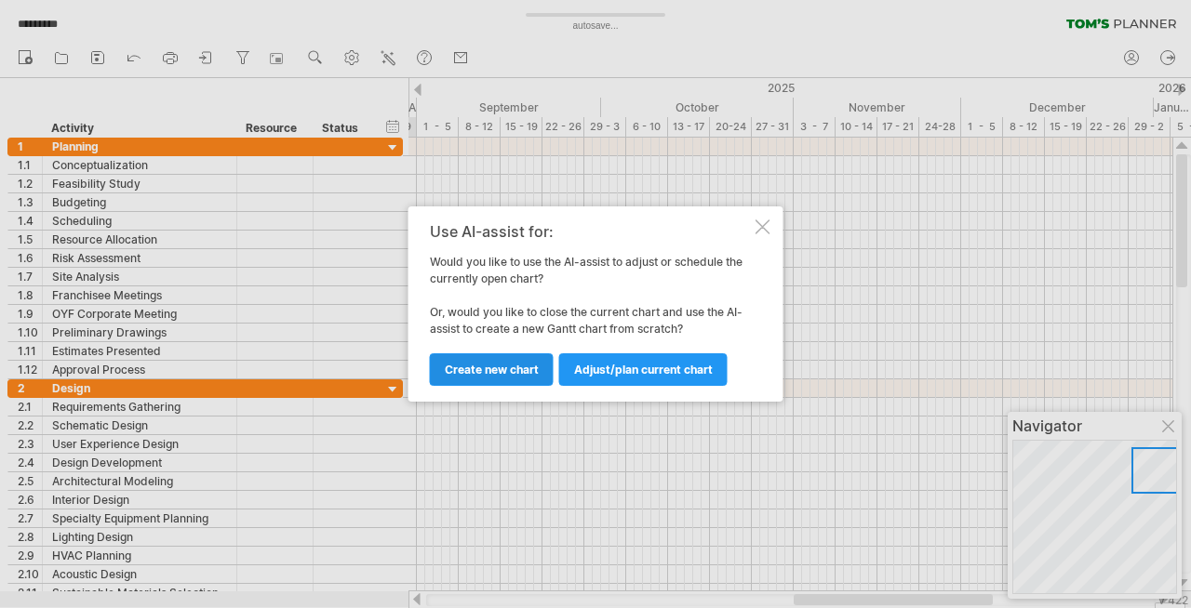
click at [459, 372] on span "Create new chart" at bounding box center [492, 370] width 94 height 14
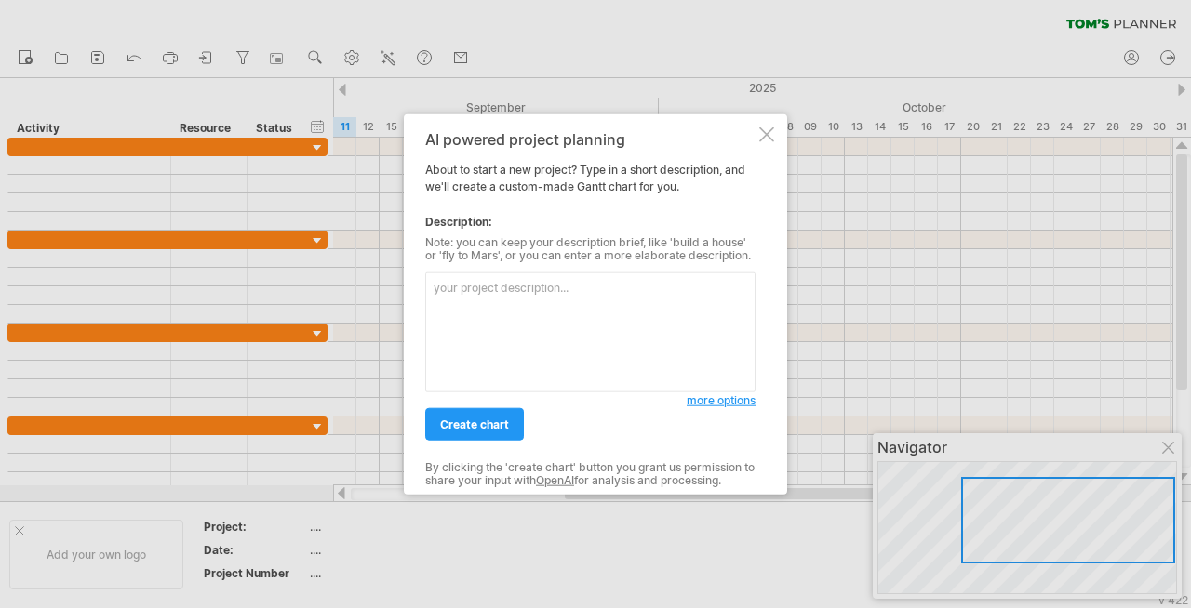
click at [763, 137] on div at bounding box center [766, 134] width 15 height 15
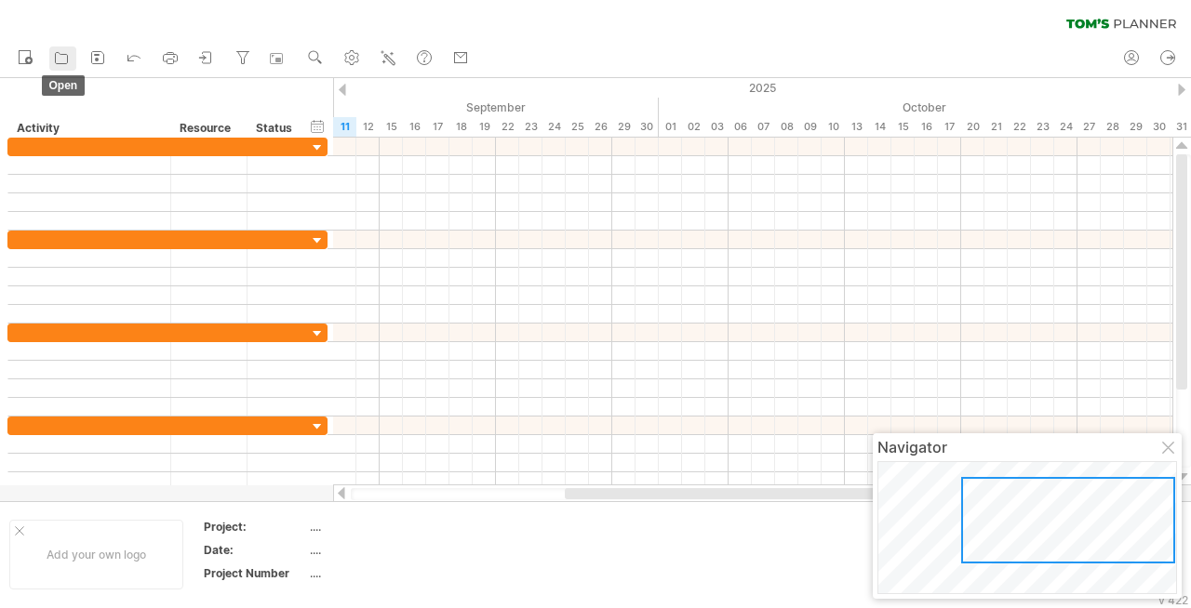
click at [53, 58] on icon at bounding box center [61, 57] width 19 height 19
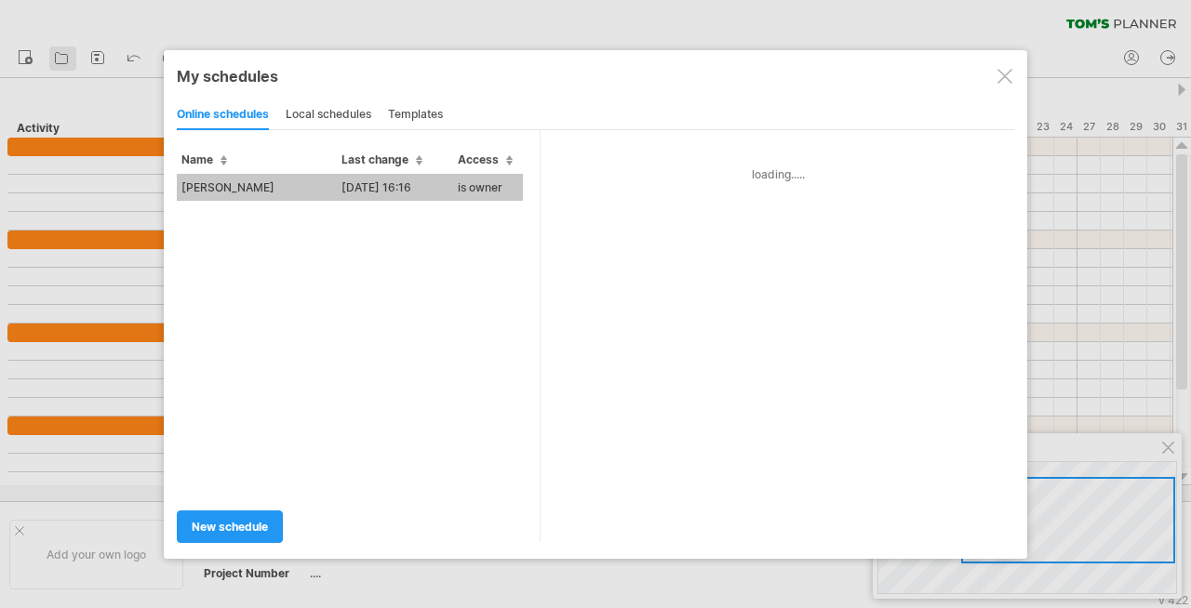
type input "*********"
type input "**********"
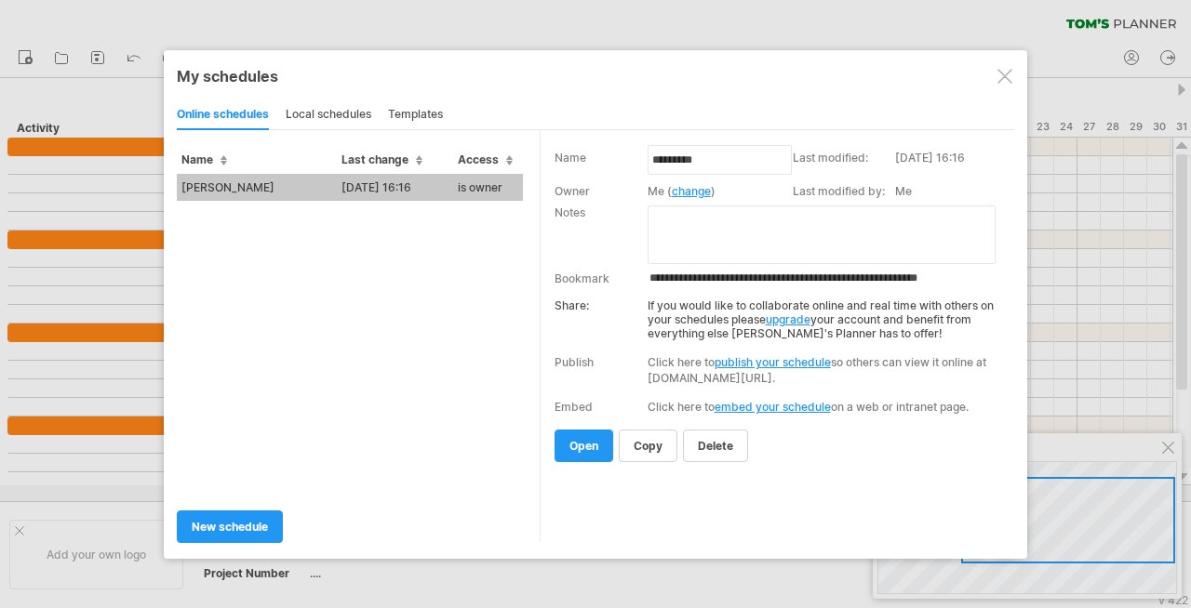
click at [227, 183] on td "[PERSON_NAME]" at bounding box center [257, 187] width 160 height 27
click at [227, 183] on div "Trying to reach [DOMAIN_NAME] Connected again... clear filter new open" at bounding box center [595, 304] width 1191 height 608
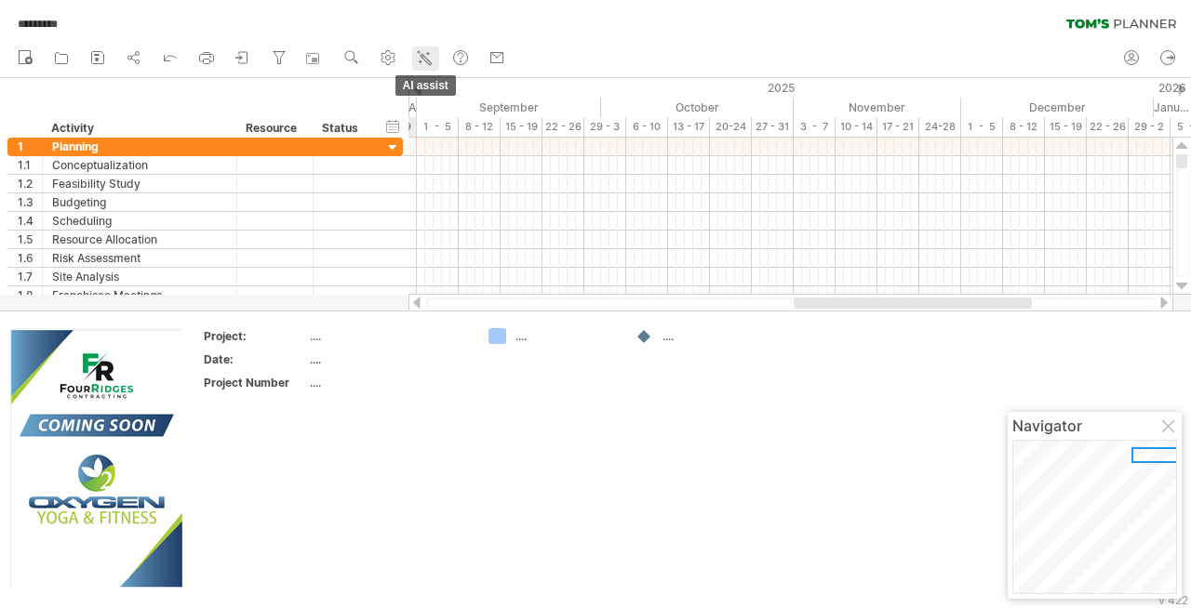
click at [422, 54] on icon at bounding box center [425, 59] width 10 height 10
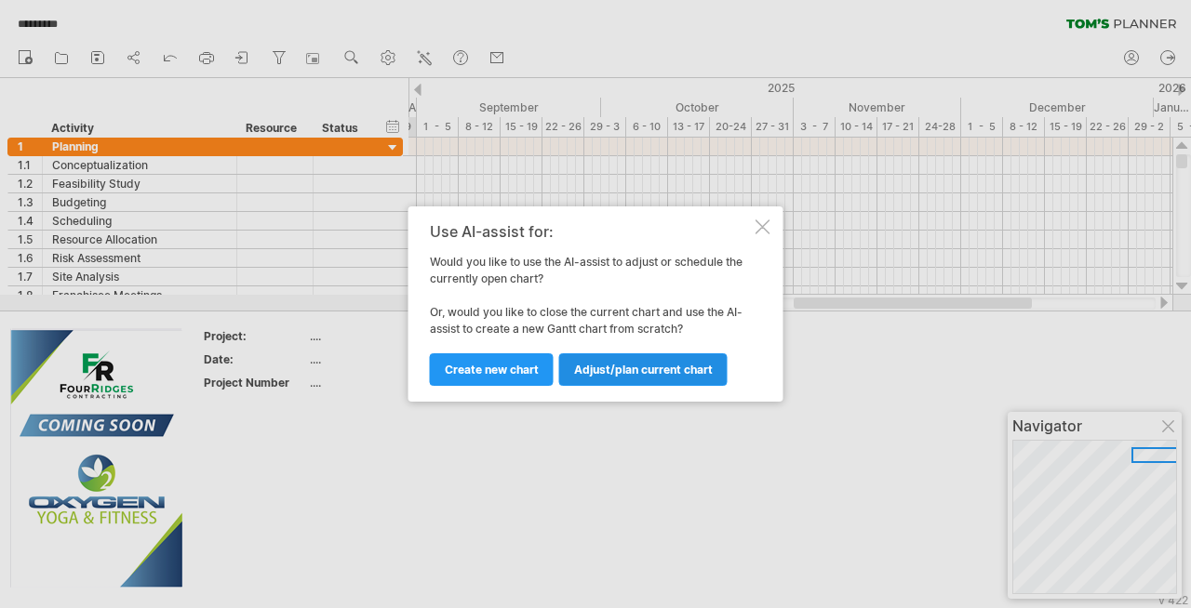
click at [605, 370] on span "Adjust/plan current chart" at bounding box center [643, 370] width 139 height 14
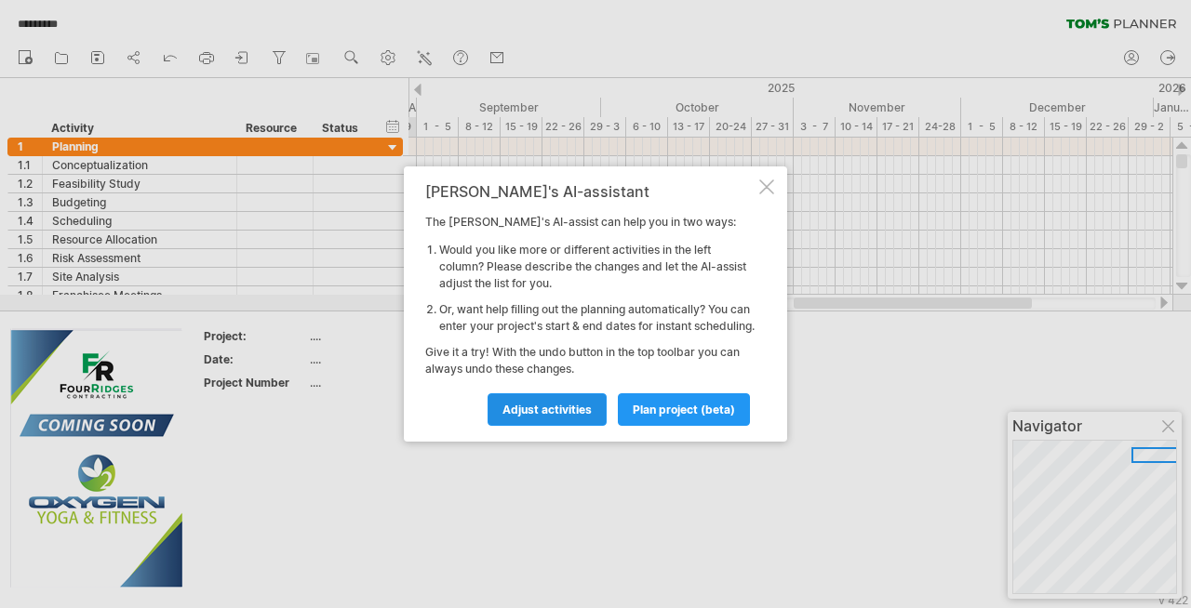
click at [555, 417] on span "Adjust activities" at bounding box center [546, 410] width 89 height 14
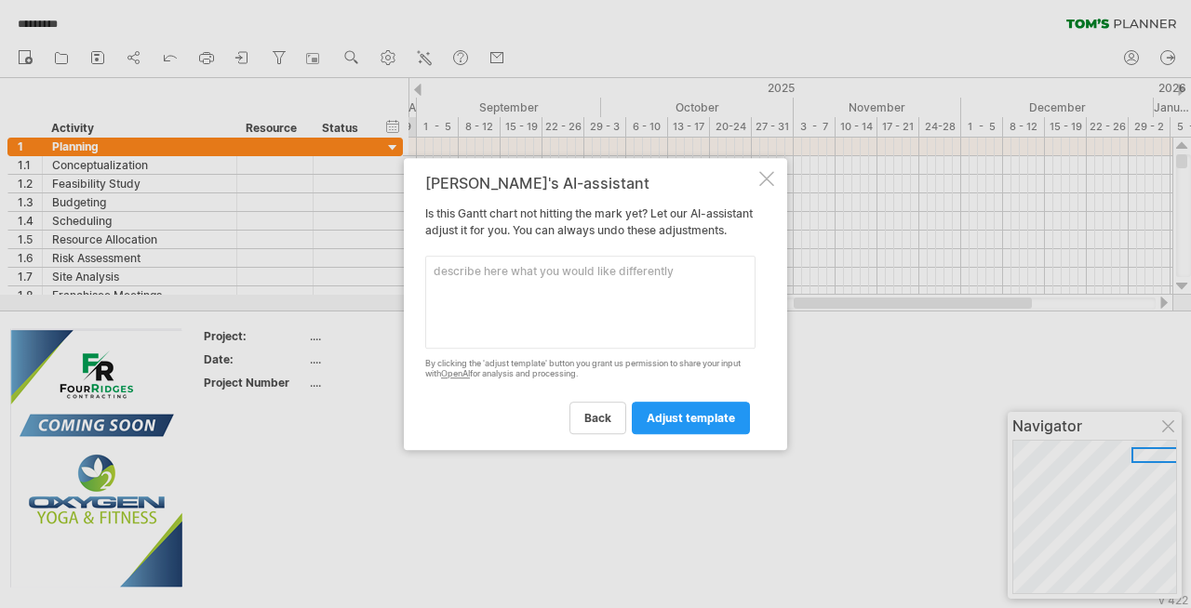
click at [489, 286] on textarea at bounding box center [590, 302] width 330 height 93
click at [498, 281] on textarea "Remove Resourse section" at bounding box center [590, 302] width 330 height 93
click at [498, 280] on textarea "Remove Resourse section" at bounding box center [590, 302] width 330 height 93
click at [524, 283] on textarea "Remove Resourse section" at bounding box center [590, 302] width 330 height 93
type textarea "Remove Resource section"
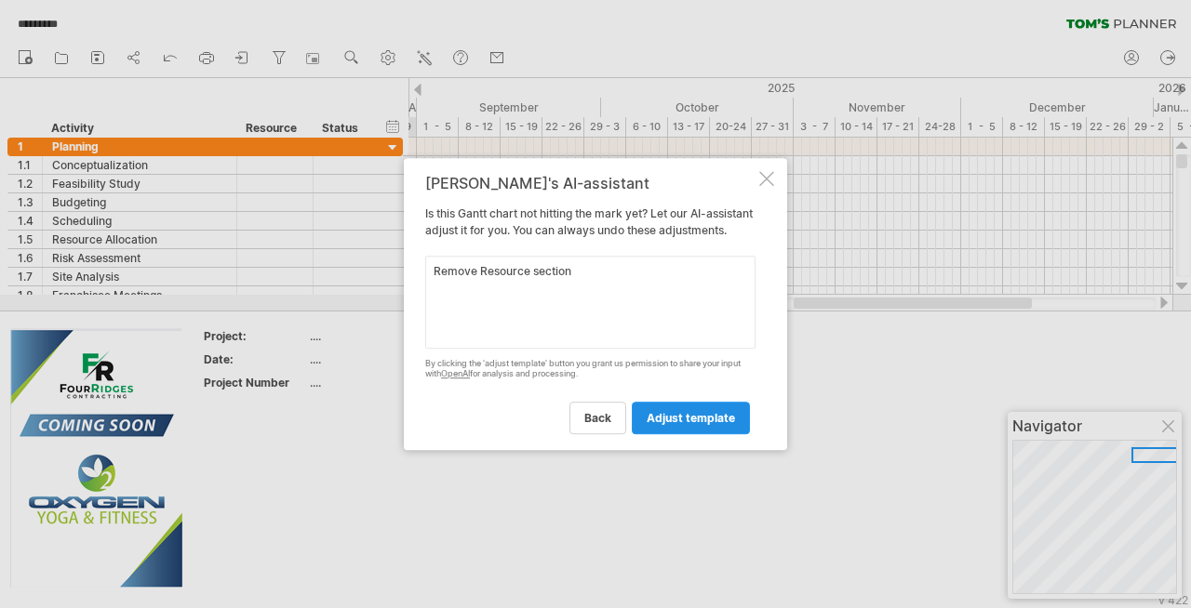
click at [662, 413] on link "adjust template" at bounding box center [691, 418] width 118 height 33
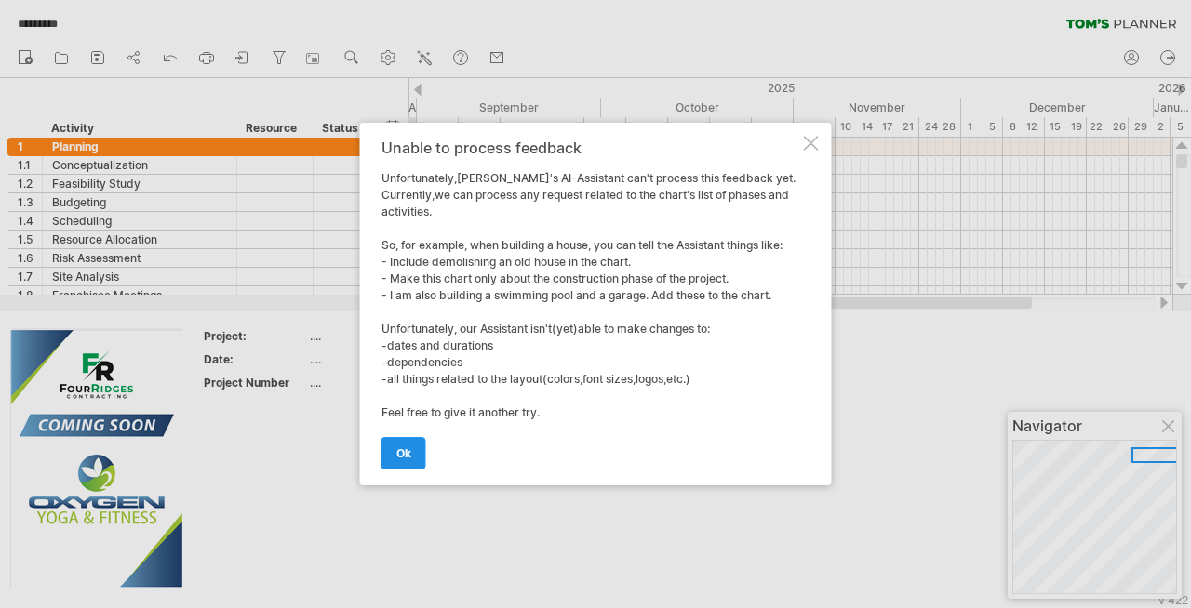
click at [407, 454] on span "ok" at bounding box center [403, 453] width 15 height 14
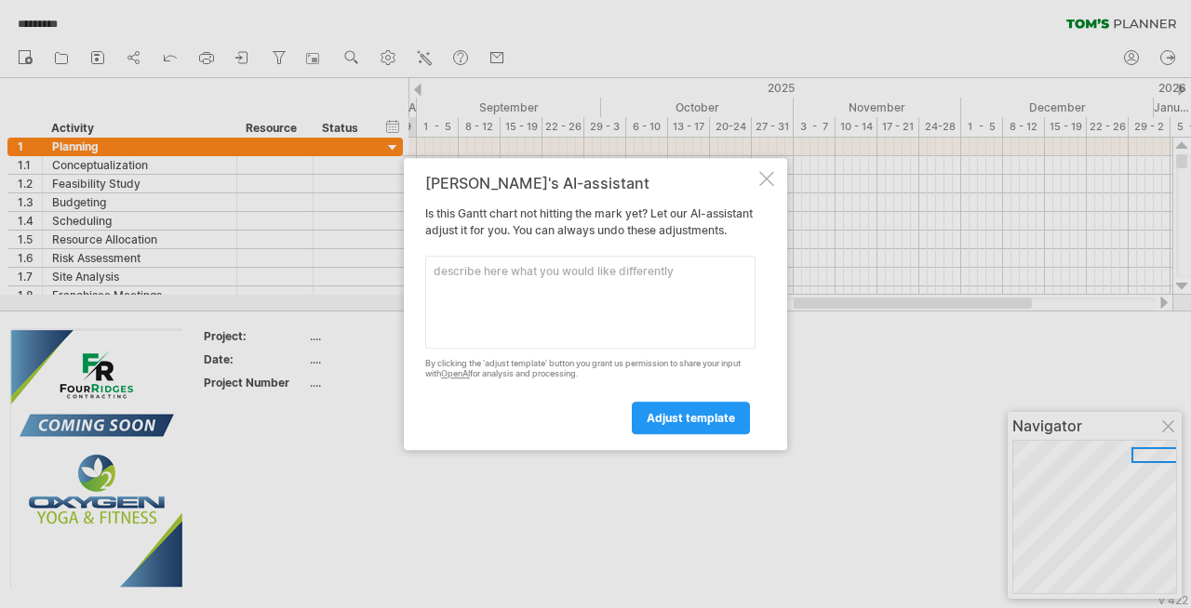
click at [765, 171] on div at bounding box center [766, 178] width 15 height 15
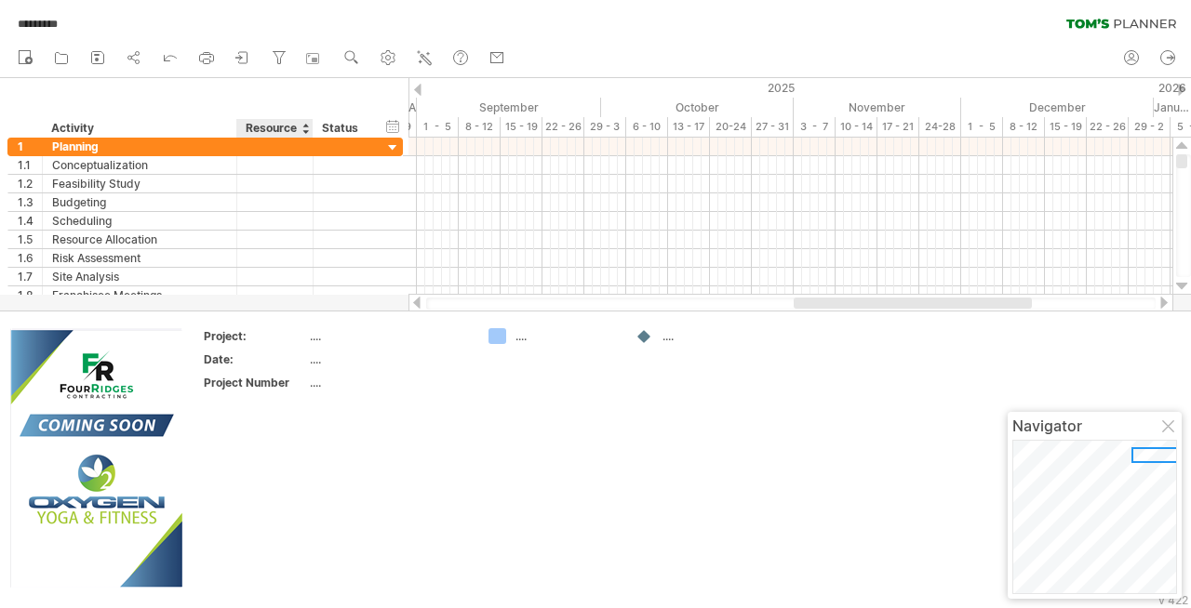
click at [301, 127] on div "Resource" at bounding box center [274, 128] width 57 height 19
click at [267, 76] on ul "new open" at bounding box center [260, 58] width 505 height 39
click at [313, 58] on rect at bounding box center [312, 58] width 19 height 19
click at [47, 355] on img at bounding box center [96, 458] width 172 height 260
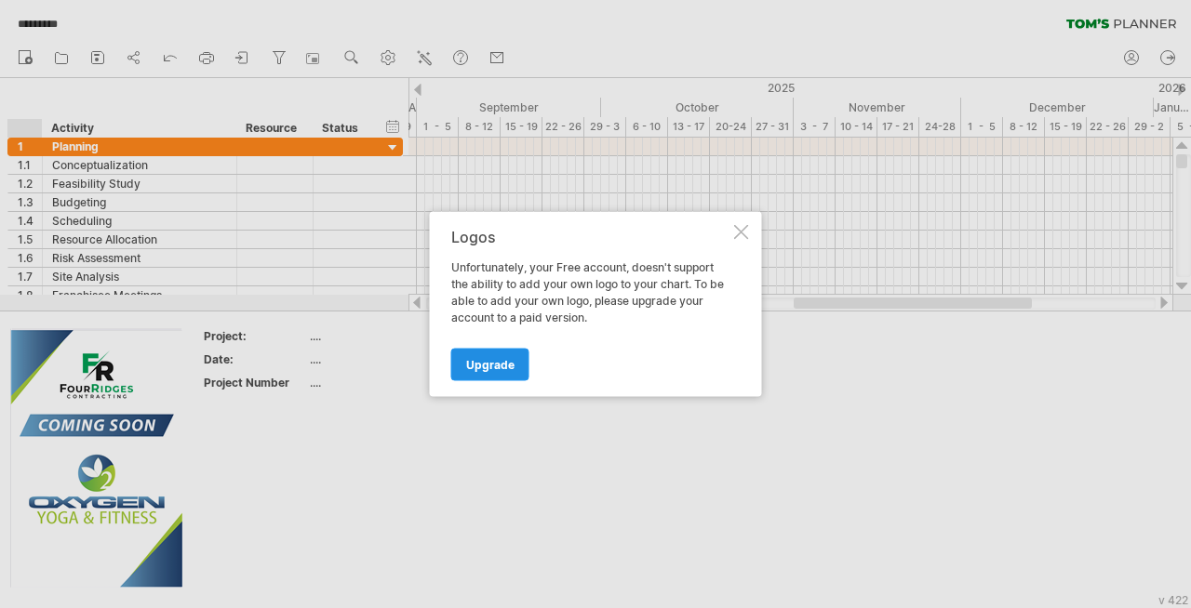
click at [513, 360] on link "Upgrade" at bounding box center [490, 365] width 78 height 33
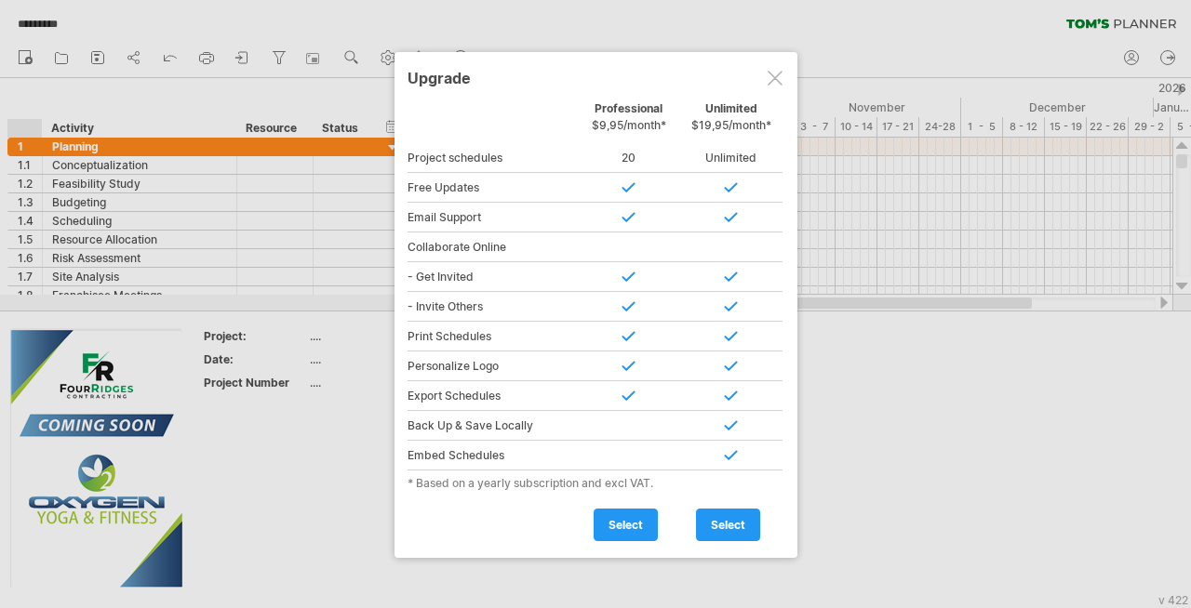
click at [774, 73] on div at bounding box center [774, 78] width 15 height 15
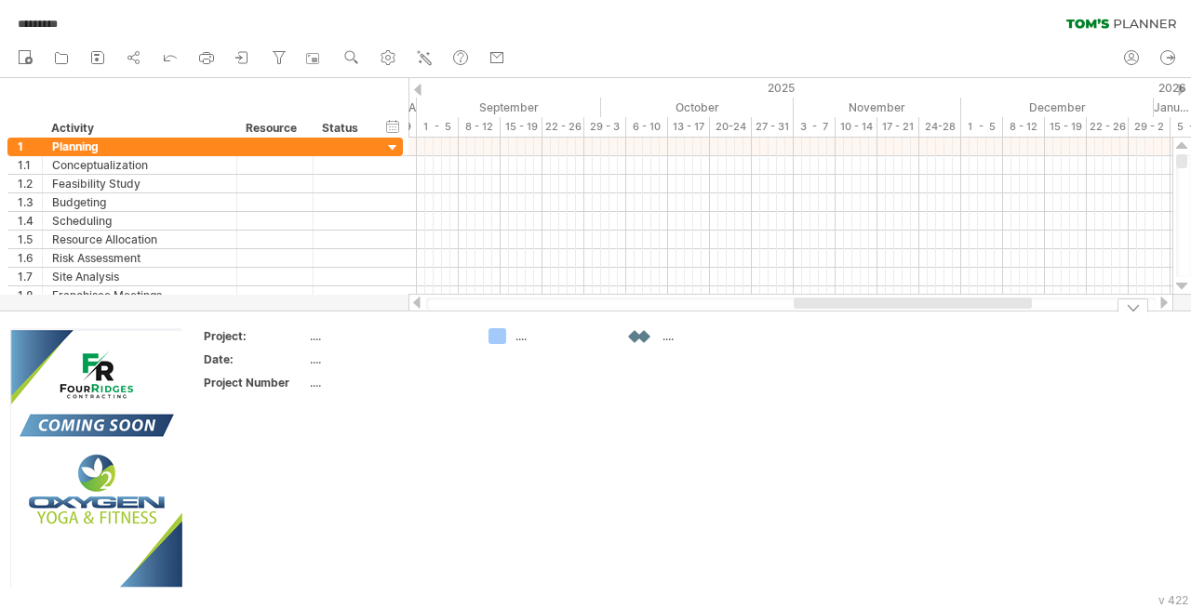
click at [642, 337] on div "Trying to reach [DOMAIN_NAME] Connected again... ********* clear filter" at bounding box center [595, 304] width 1191 height 608
click at [624, 335] on td "...." at bounding box center [552, 459] width 147 height 262
click at [647, 334] on div at bounding box center [644, 337] width 19 height 18
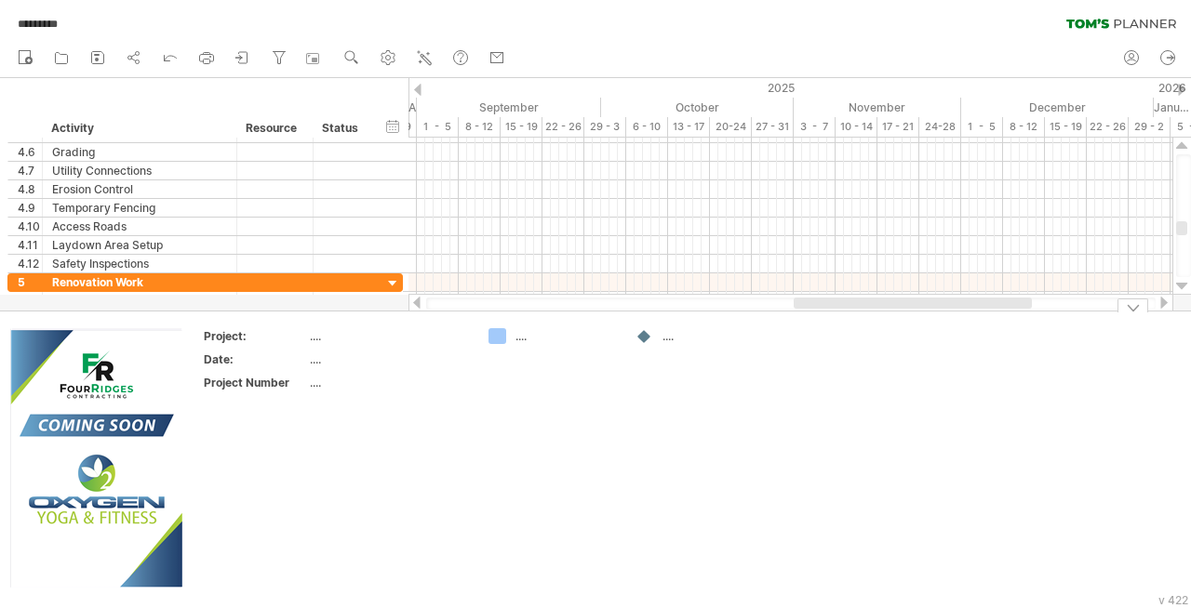
click at [1134, 302] on div at bounding box center [1132, 306] width 31 height 14
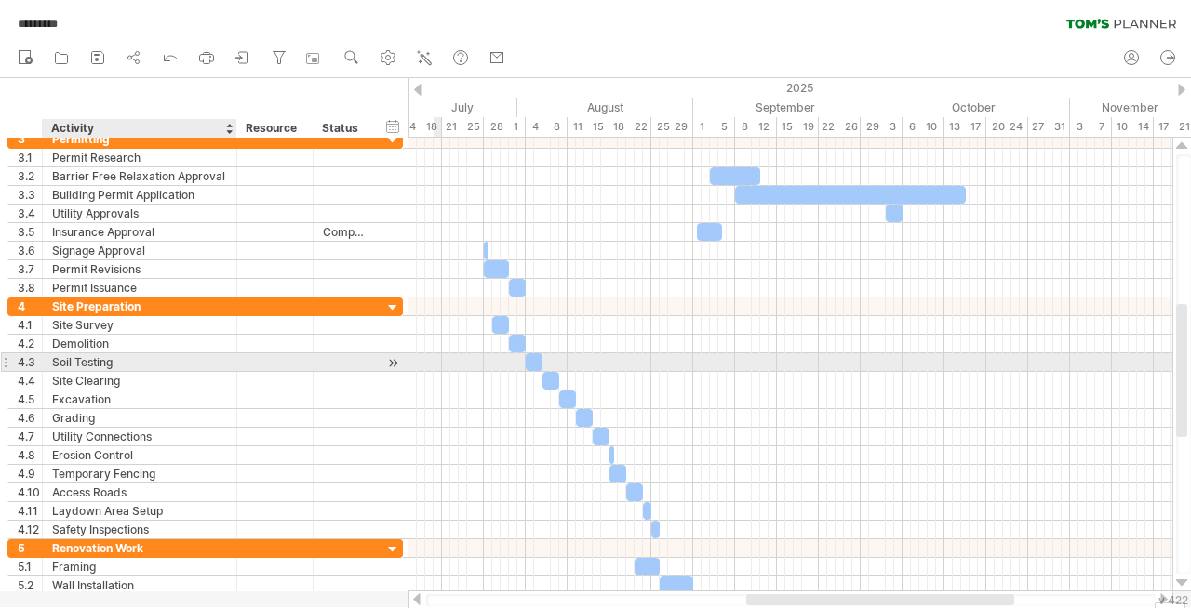
click at [99, 357] on div "Soil Testing" at bounding box center [139, 362] width 175 height 18
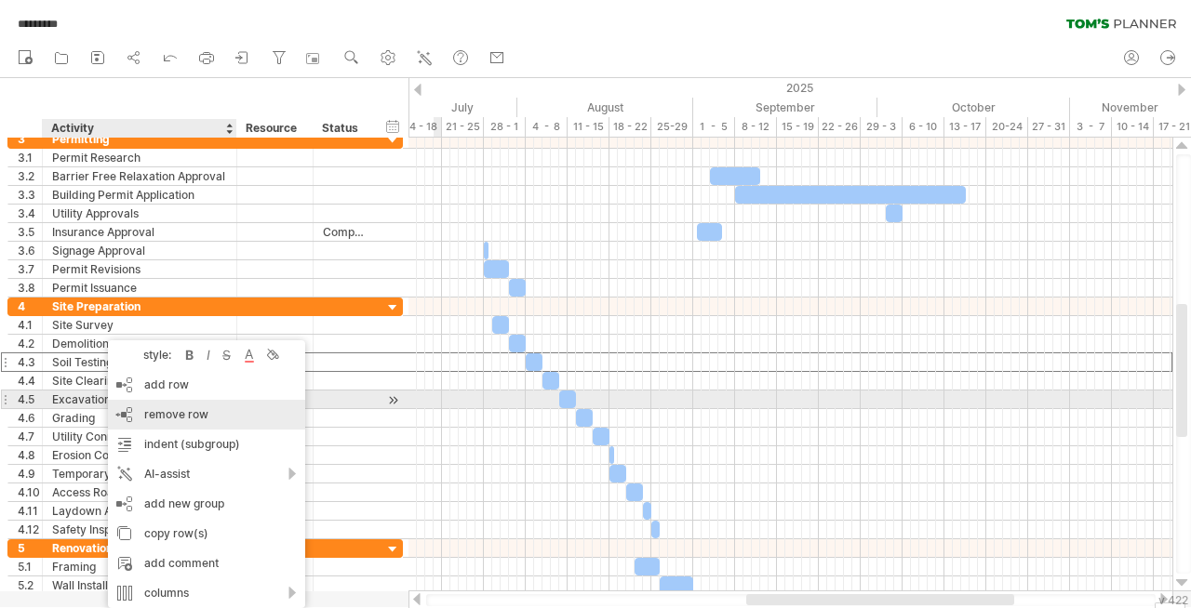
click at [151, 406] on div "remove row remove selected rows" at bounding box center [206, 415] width 197 height 30
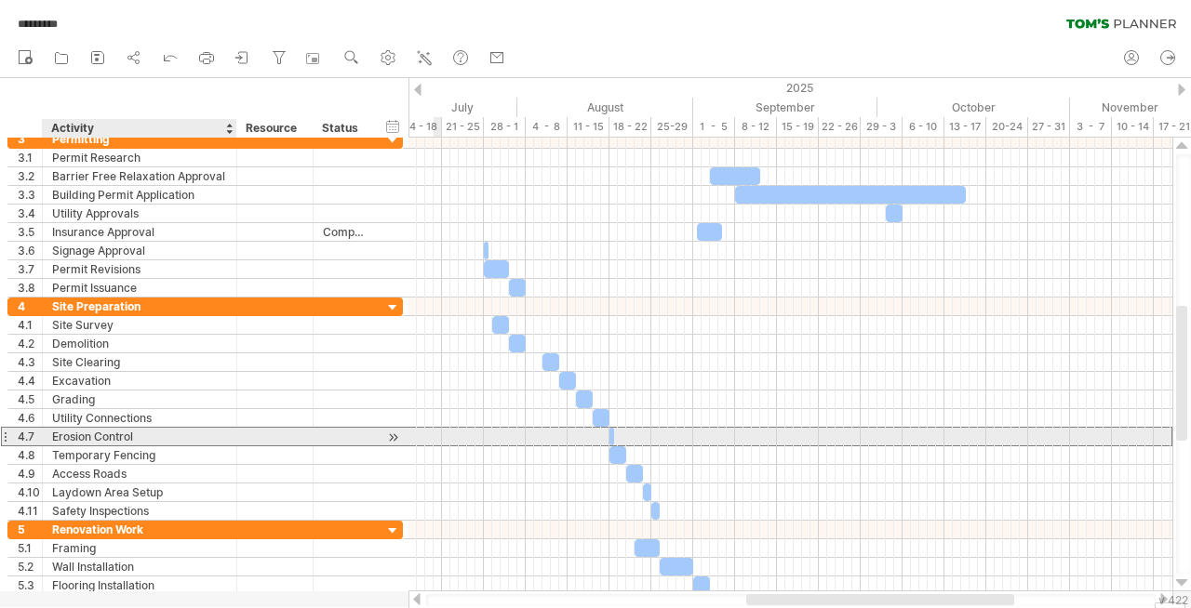
click at [128, 441] on div "Erosion Control" at bounding box center [139, 437] width 175 height 18
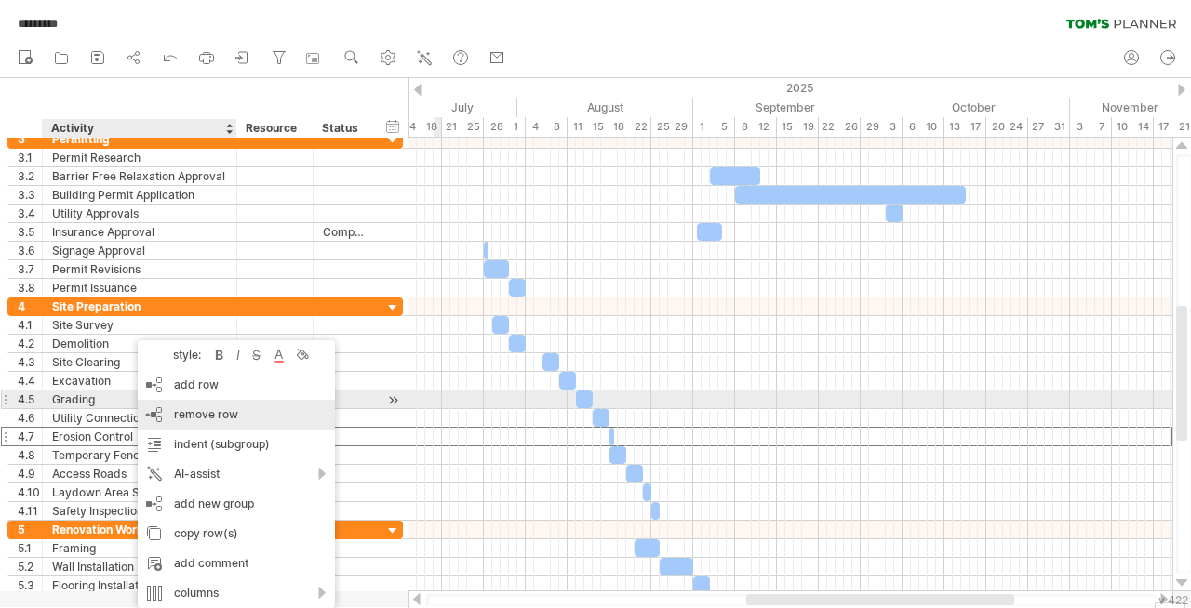
click at [186, 404] on div "remove row remove selected rows" at bounding box center [236, 415] width 197 height 30
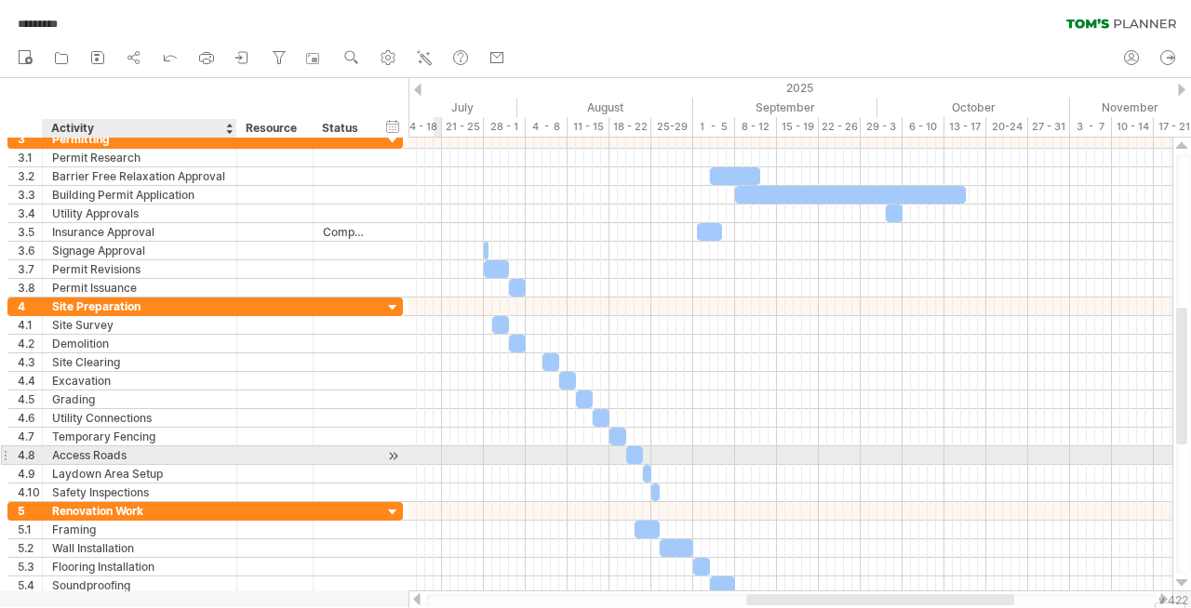
click at [123, 457] on div "Access Roads" at bounding box center [139, 455] width 175 height 18
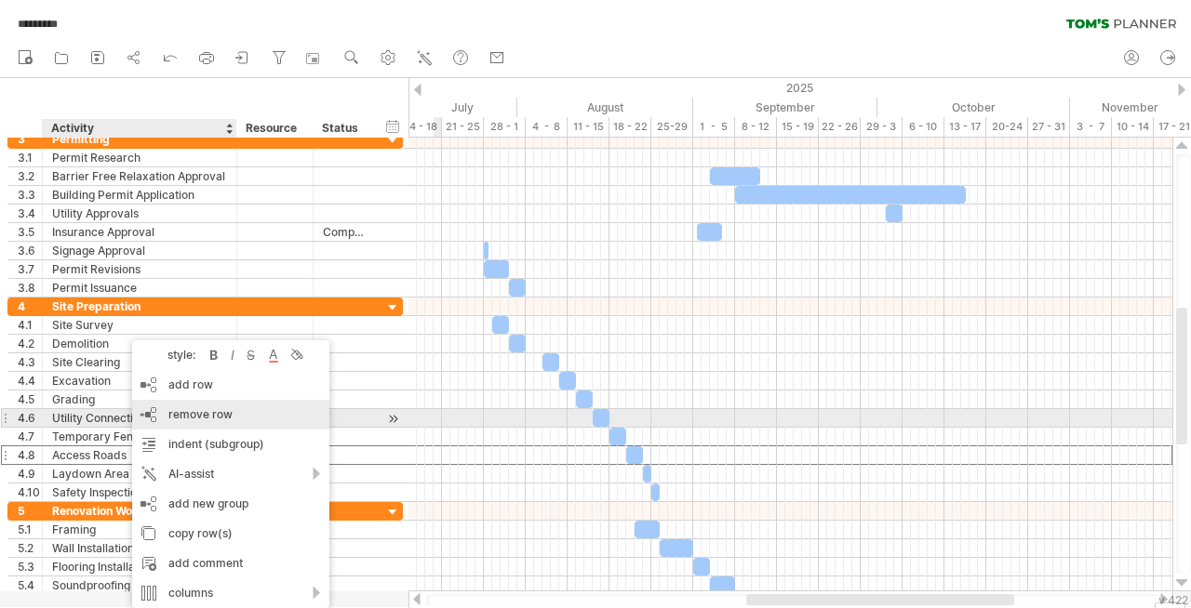
click at [170, 417] on span "remove row" at bounding box center [200, 414] width 64 height 14
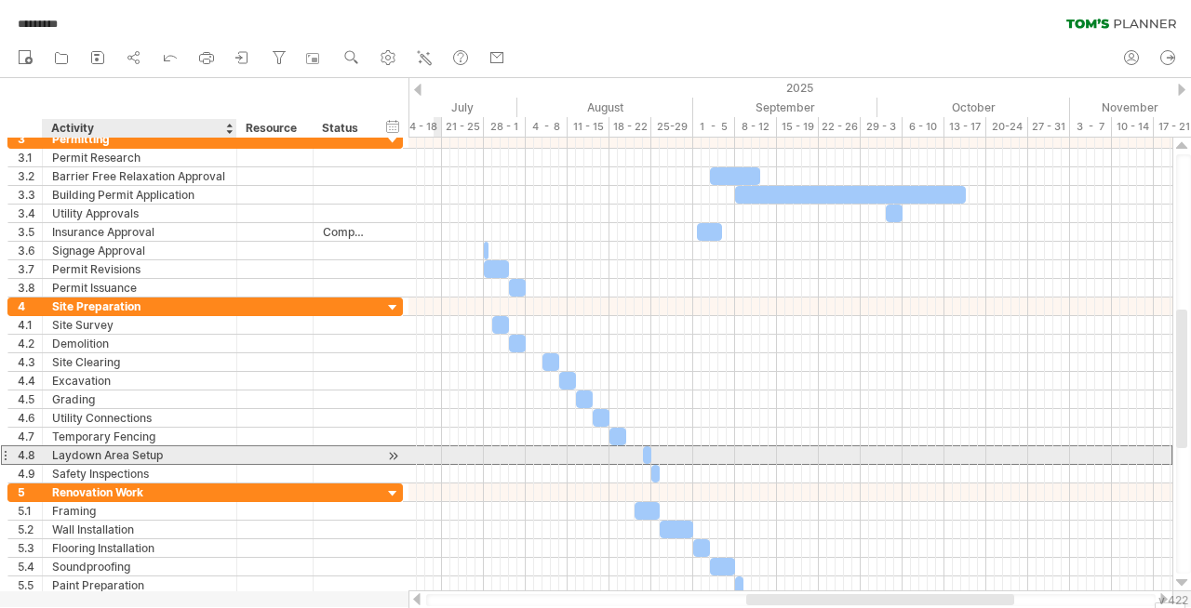
click at [116, 457] on div "Laydown Area Setup" at bounding box center [139, 455] width 175 height 18
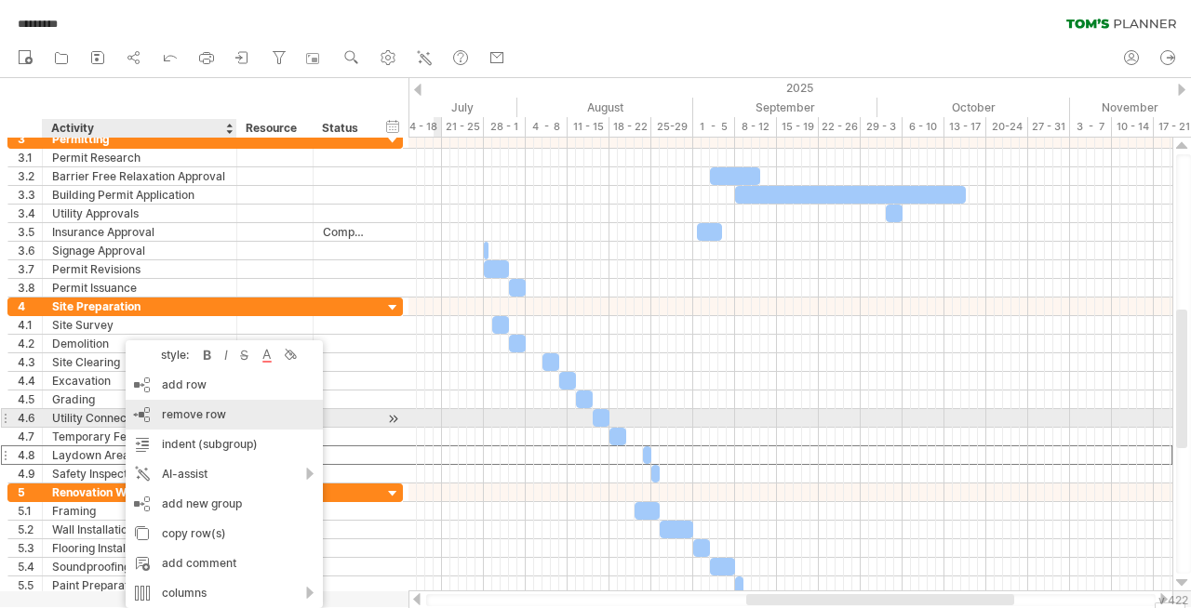
click at [164, 424] on div "remove row remove selected rows" at bounding box center [224, 415] width 197 height 30
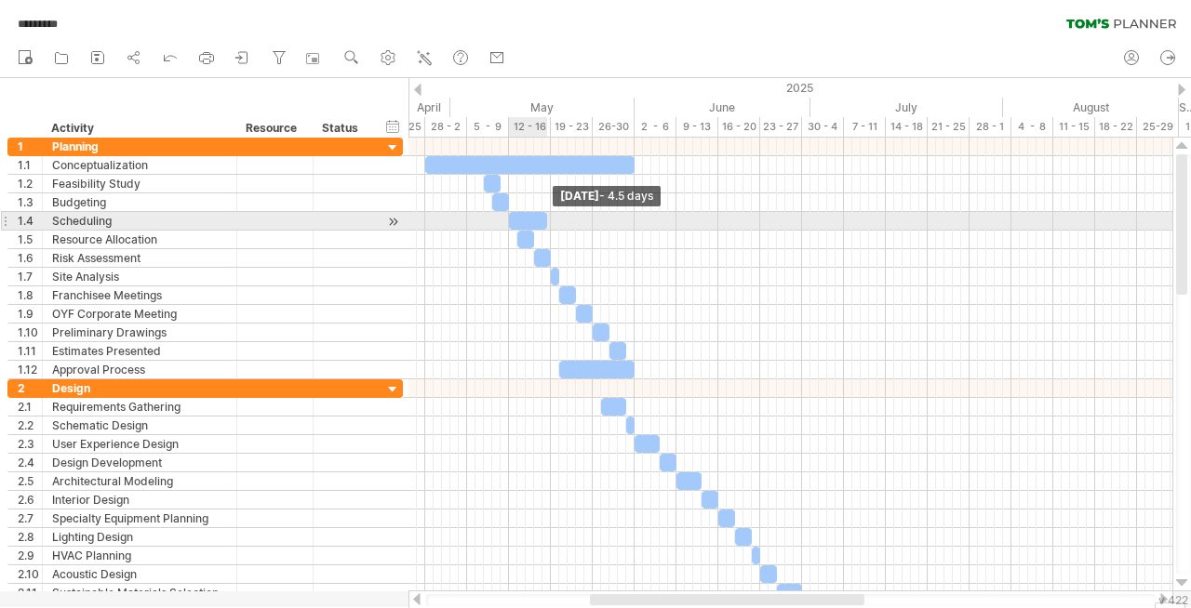
drag, startPoint x: 514, startPoint y: 220, endPoint x: 545, endPoint y: 218, distance: 30.8
click at [545, 218] on span at bounding box center [546, 221] width 7 height 18
drag, startPoint x: 543, startPoint y: 217, endPoint x: 593, endPoint y: 220, distance: 49.4
click at [593, 220] on span at bounding box center [596, 221] width 7 height 18
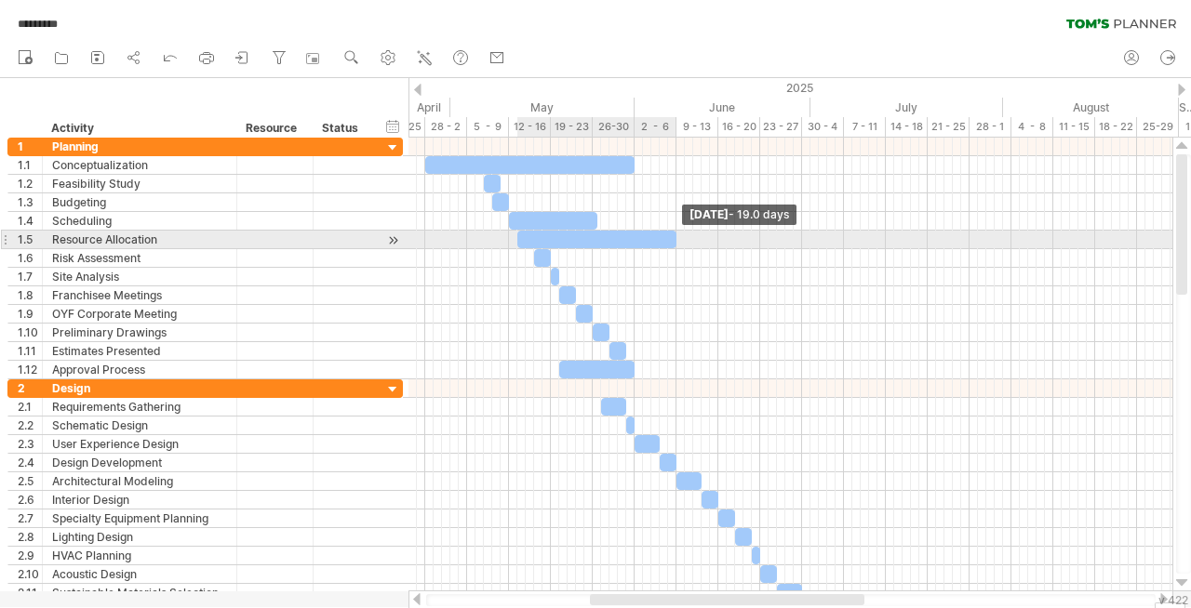
drag, startPoint x: 535, startPoint y: 239, endPoint x: 674, endPoint y: 244, distance: 139.6
click at [674, 244] on span at bounding box center [676, 240] width 7 height 18
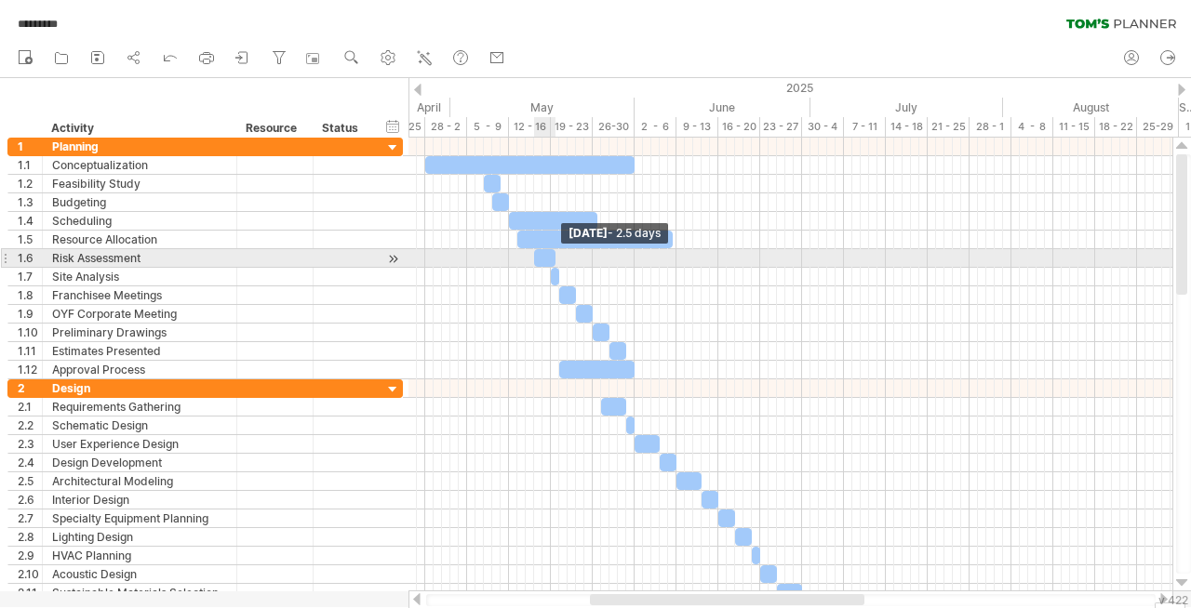
click at [552, 254] on span at bounding box center [555, 258] width 7 height 18
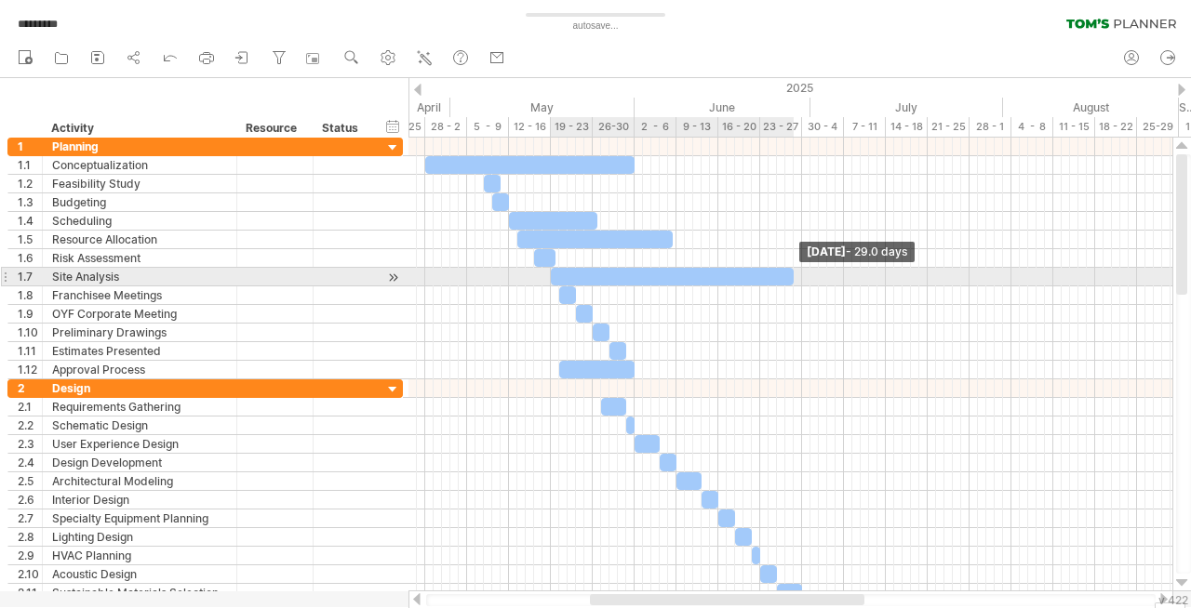
drag, startPoint x: 556, startPoint y: 275, endPoint x: 792, endPoint y: 267, distance: 235.5
click at [792, 267] on div "[DATE] - 29.0 days [DATE]" at bounding box center [790, 365] width 764 height 454
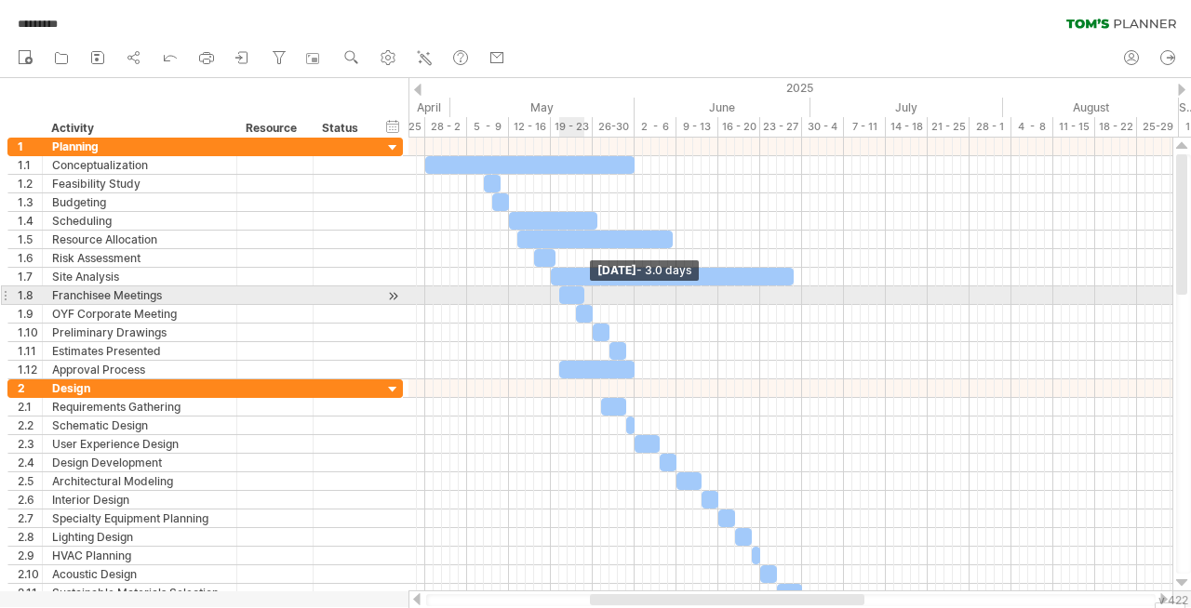
click at [580, 293] on span at bounding box center [583, 295] width 7 height 18
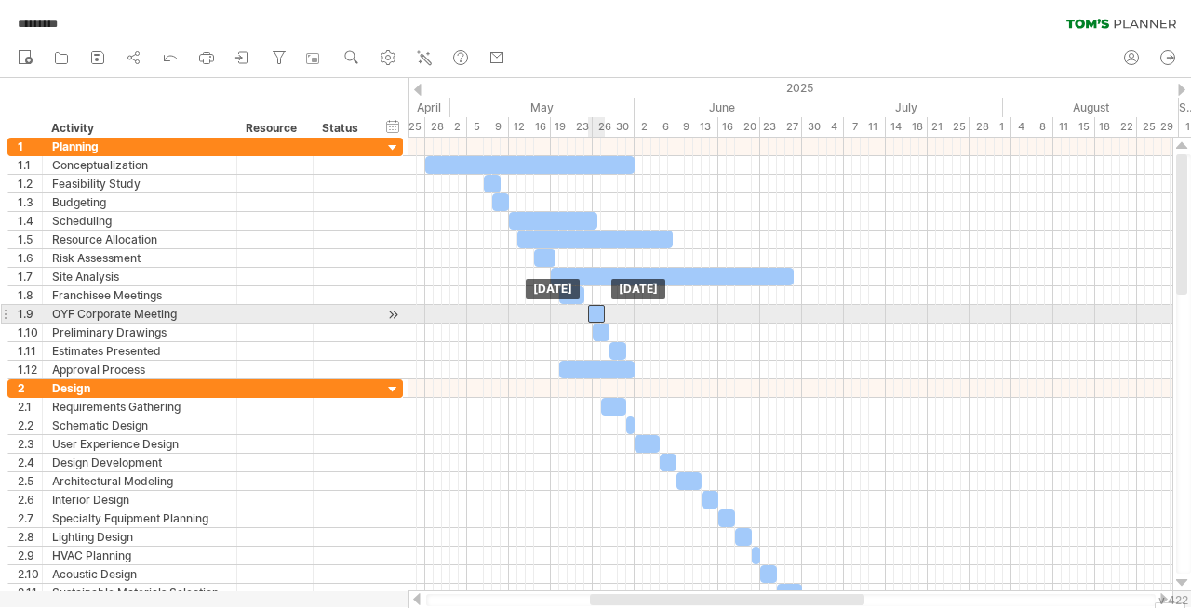
drag, startPoint x: 586, startPoint y: 310, endPoint x: 598, endPoint y: 310, distance: 12.1
click at [598, 310] on div at bounding box center [596, 314] width 17 height 18
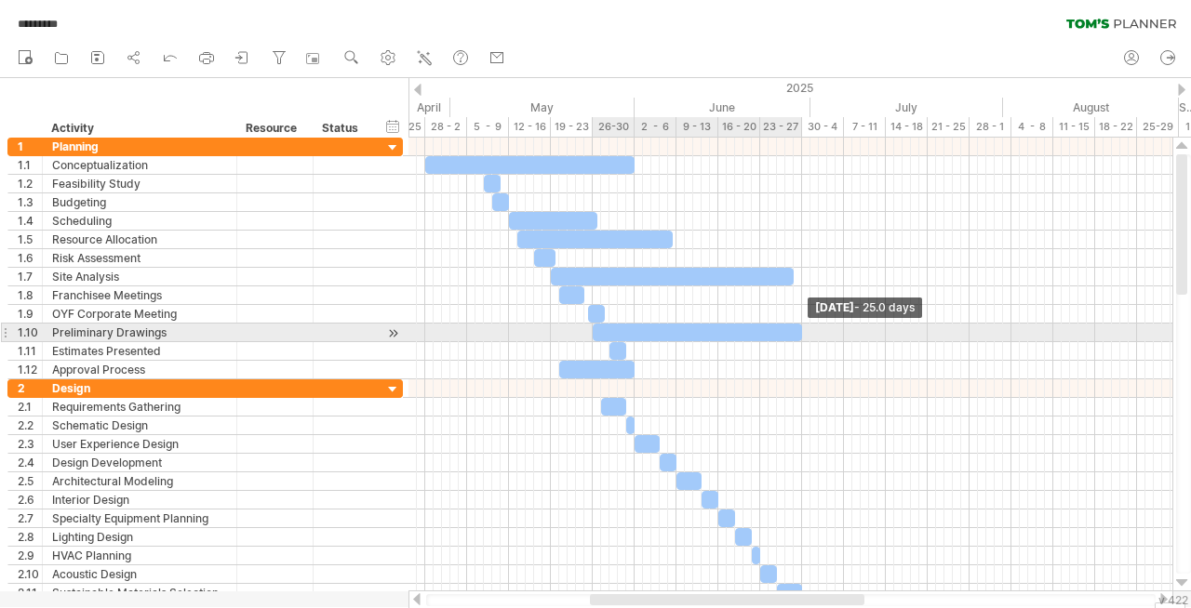
drag, startPoint x: 607, startPoint y: 330, endPoint x: 798, endPoint y: 335, distance: 190.7
click at [798, 335] on span at bounding box center [801, 333] width 7 height 18
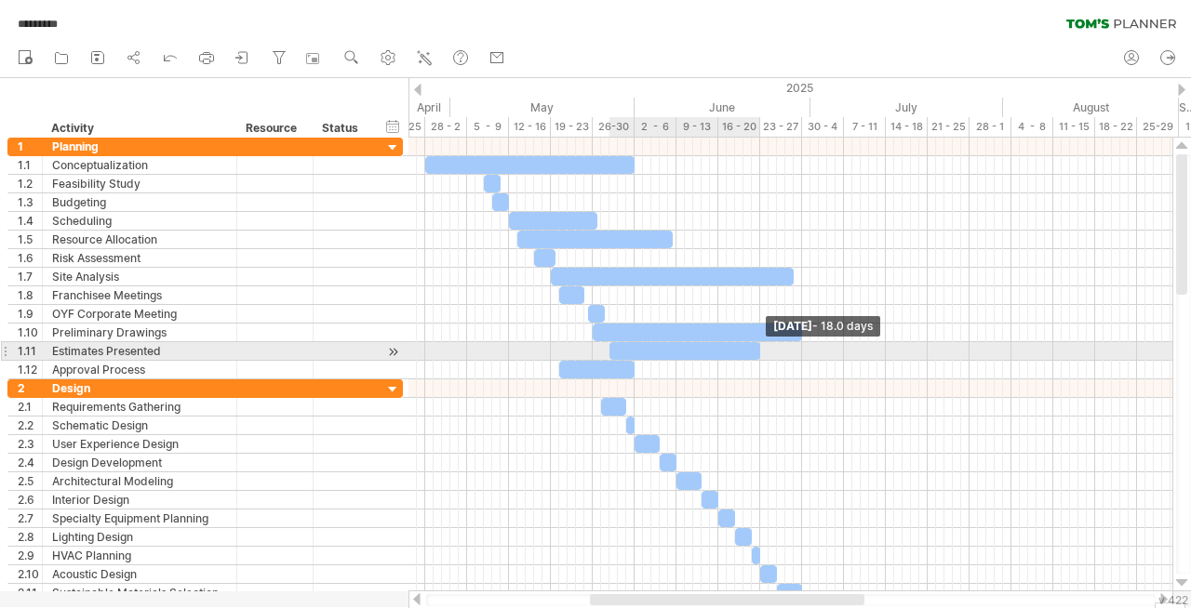
drag, startPoint x: 623, startPoint y: 350, endPoint x: 756, endPoint y: 353, distance: 133.0
click at [756, 353] on span at bounding box center [759, 351] width 7 height 18
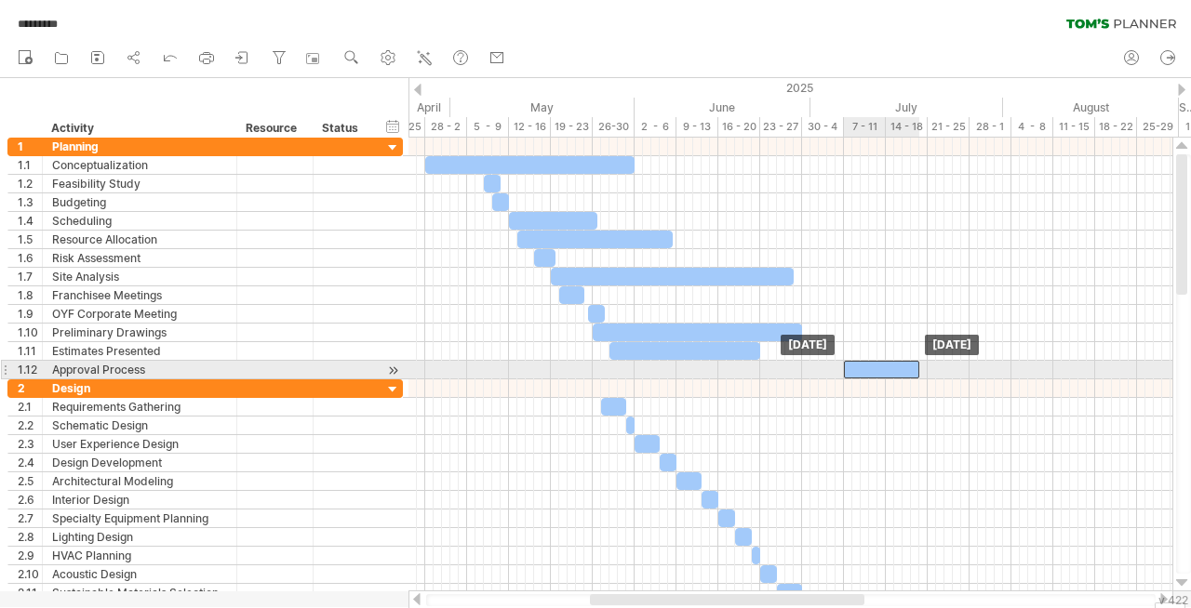
drag, startPoint x: 601, startPoint y: 369, endPoint x: 884, endPoint y: 363, distance: 282.8
click at [884, 363] on div at bounding box center [881, 370] width 75 height 18
drag, startPoint x: 884, startPoint y: 363, endPoint x: 920, endPoint y: 364, distance: 36.3
click at [920, 364] on div at bounding box center [918, 370] width 75 height 18
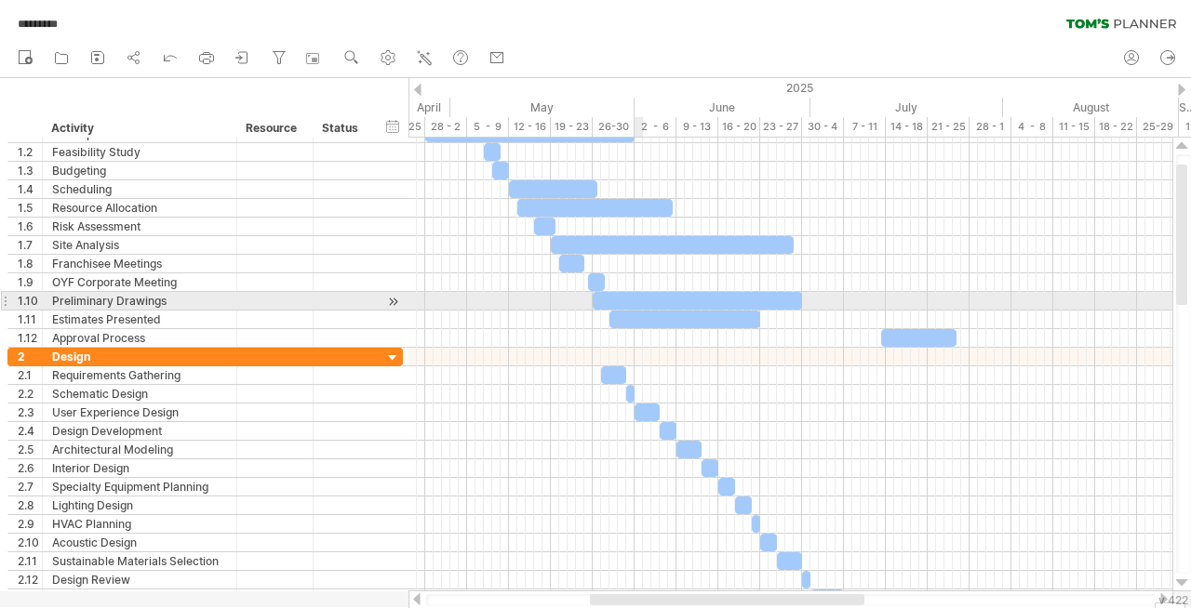
click at [642, 300] on div at bounding box center [697, 301] width 209 height 18
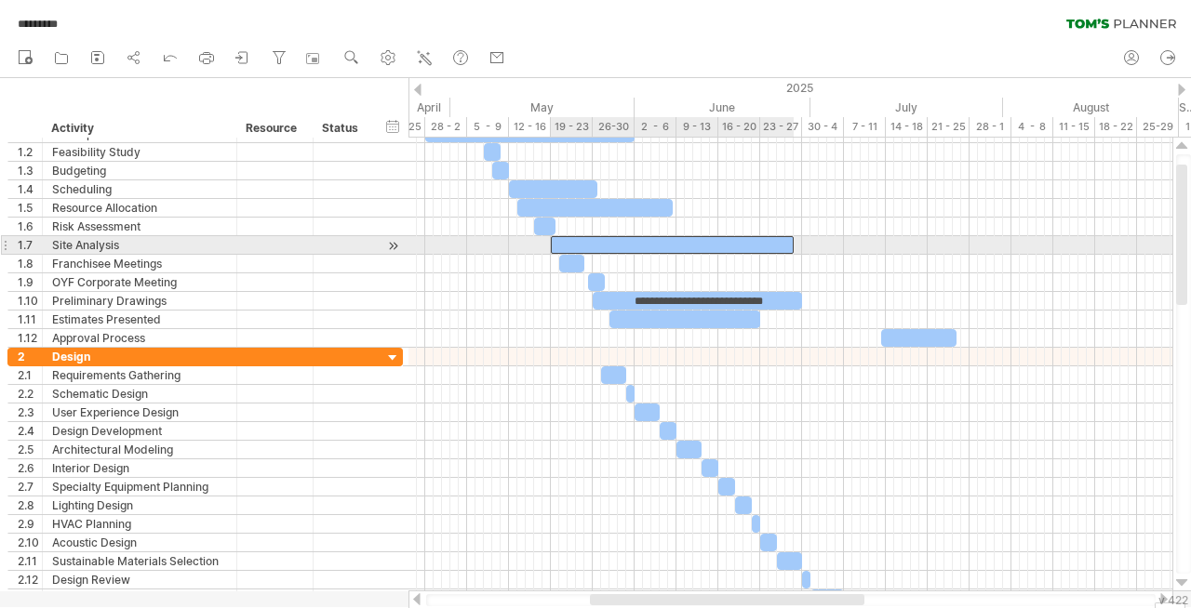
click at [654, 244] on div at bounding box center [672, 245] width 243 height 18
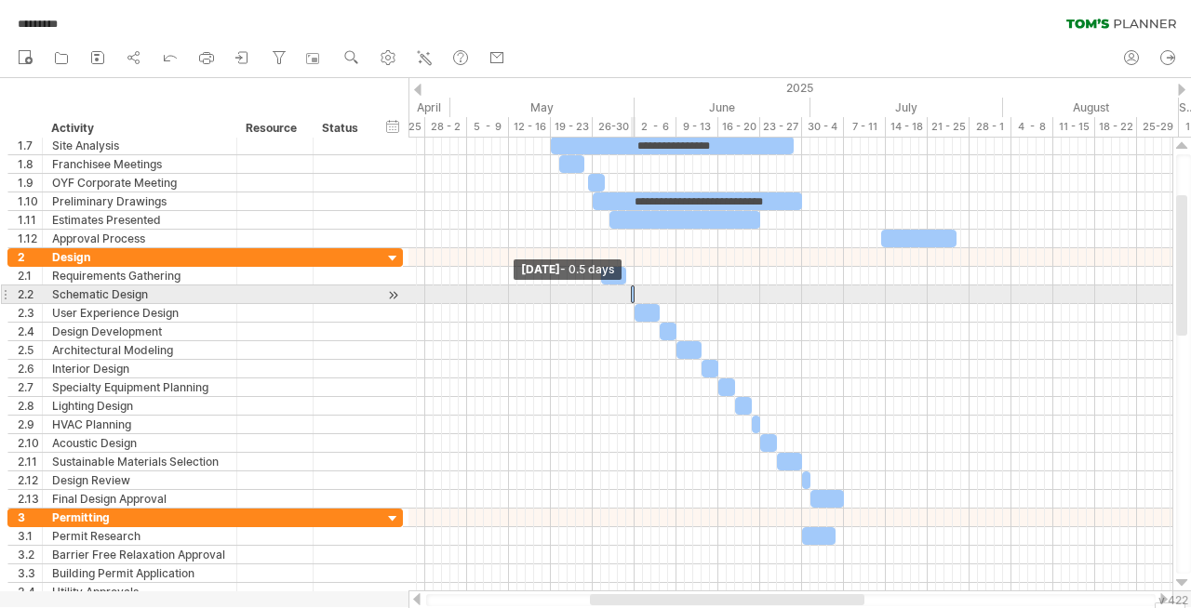
drag, startPoint x: 629, startPoint y: 292, endPoint x: 821, endPoint y: 302, distance: 192.8
click at [821, 302] on div "**********" at bounding box center [790, 365] width 764 height 454
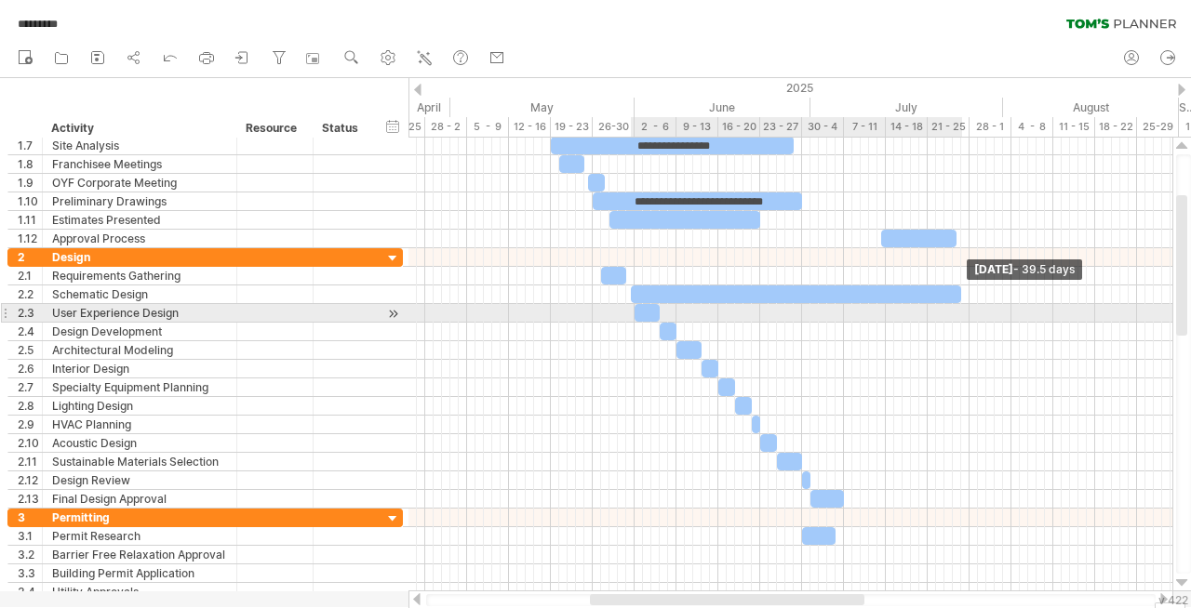
drag, startPoint x: 633, startPoint y: 293, endPoint x: 959, endPoint y: 313, distance: 327.1
click at [959, 313] on div "**********" at bounding box center [790, 365] width 764 height 454
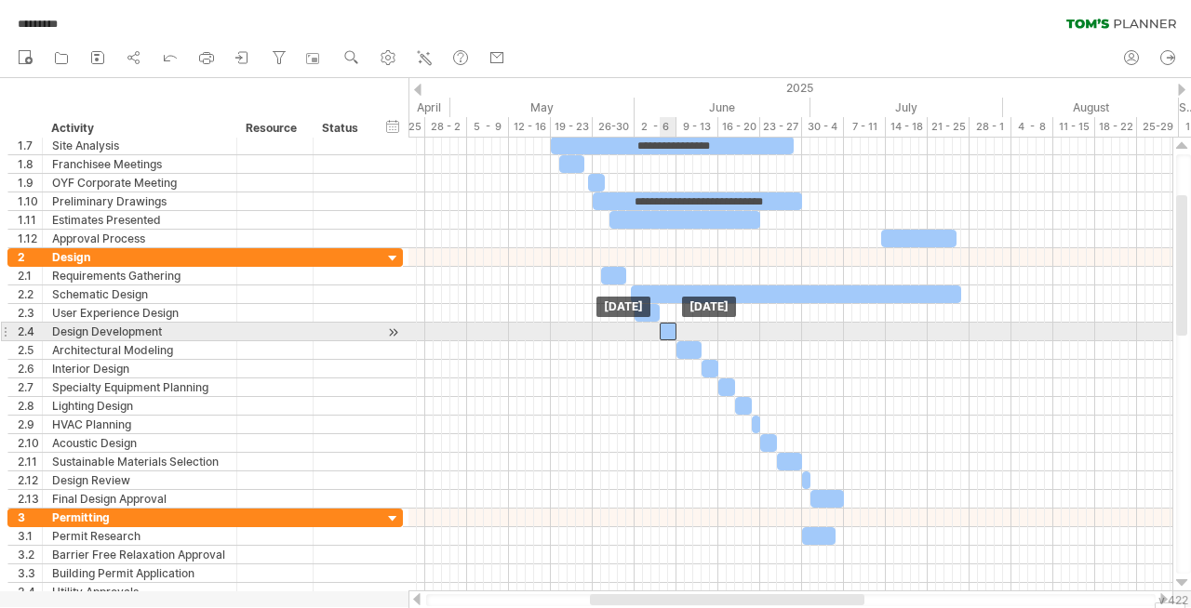
click at [668, 335] on div at bounding box center [667, 332] width 17 height 18
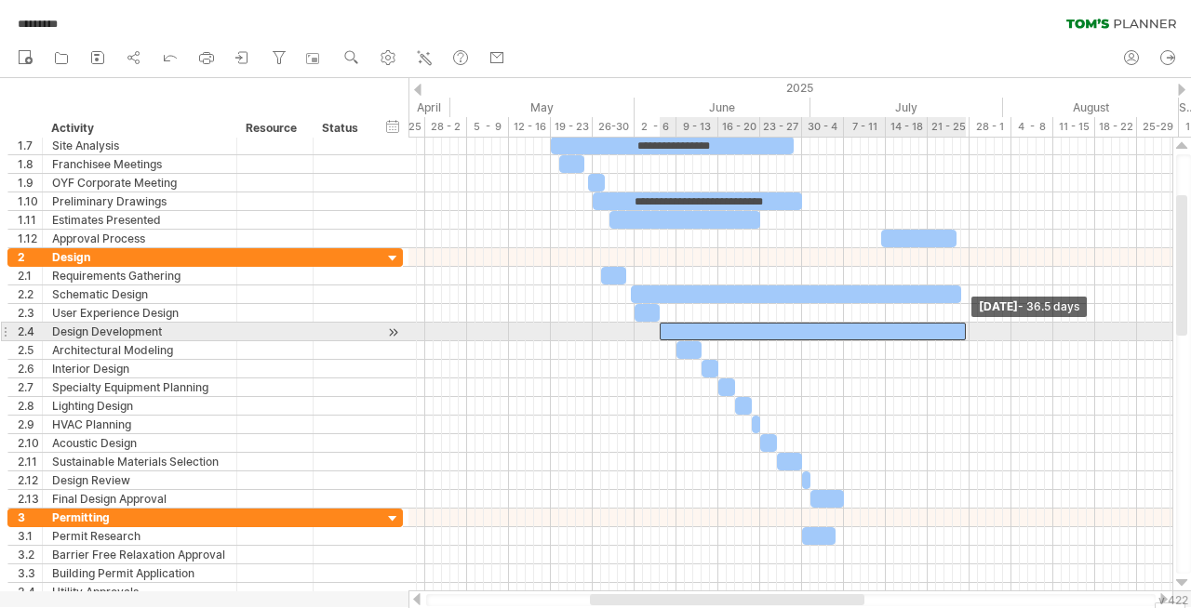
drag, startPoint x: 676, startPoint y: 328, endPoint x: 965, endPoint y: 329, distance: 288.4
click at [965, 329] on span at bounding box center [965, 332] width 7 height 18
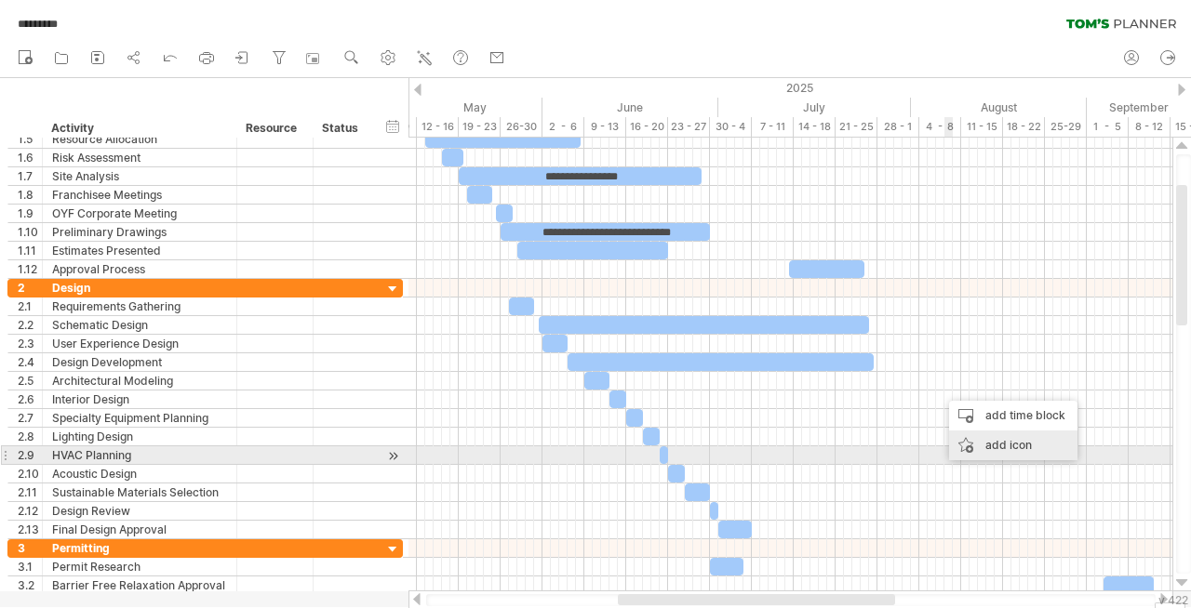
click at [978, 449] on div "add icon" at bounding box center [1013, 446] width 128 height 30
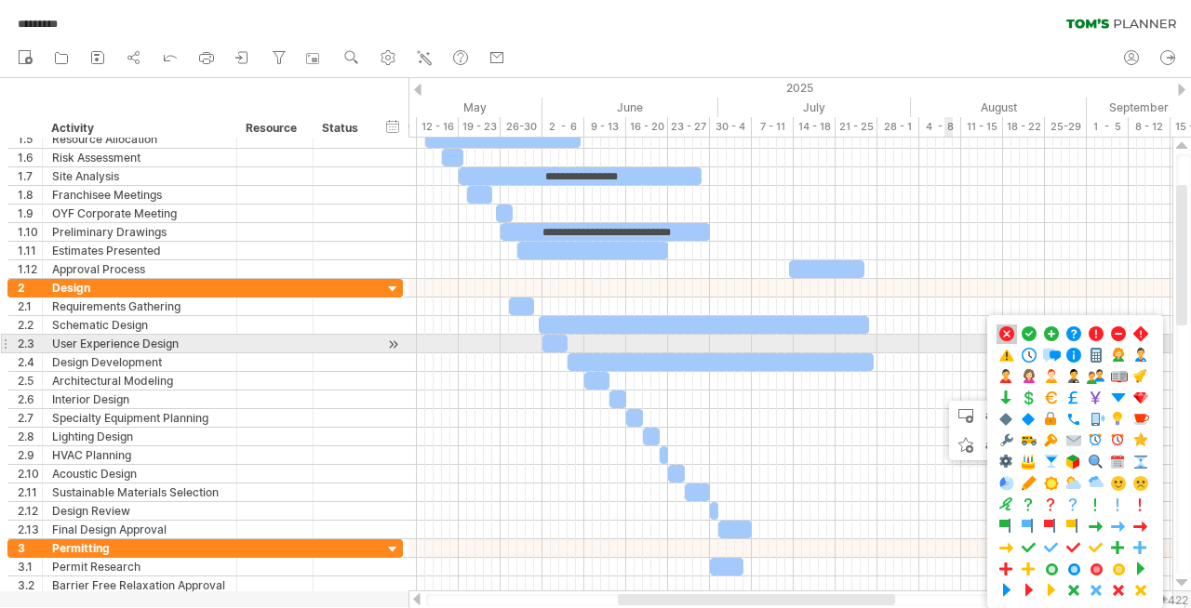
click at [1010, 337] on span at bounding box center [1006, 335] width 19 height 18
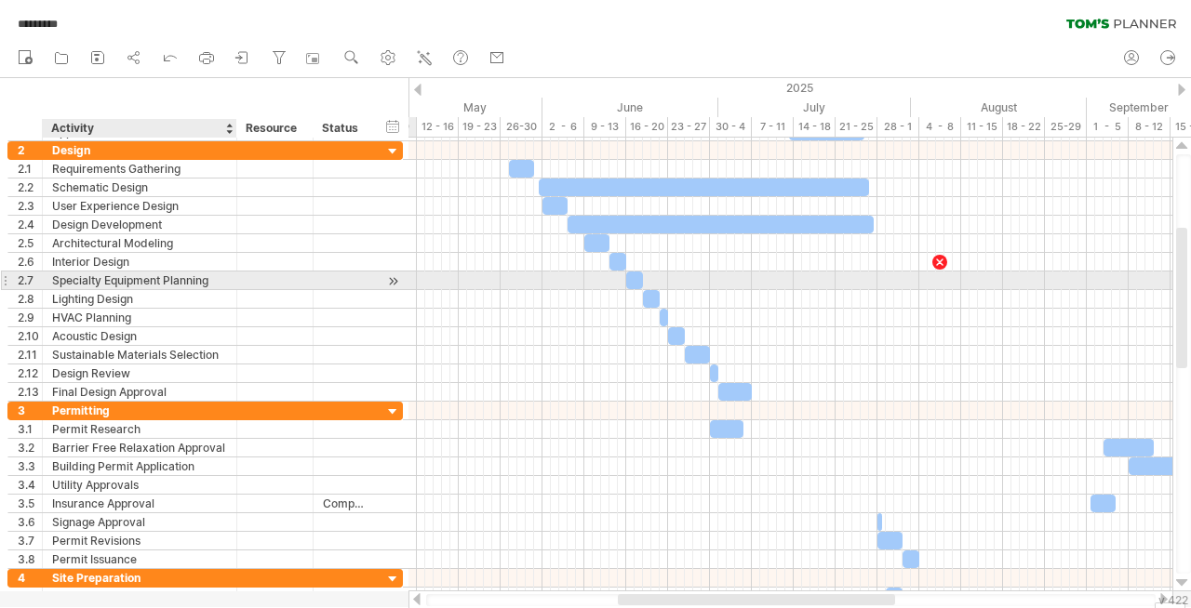
click at [93, 278] on div "Specialty Equipment Planning" at bounding box center [139, 281] width 175 height 18
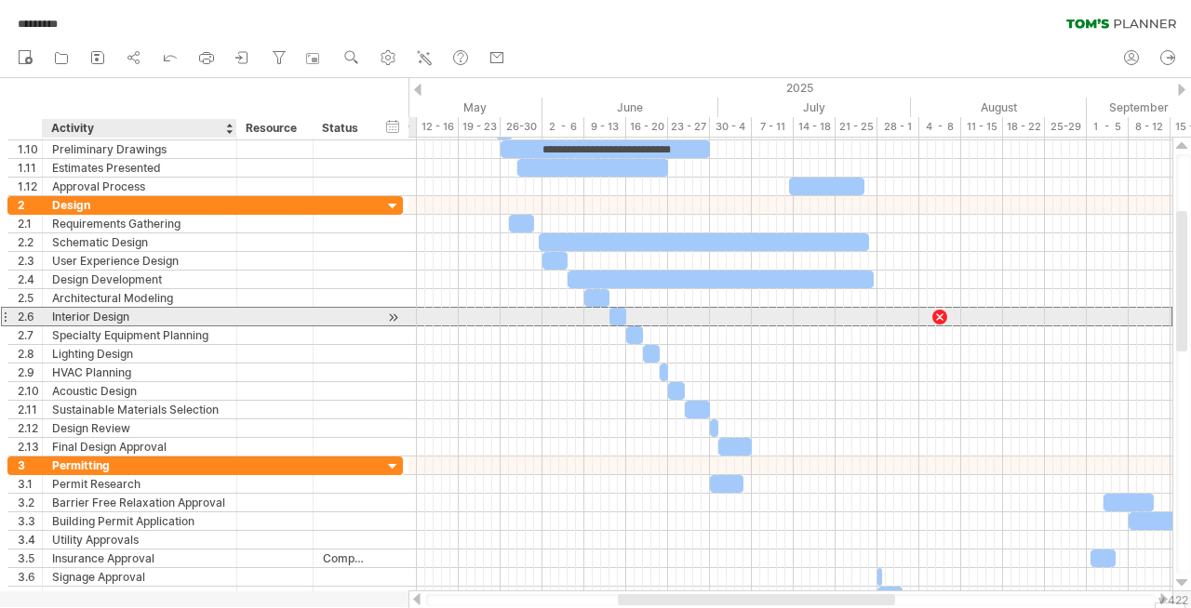
click at [100, 313] on div "Interior Design" at bounding box center [139, 317] width 175 height 18
type input "**********"
click at [935, 317] on div at bounding box center [939, 317] width 20 height 18
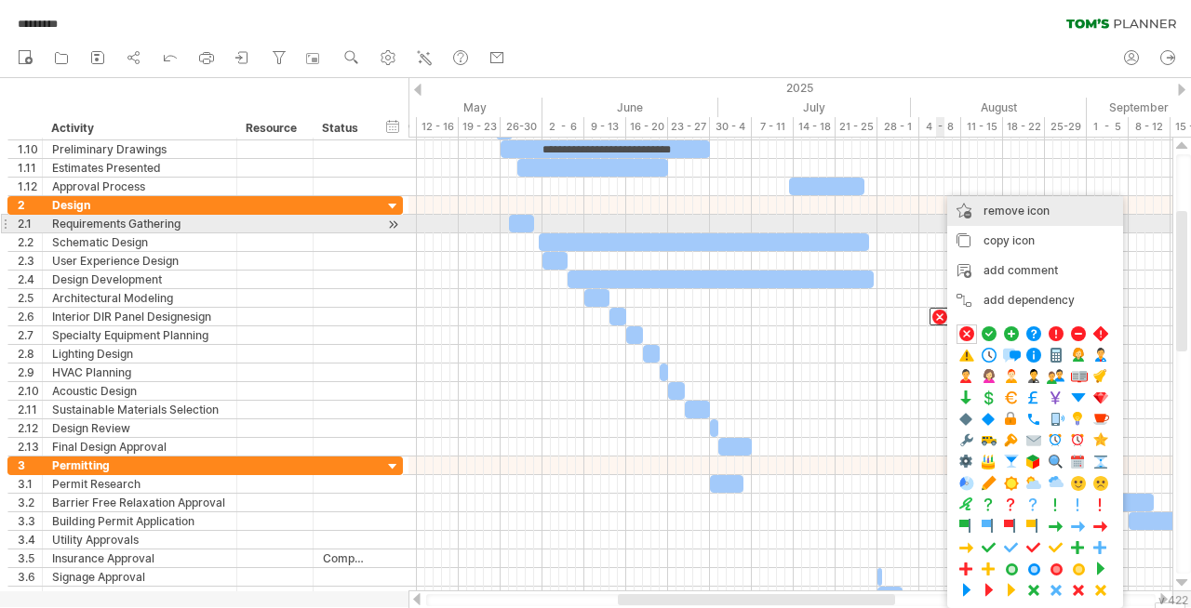
click at [993, 216] on span "remove icon" at bounding box center [1016, 211] width 66 height 14
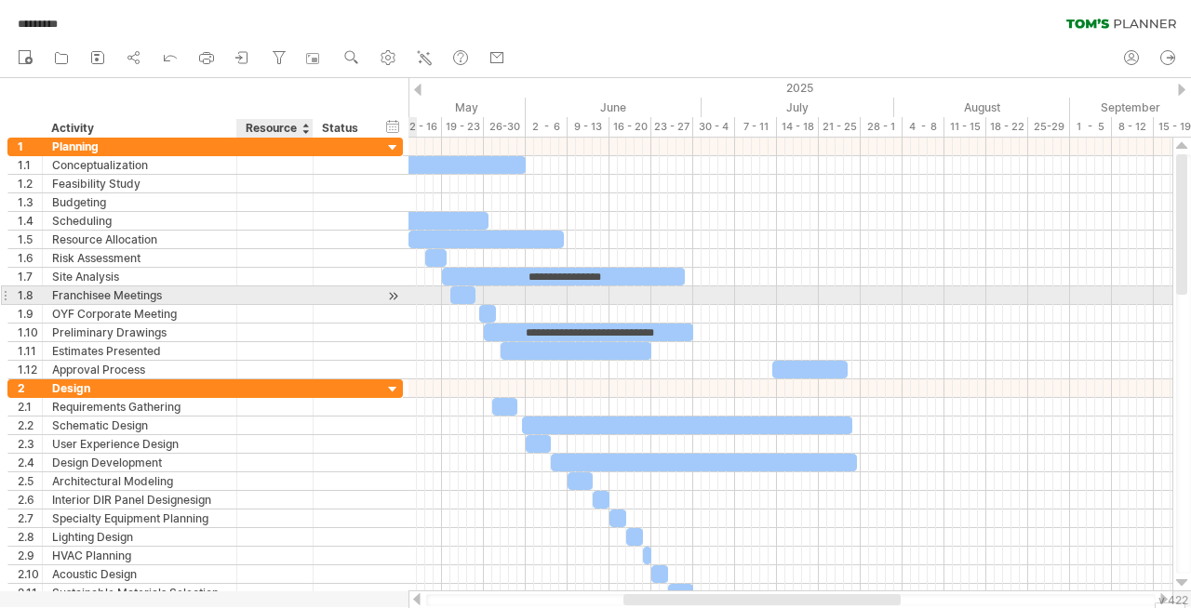
click at [272, 291] on div at bounding box center [274, 295] width 57 height 18
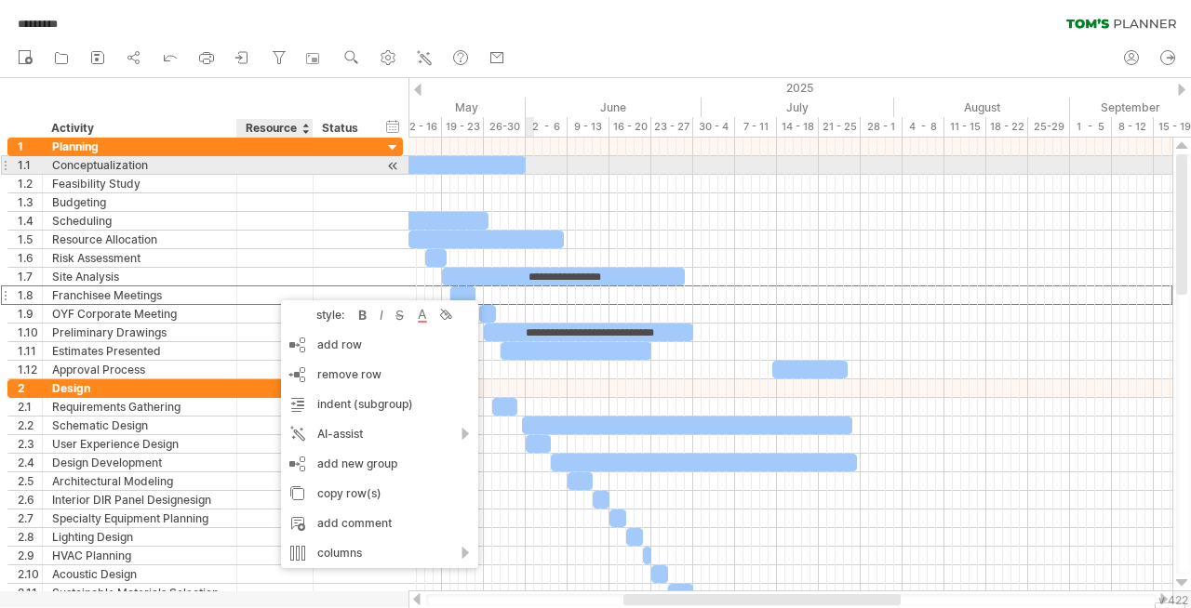
click at [530, 164] on div at bounding box center [790, 165] width 764 height 19
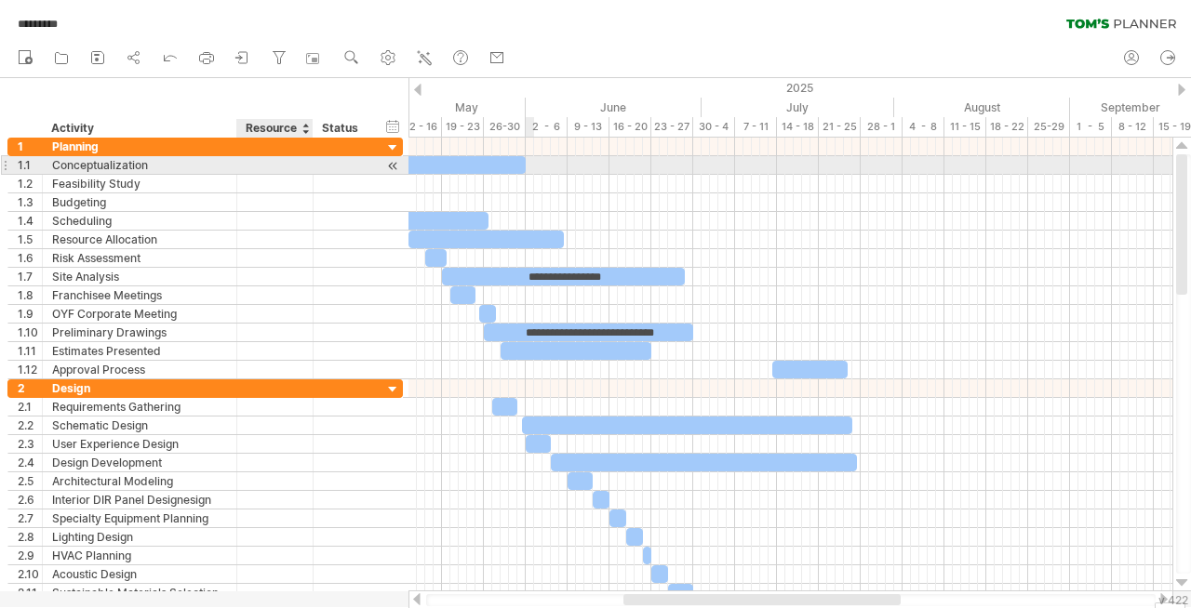
click at [530, 164] on div at bounding box center [790, 165] width 764 height 19
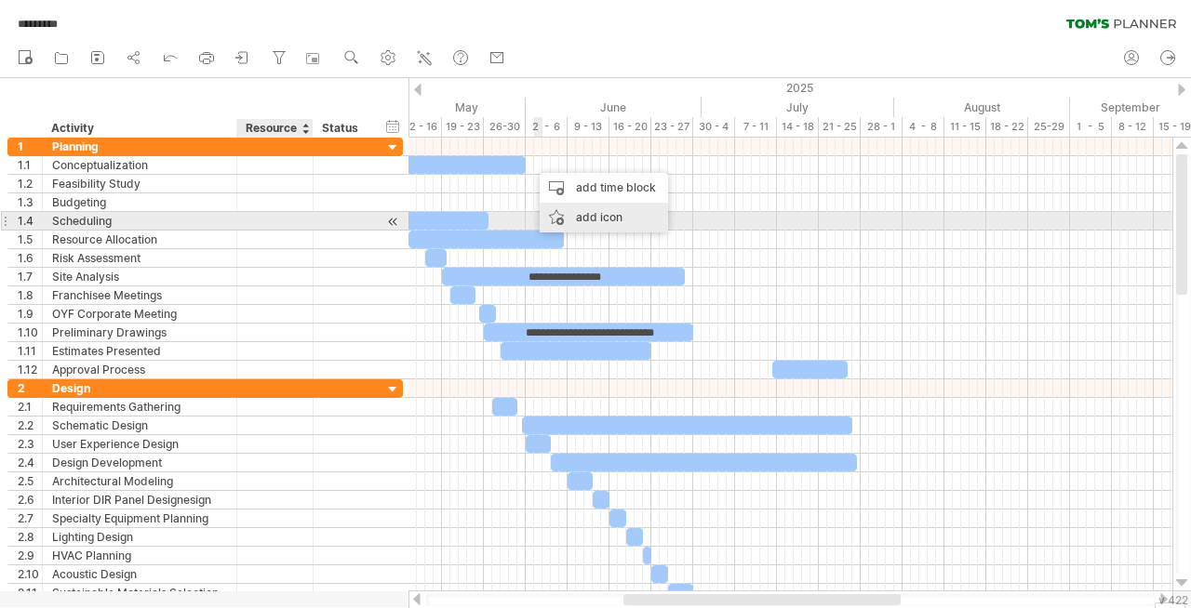
click at [560, 214] on div "add icon" at bounding box center [604, 218] width 128 height 30
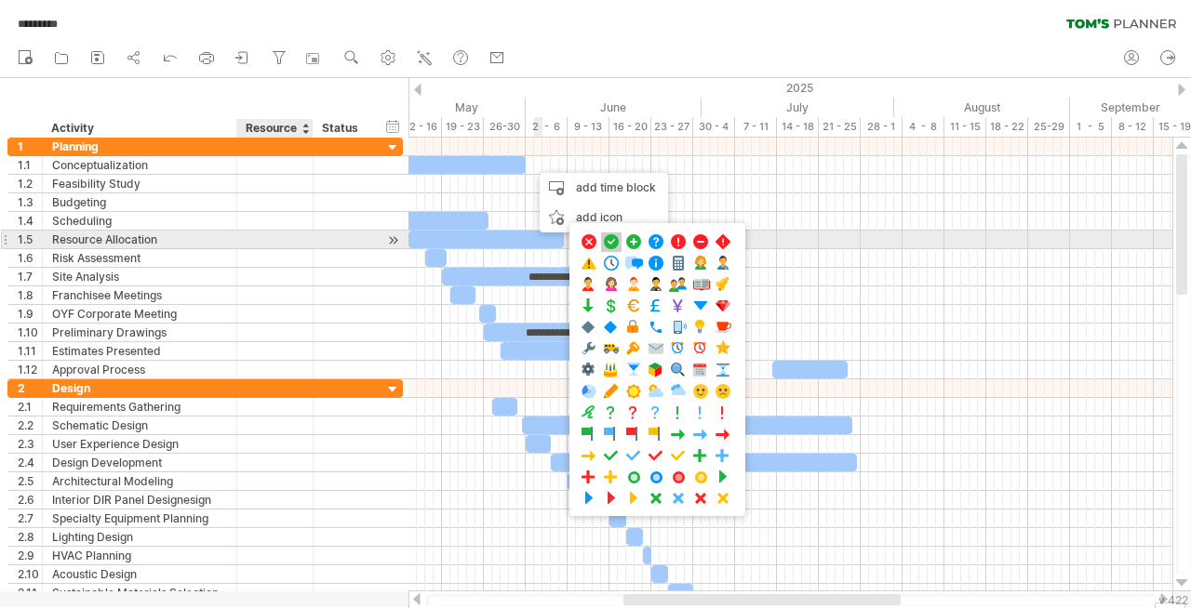
click at [604, 242] on span at bounding box center [611, 242] width 19 height 18
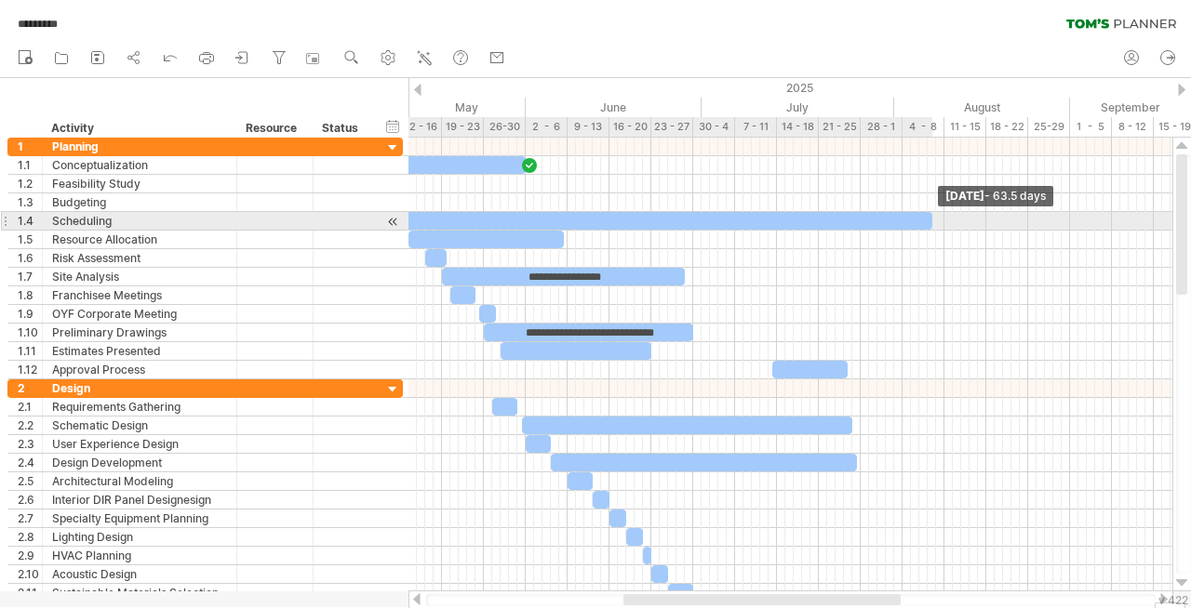
drag, startPoint x: 486, startPoint y: 219, endPoint x: 927, endPoint y: 215, distance: 441.9
click at [928, 215] on span at bounding box center [931, 221] width 7 height 18
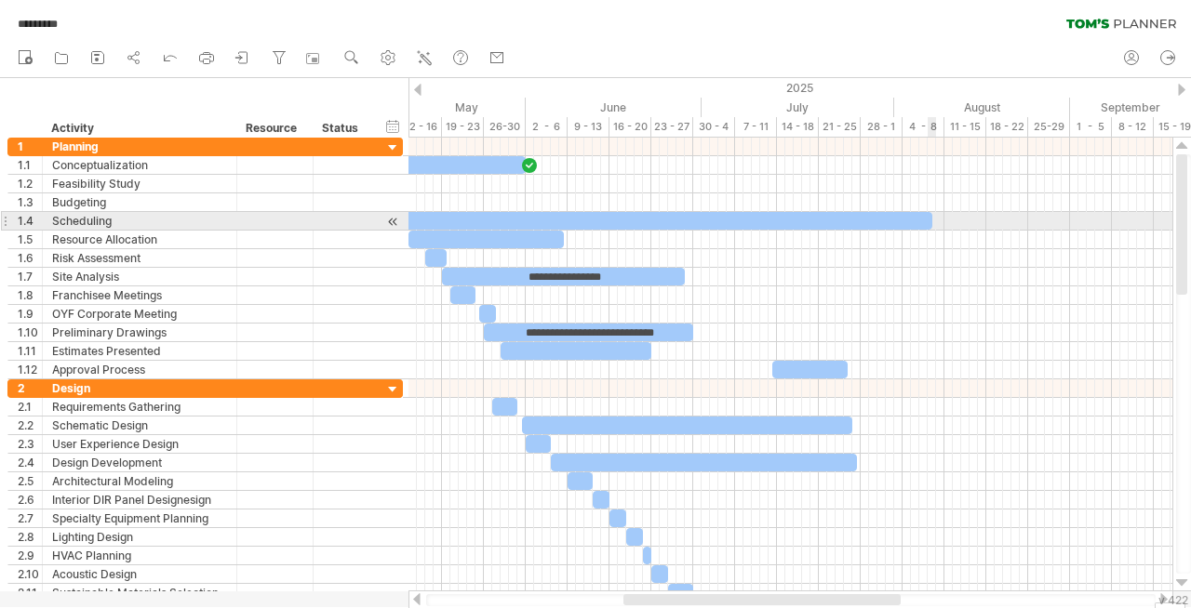
click at [932, 219] on span at bounding box center [931, 221] width 7 height 18
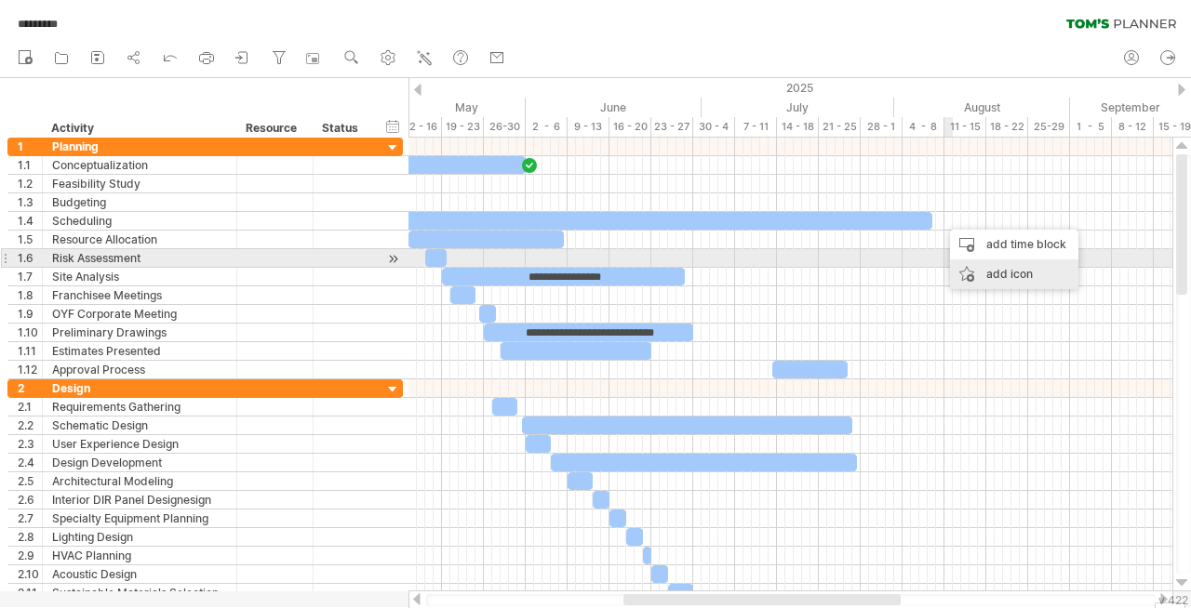
click at [954, 265] on div "add icon" at bounding box center [1014, 275] width 128 height 30
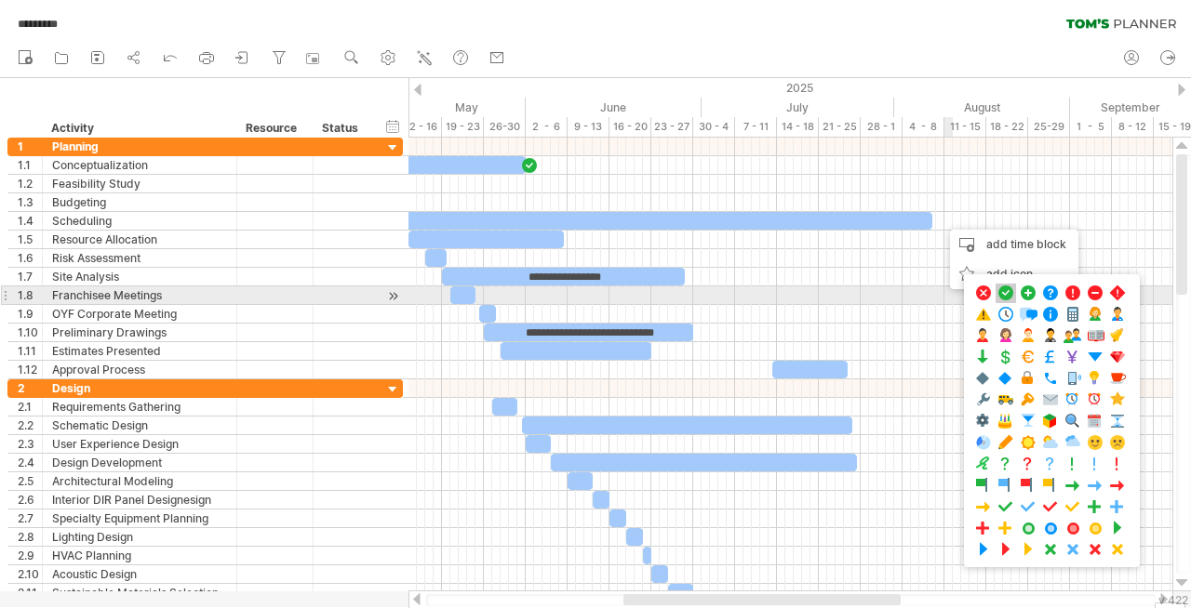
click at [1000, 295] on span at bounding box center [1005, 294] width 19 height 18
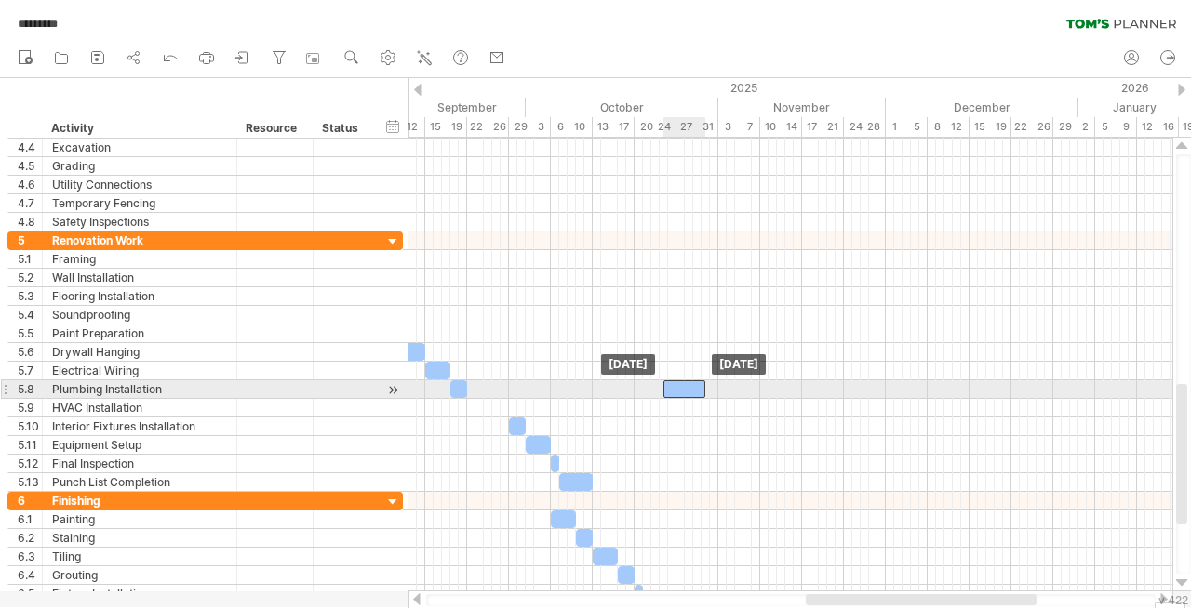
drag, startPoint x: 485, startPoint y: 410, endPoint x: 683, endPoint y: 393, distance: 198.9
drag, startPoint x: 461, startPoint y: 392, endPoint x: 623, endPoint y: 390, distance: 161.9
click at [623, 390] on div at bounding box center [621, 389] width 17 height 18
click at [682, 388] on div at bounding box center [684, 389] width 42 height 18
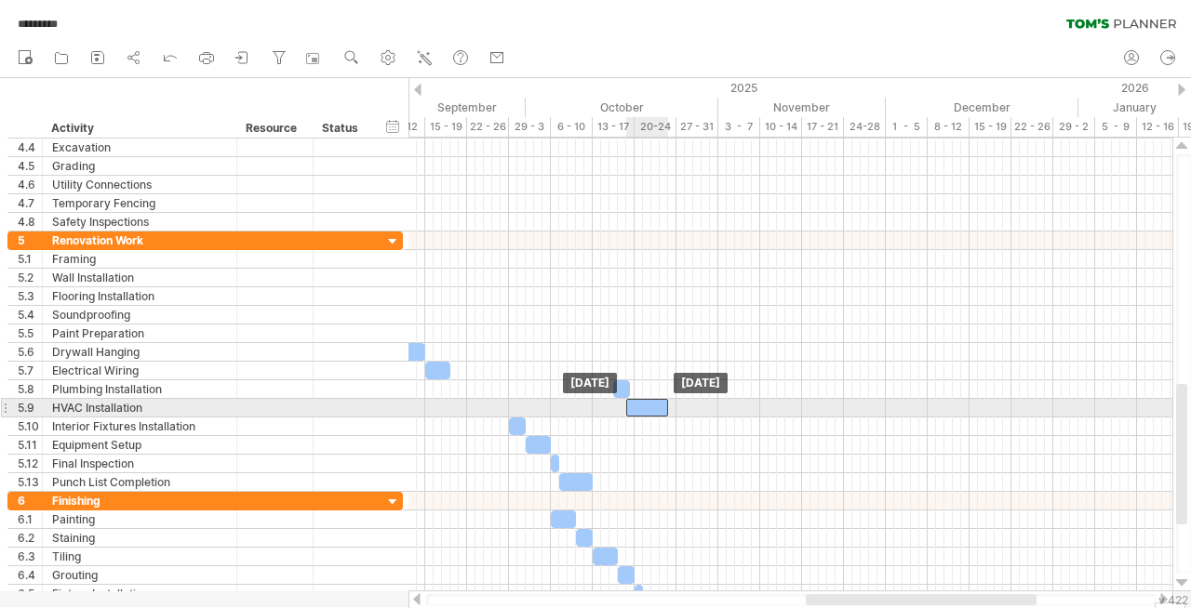
drag, startPoint x: 682, startPoint y: 388, endPoint x: 646, endPoint y: 408, distance: 41.7
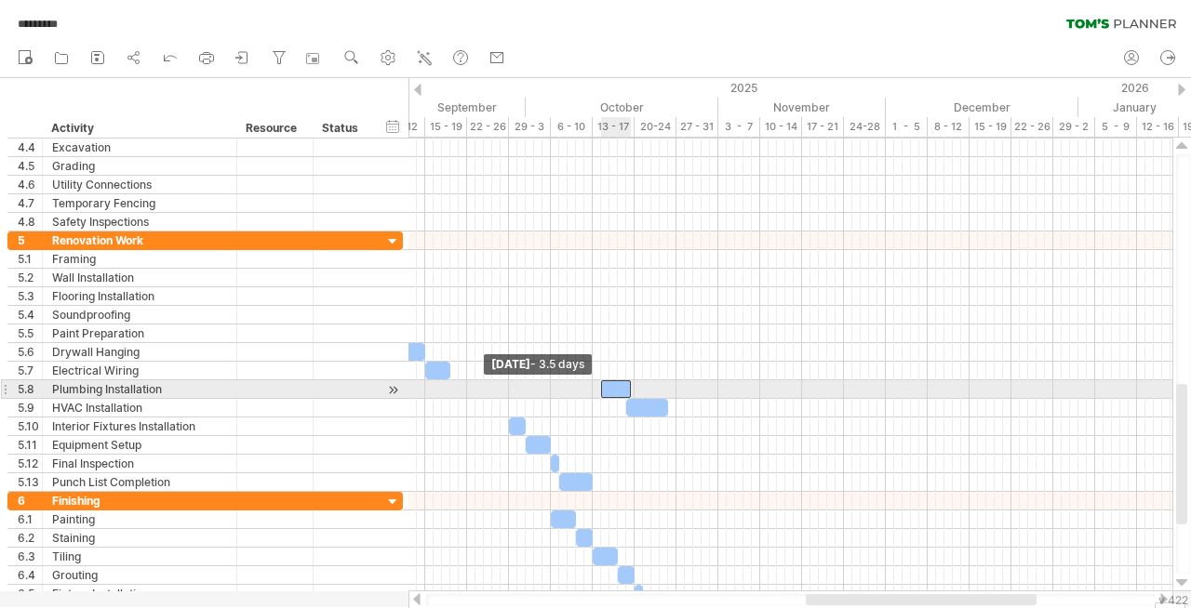
drag, startPoint x: 614, startPoint y: 389, endPoint x: 601, endPoint y: 388, distance: 13.1
click at [601, 388] on span at bounding box center [600, 389] width 7 height 18
drag, startPoint x: 601, startPoint y: 388, endPoint x: 583, endPoint y: 386, distance: 17.8
click at [583, 386] on span at bounding box center [583, 389] width 7 height 18
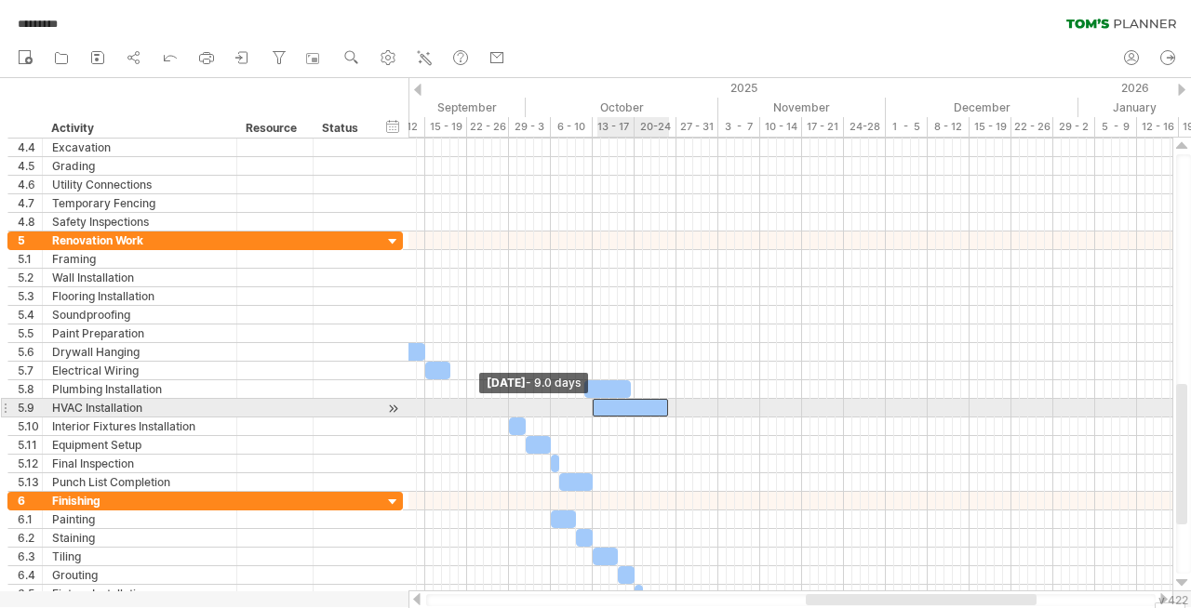
drag, startPoint x: 626, startPoint y: 408, endPoint x: 594, endPoint y: 408, distance: 31.6
click at [594, 408] on span at bounding box center [592, 408] width 7 height 18
drag, startPoint x: 632, startPoint y: 408, endPoint x: 596, endPoint y: 408, distance: 35.3
click at [596, 408] on div at bounding box center [596, 408] width 75 height 18
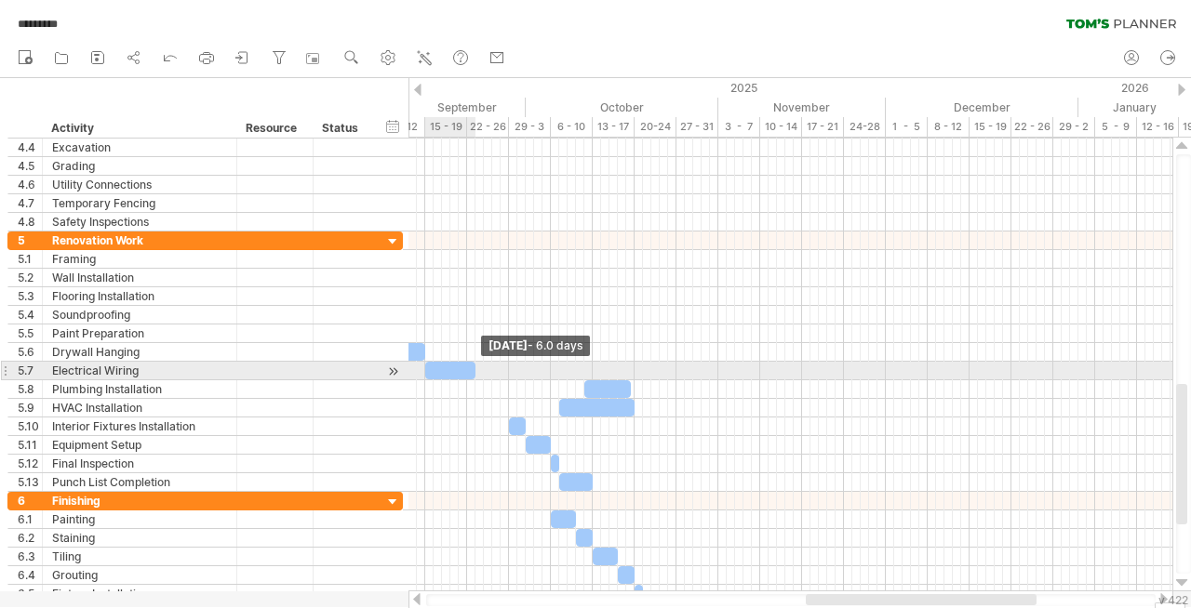
drag, startPoint x: 449, startPoint y: 367, endPoint x: 476, endPoint y: 368, distance: 27.0
click at [476, 368] on span at bounding box center [475, 371] width 7 height 18
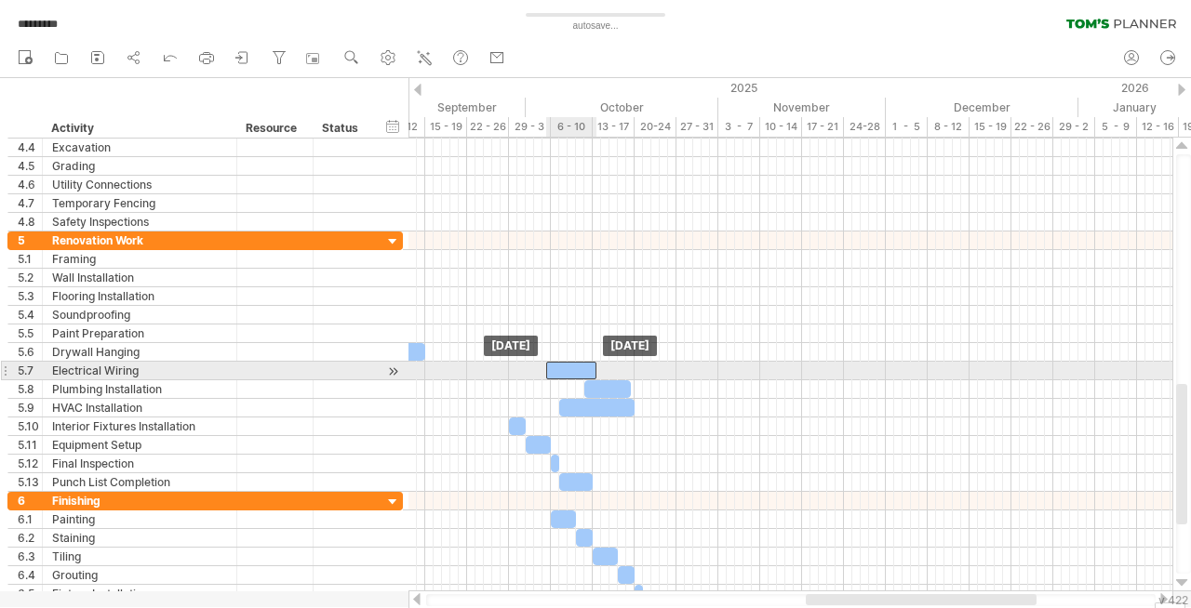
drag, startPoint x: 447, startPoint y: 367, endPoint x: 570, endPoint y: 366, distance: 122.8
click at [570, 366] on div at bounding box center [571, 371] width 50 height 18
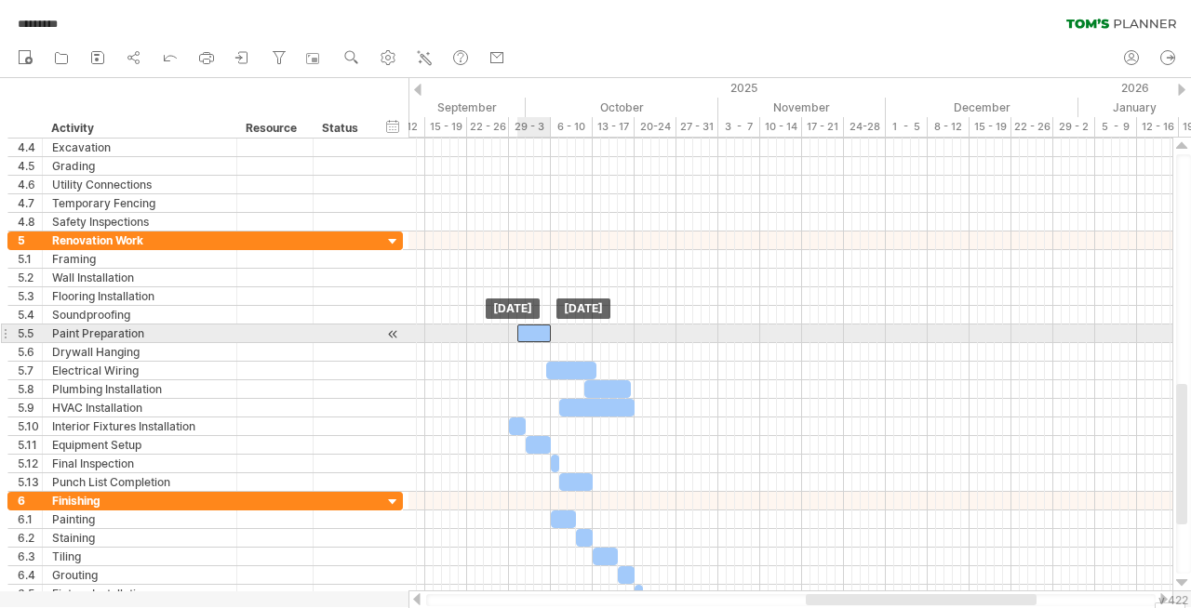
drag, startPoint x: 417, startPoint y: 345, endPoint x: 543, endPoint y: 334, distance: 127.0
